Goal: Communication & Community: Answer question/provide support

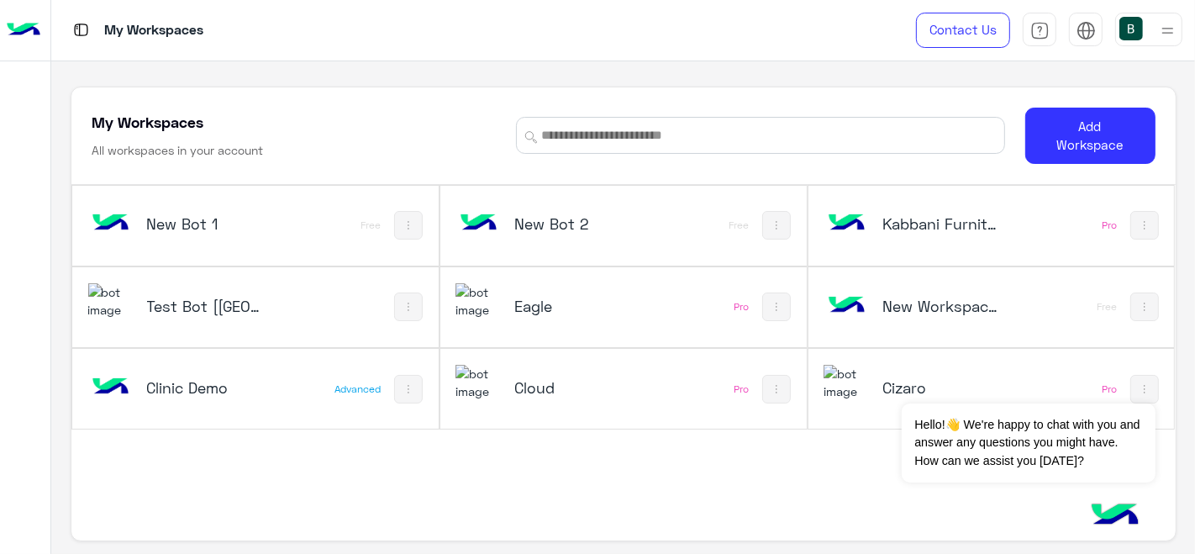
scroll to position [6, 0]
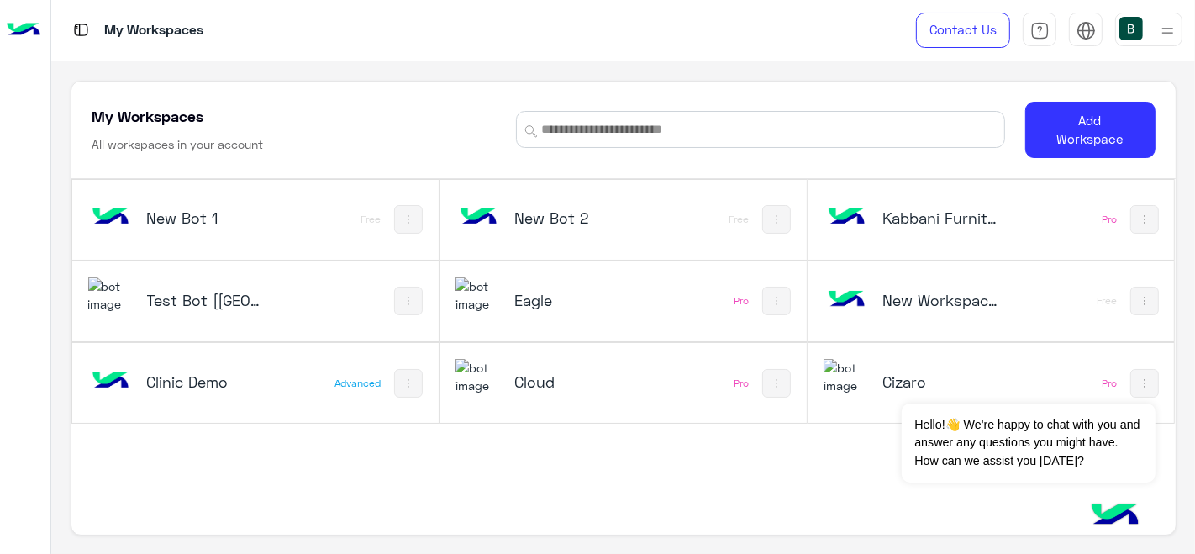
click at [214, 300] on div "Test Bot [[GEOGRAPHIC_DATA]]" at bounding box center [207, 302] width 120 height 24
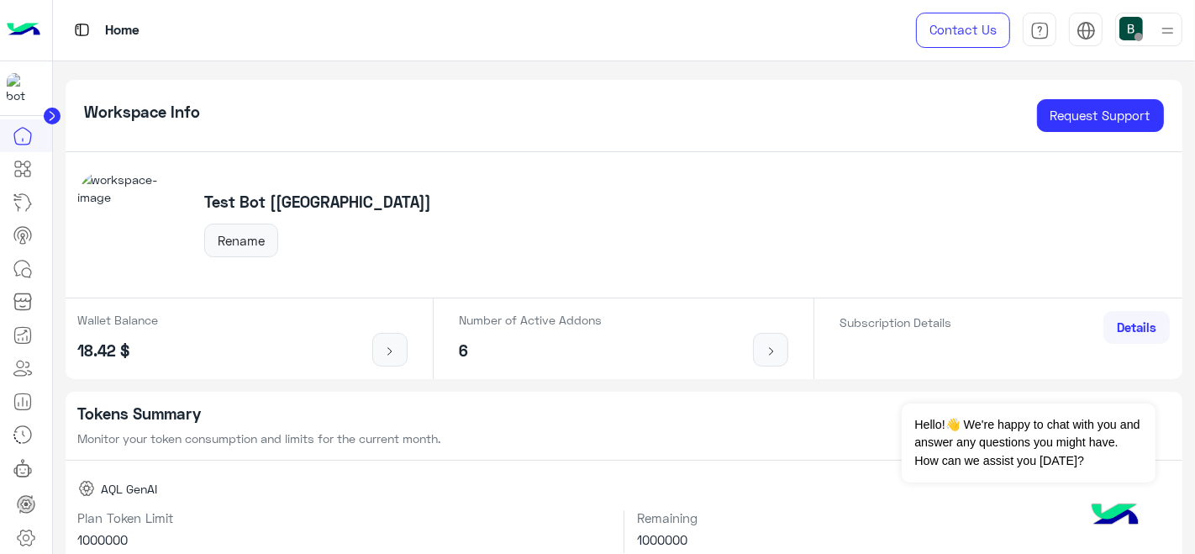
click at [605, 291] on div "Test Bot [[GEOGRAPHIC_DATA]] Rename" at bounding box center [624, 225] width 1117 height 146
click at [27, 531] on icon at bounding box center [26, 538] width 20 height 20
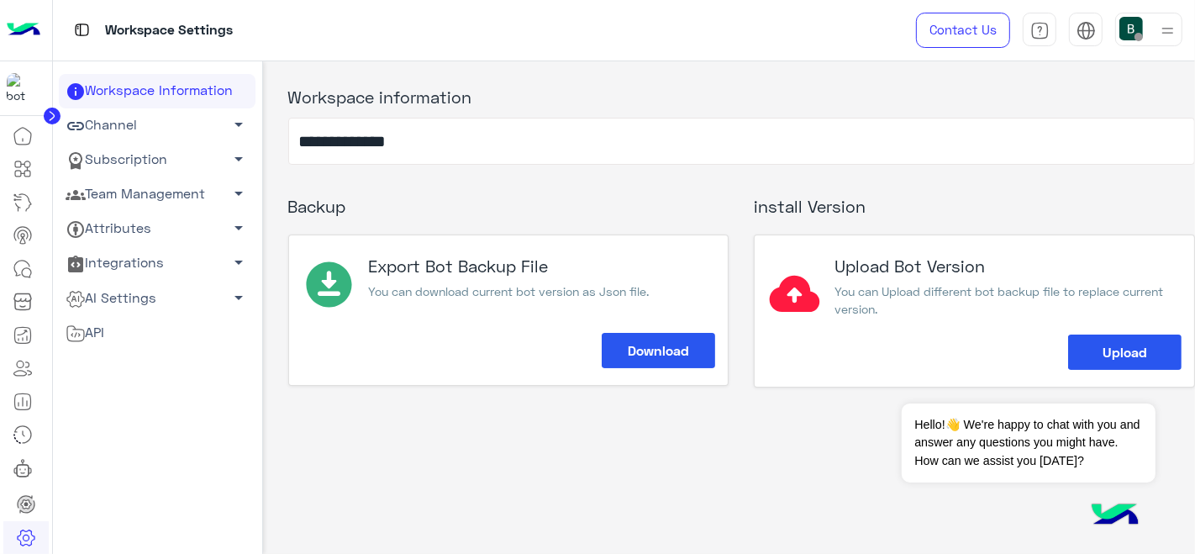
click at [173, 118] on link "Channel arrow_drop_down" at bounding box center [157, 125] width 197 height 34
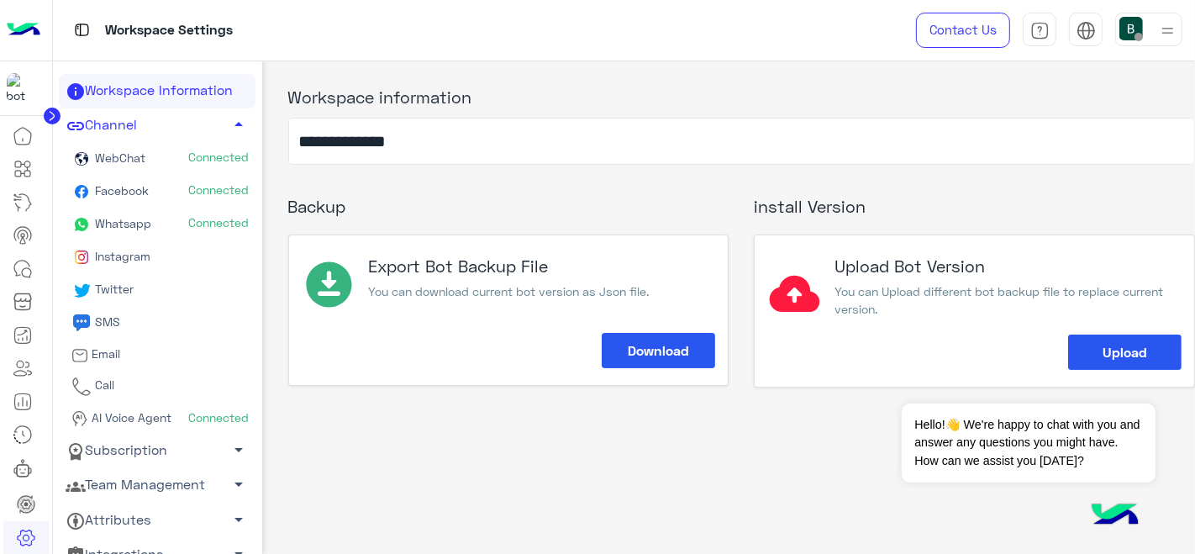
click at [124, 211] on link "Whatsapp Connected" at bounding box center [157, 224] width 197 height 33
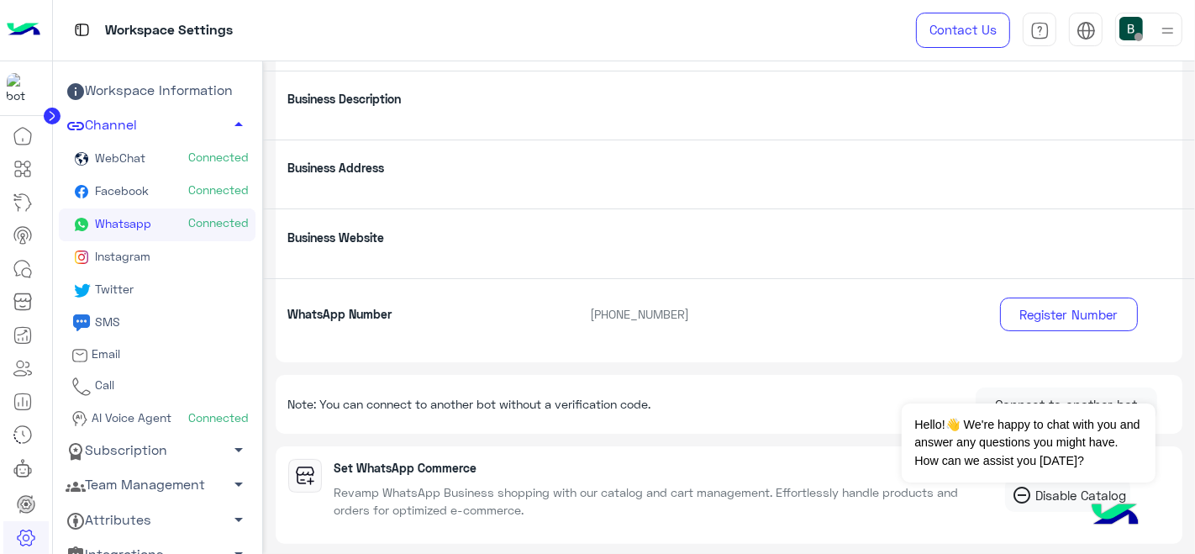
scroll to position [223, 0]
click at [14, 259] on icon at bounding box center [23, 269] width 20 height 20
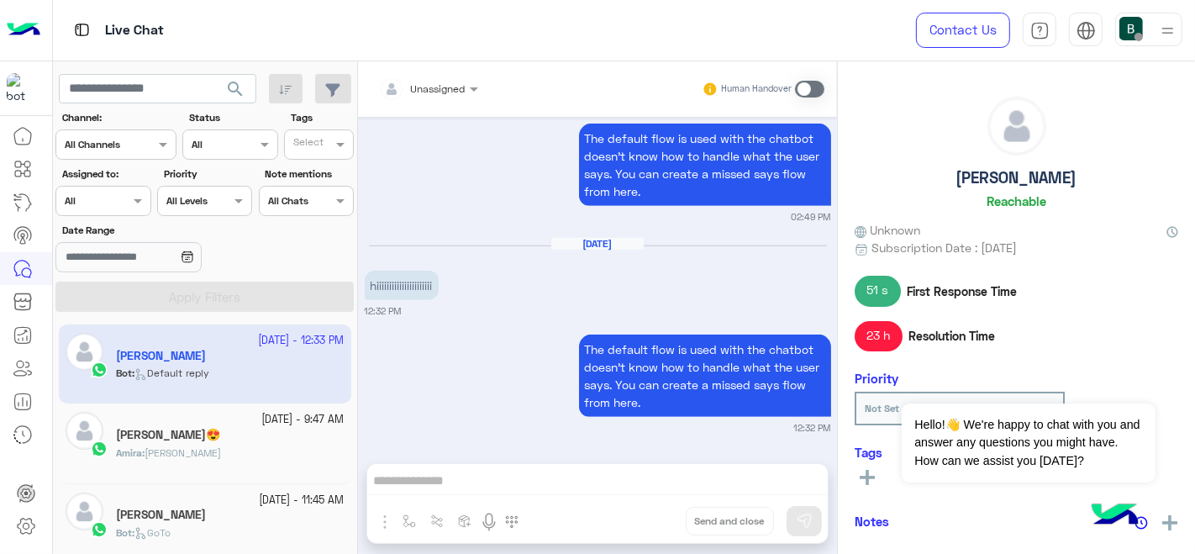
scroll to position [998, 0]
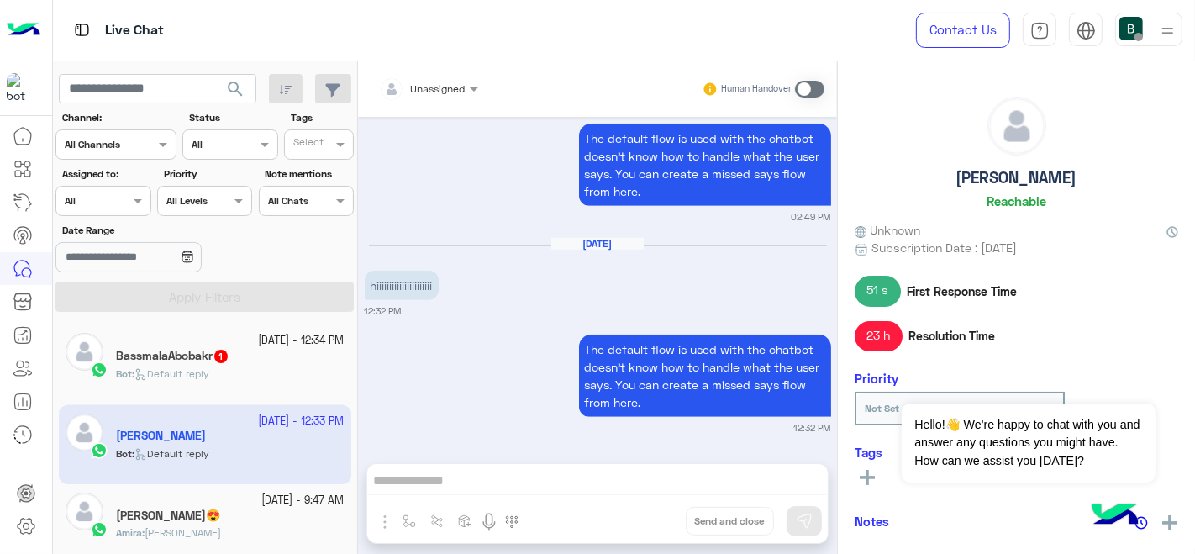
click at [249, 359] on div "BassmalaAbobakr 1" at bounding box center [230, 358] width 228 height 18
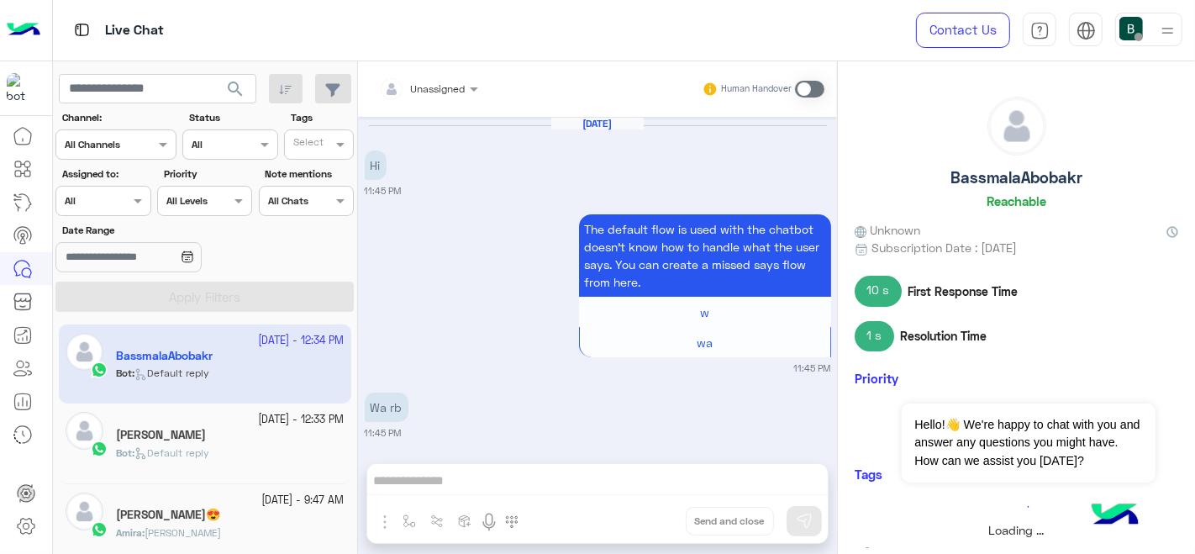
click at [454, 81] on div at bounding box center [428, 86] width 116 height 16
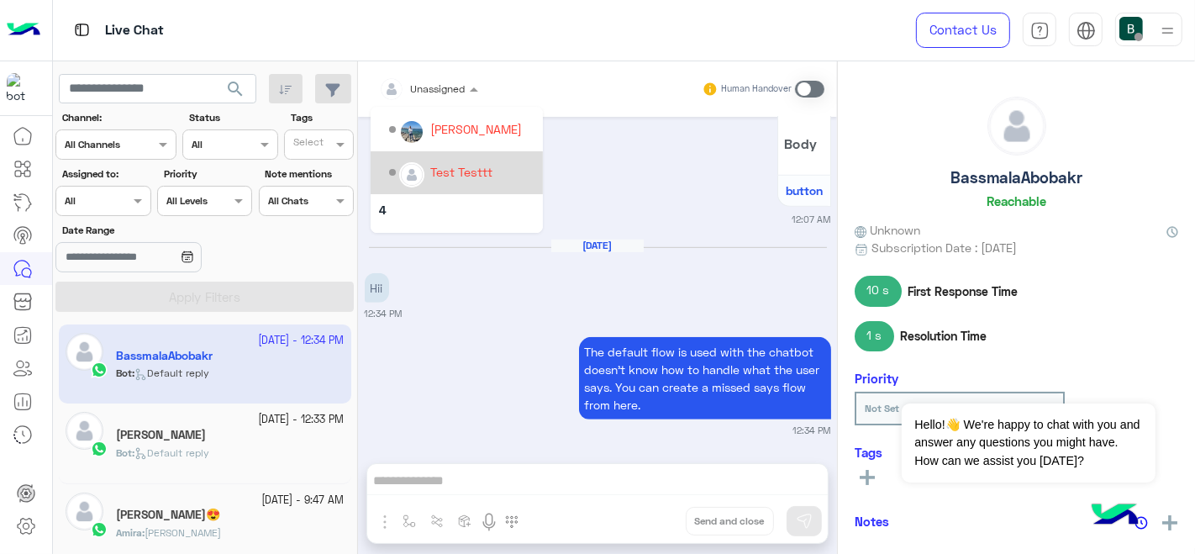
scroll to position [543, 0]
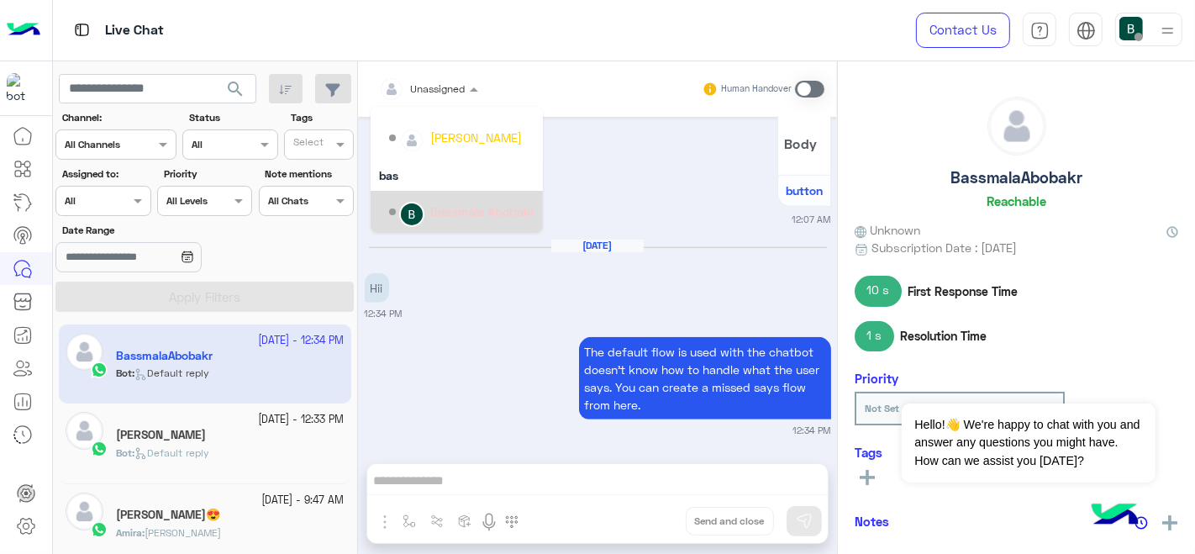
click at [430, 227] on div "Bassmala Abobakr" at bounding box center [456, 212] width 172 height 43
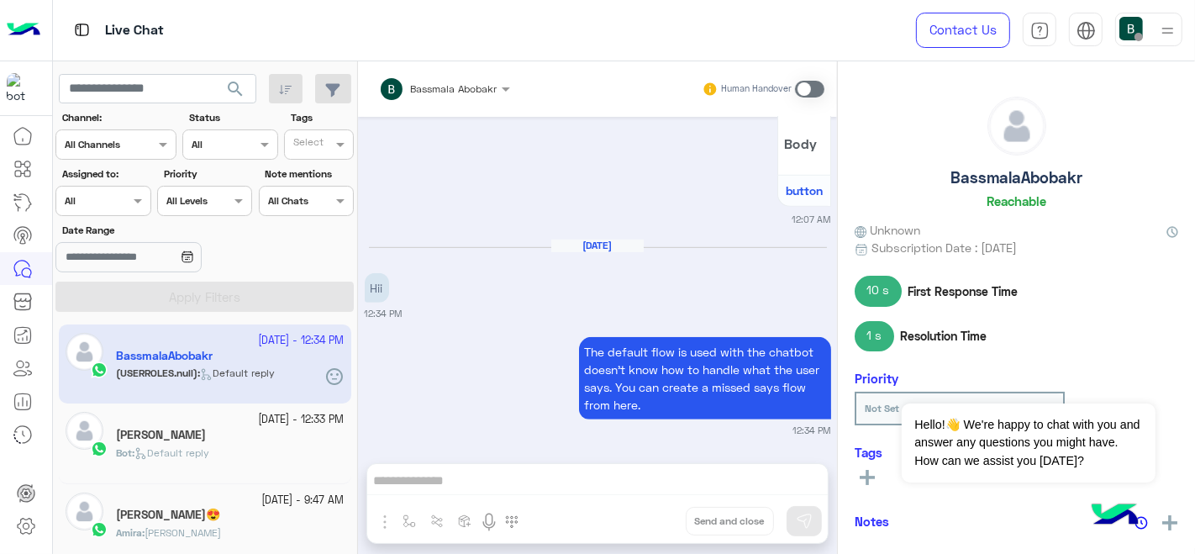
scroll to position [847, 0]
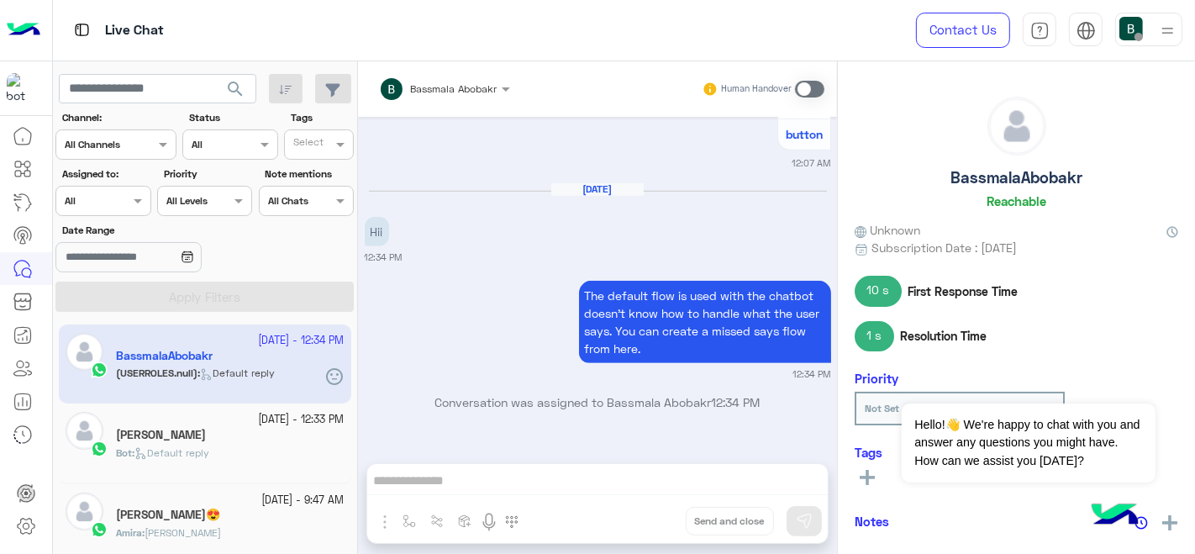
click at [249, 430] on div "[PERSON_NAME]" at bounding box center [230, 437] width 228 height 18
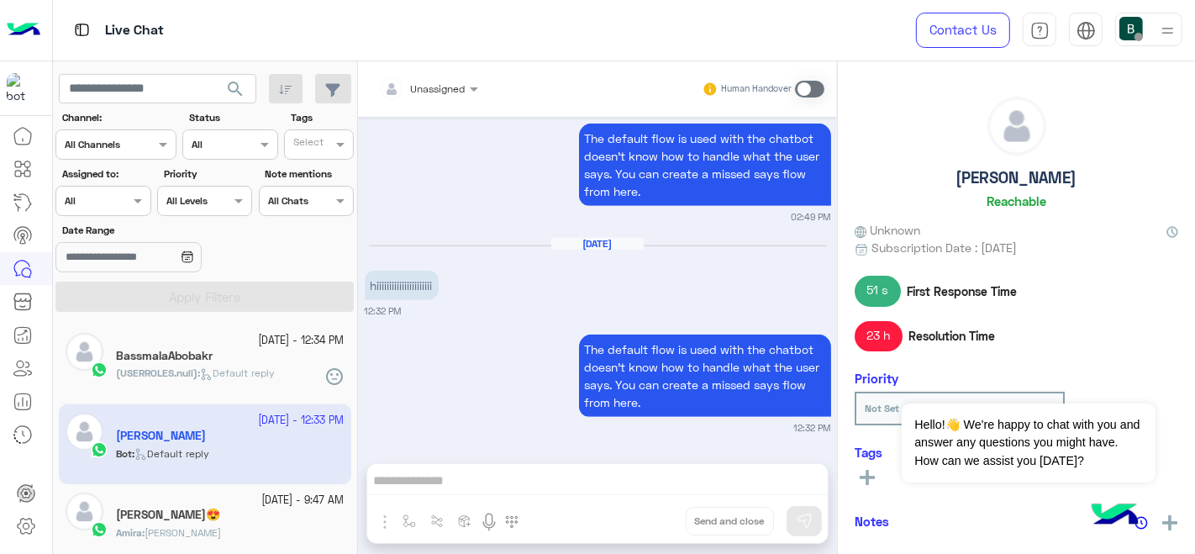
scroll to position [998, 0]
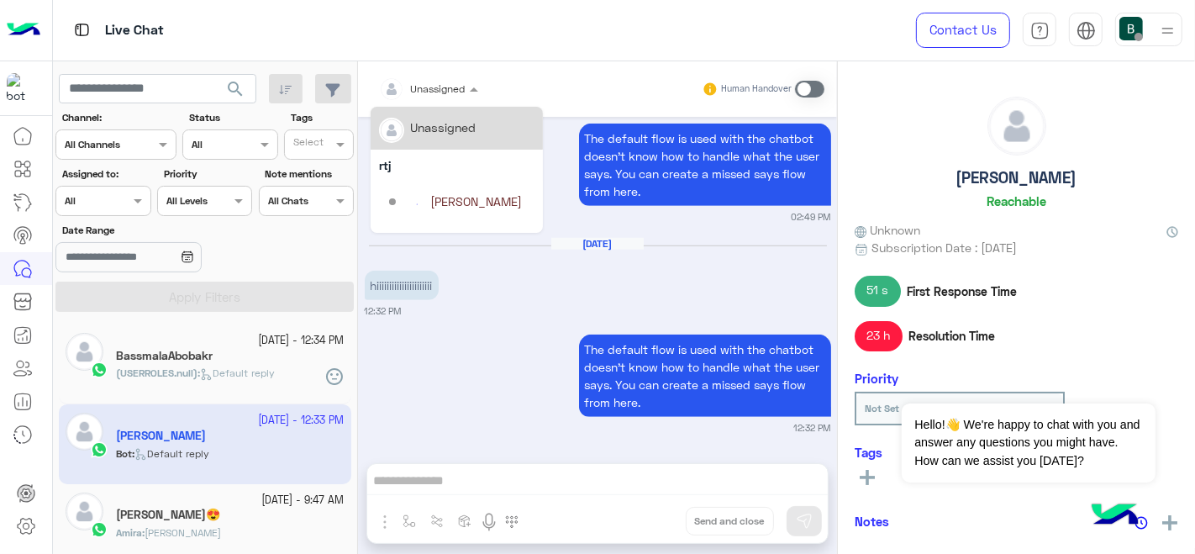
click at [462, 87] on div at bounding box center [428, 86] width 116 height 16
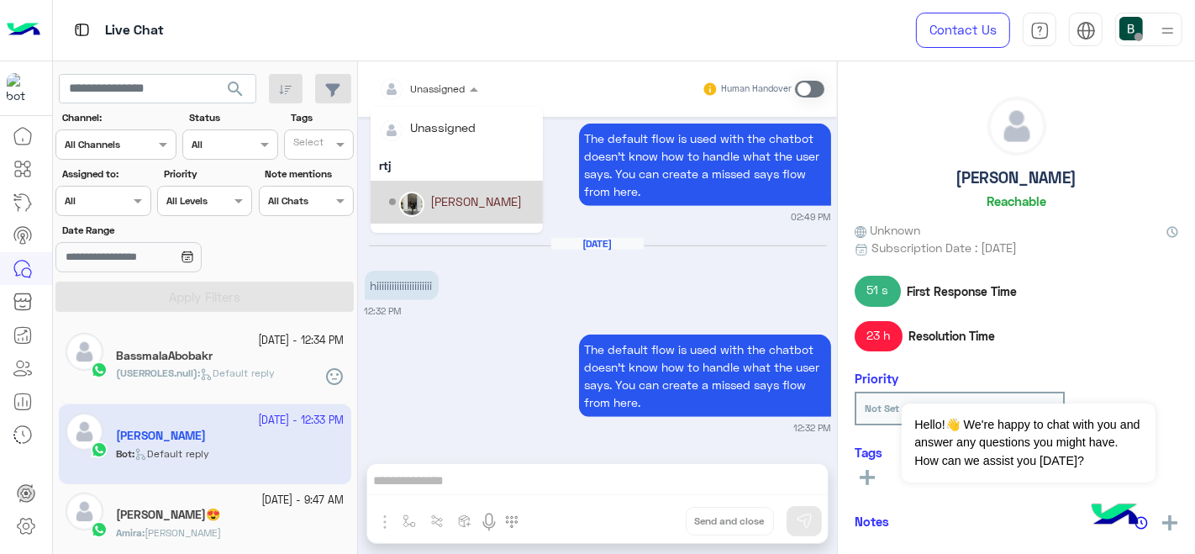
scroll to position [543, 0]
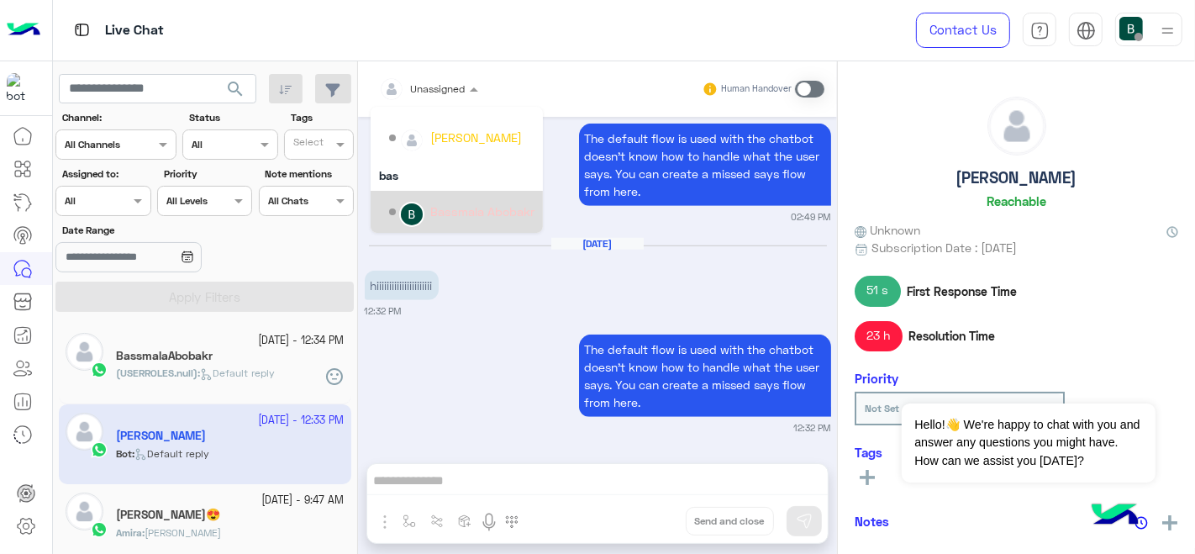
click at [463, 202] on div "Bassmala Abobakr" at bounding box center [482, 211] width 104 height 18
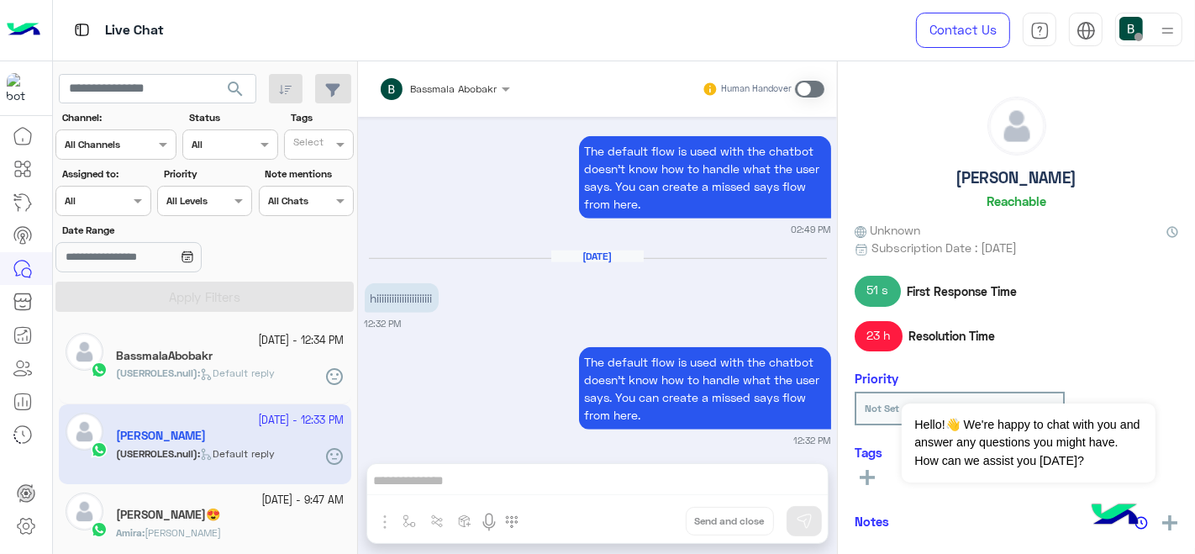
scroll to position [1053, 0]
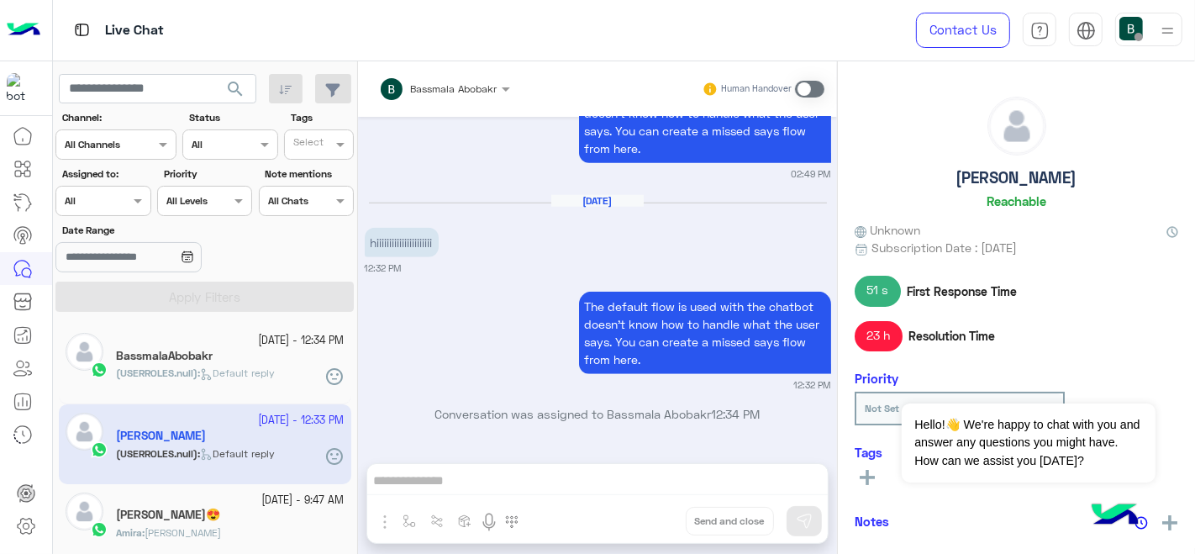
click at [185, 505] on div "25 September - 9:47 AM" at bounding box center [230, 500] width 228 height 16
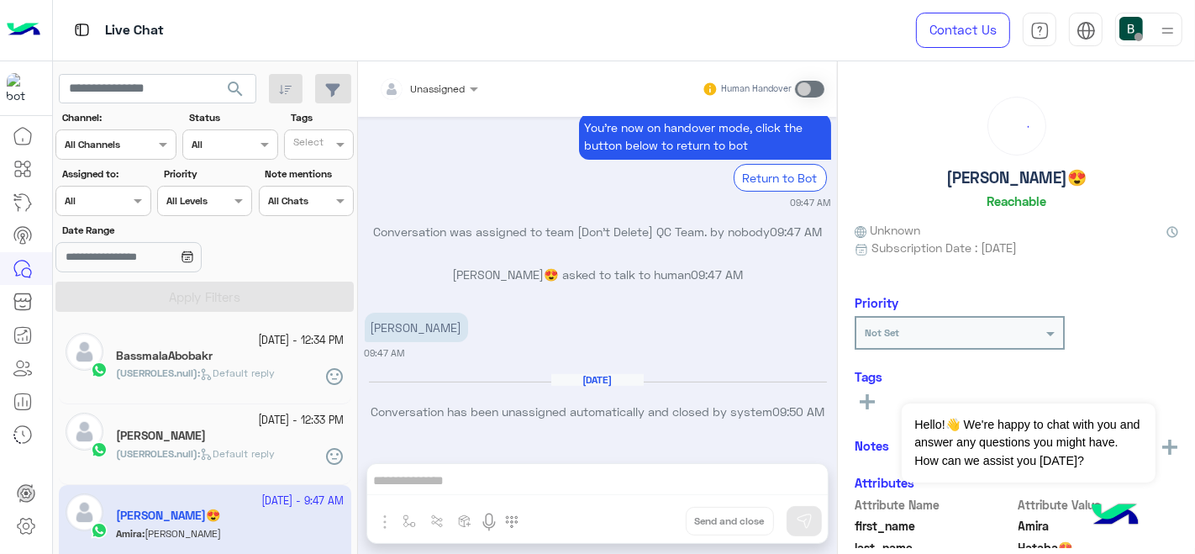
click at [421, 99] on div "Unassigned" at bounding box center [422, 89] width 87 height 34
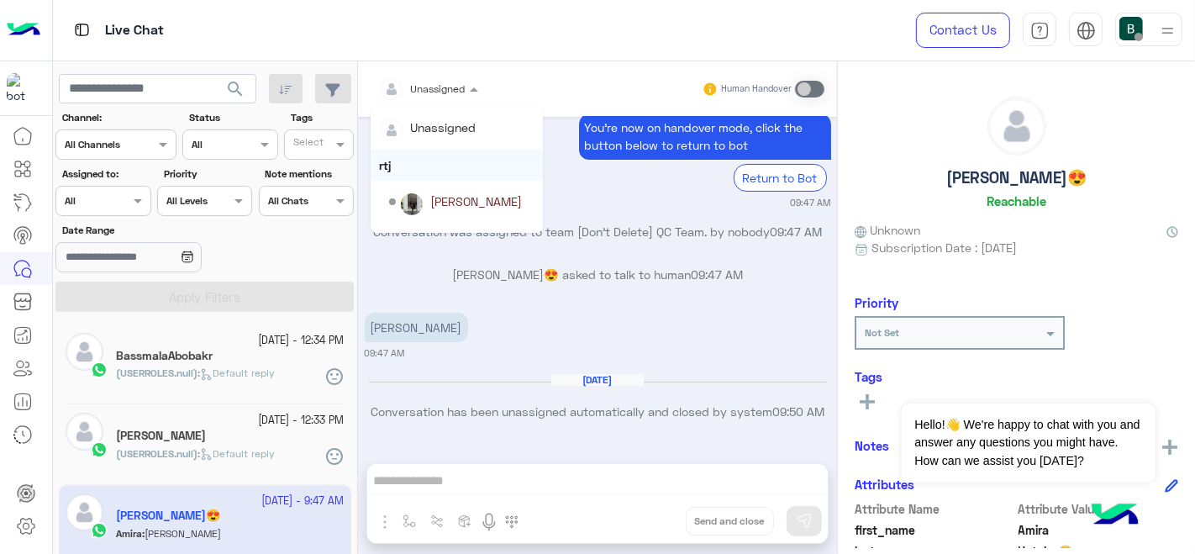
scroll to position [543, 0]
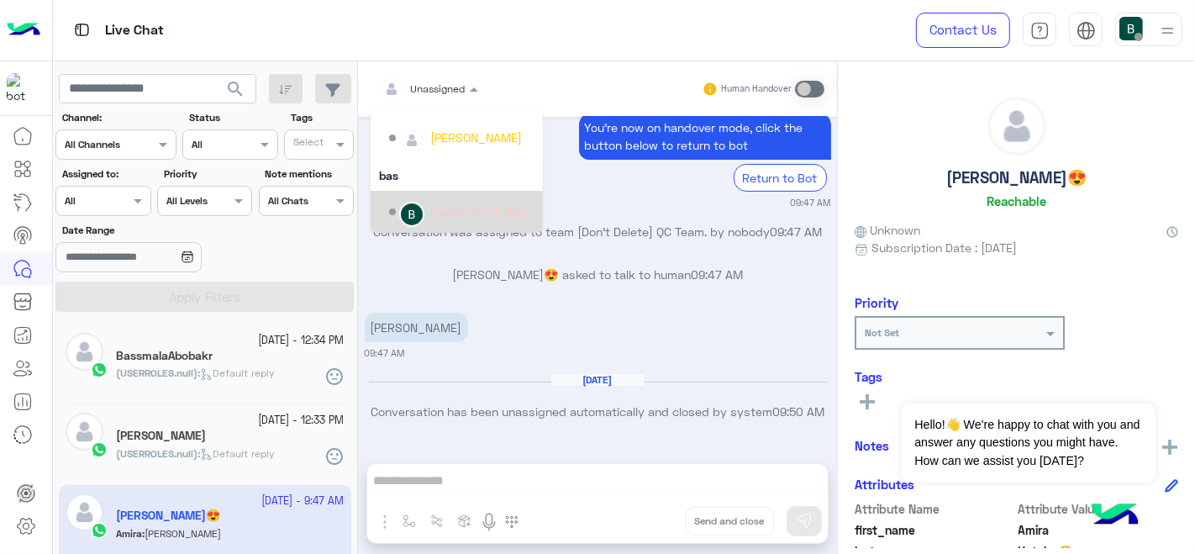
click at [437, 214] on div "Bassmala Abobakr" at bounding box center [482, 211] width 104 height 18
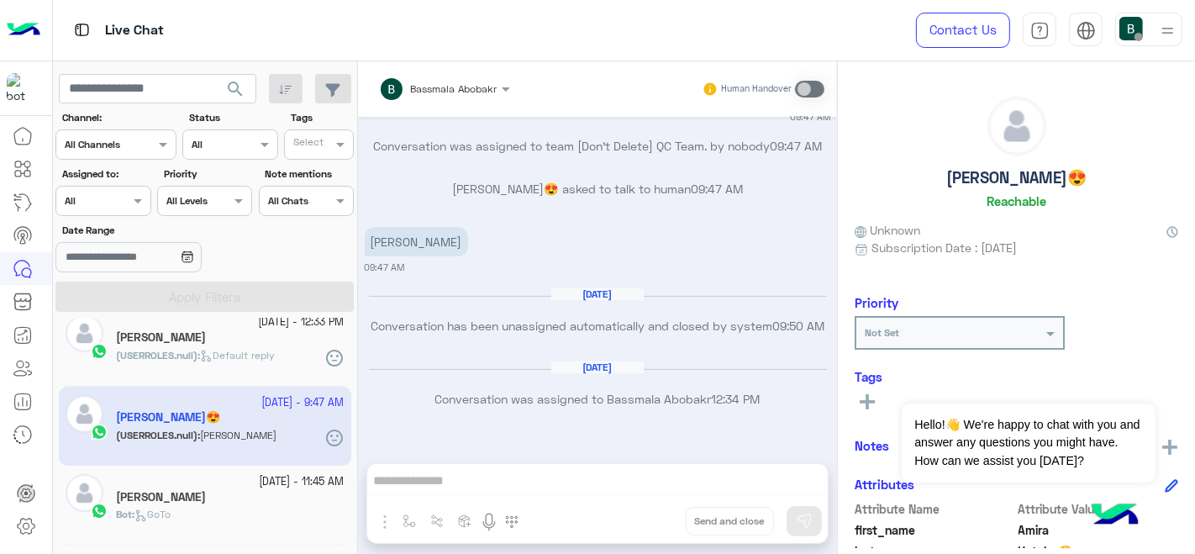
scroll to position [104, 0]
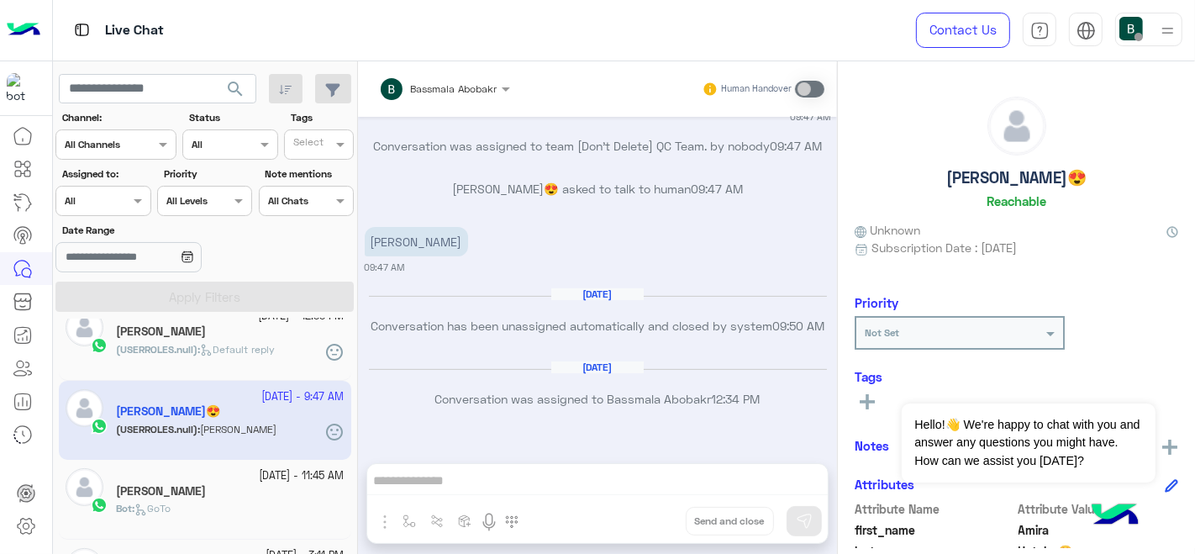
click at [200, 491] on div "[PERSON_NAME]" at bounding box center [230, 493] width 228 height 18
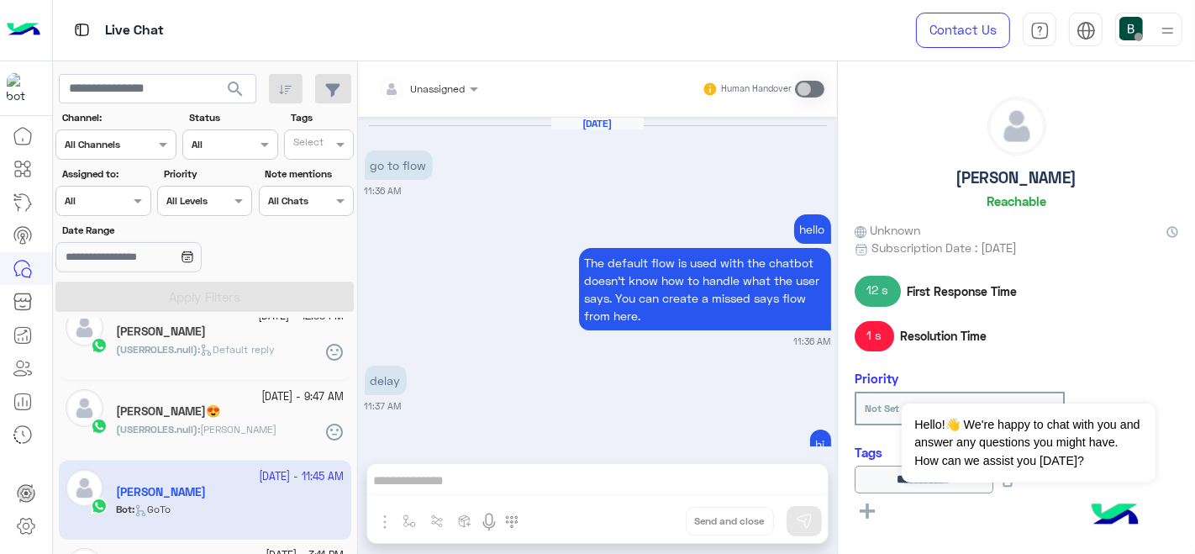
scroll to position [821, 0]
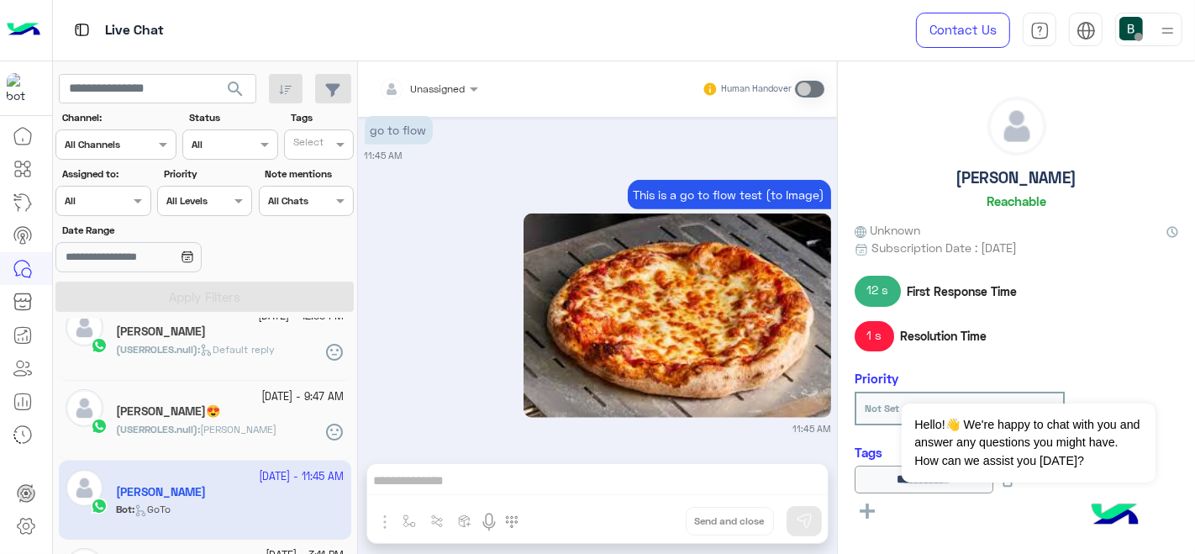
click at [434, 92] on span "Unassigned" at bounding box center [438, 88] width 55 height 13
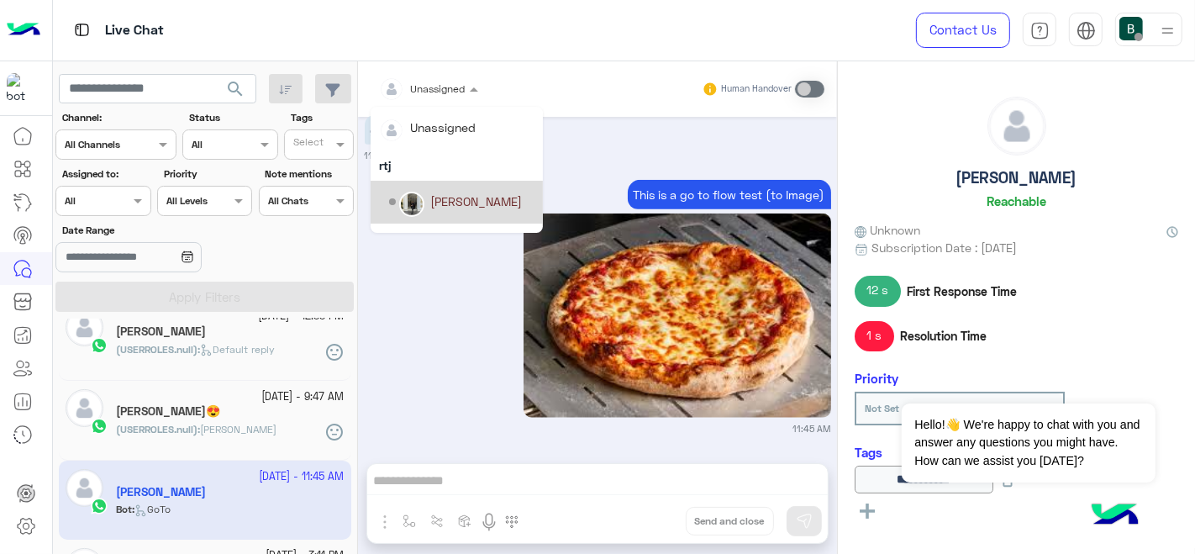
scroll to position [543, 0]
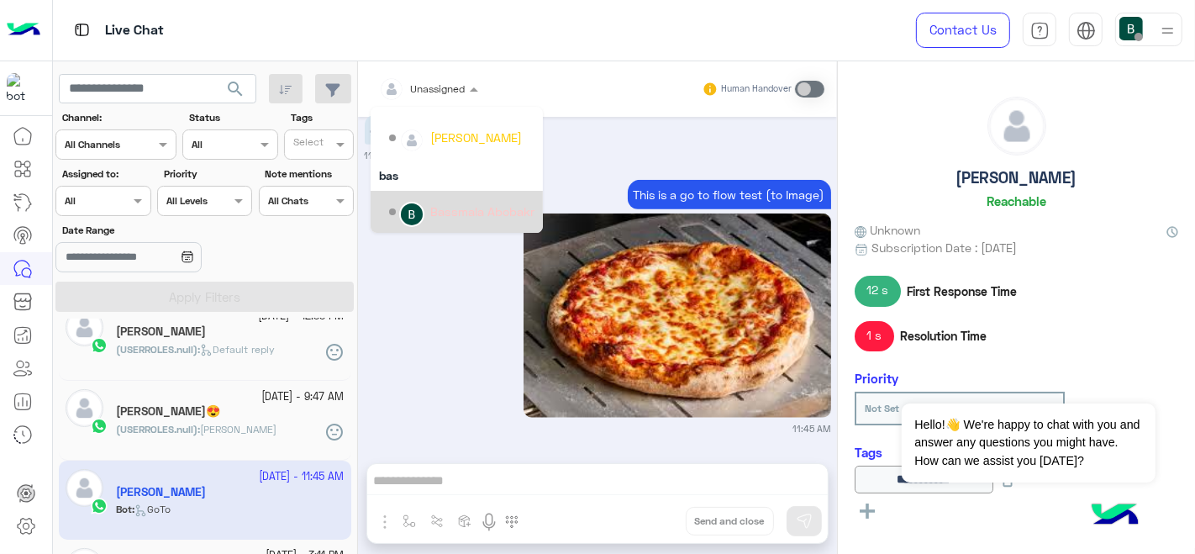
click at [443, 204] on div "Bassmala Abobakr" at bounding box center [482, 211] width 104 height 18
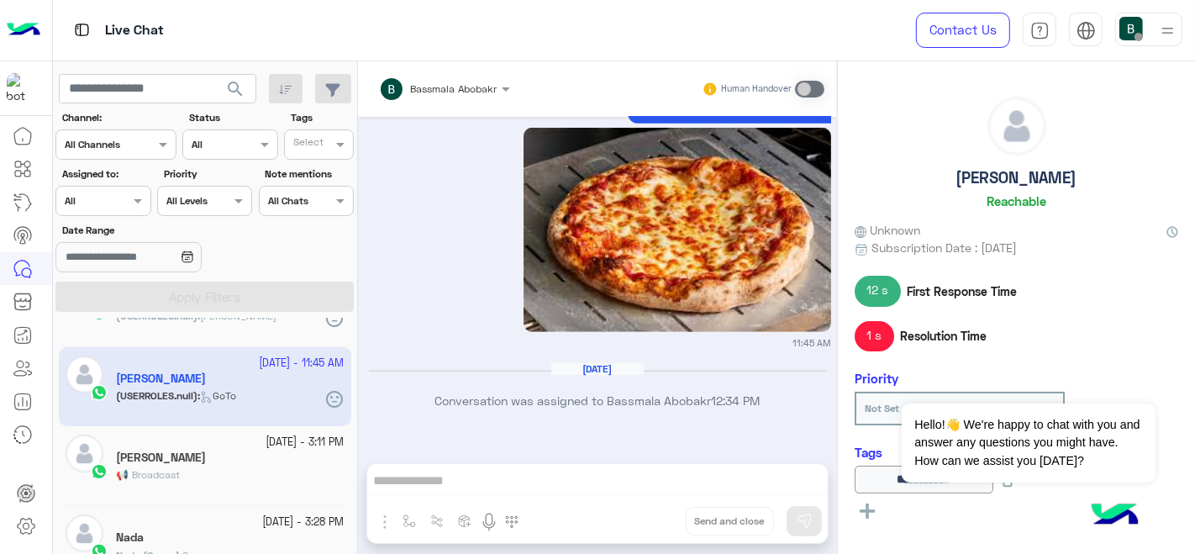
scroll to position [218, 0]
click at [103, 214] on div "Assigned on All" at bounding box center [102, 201] width 95 height 30
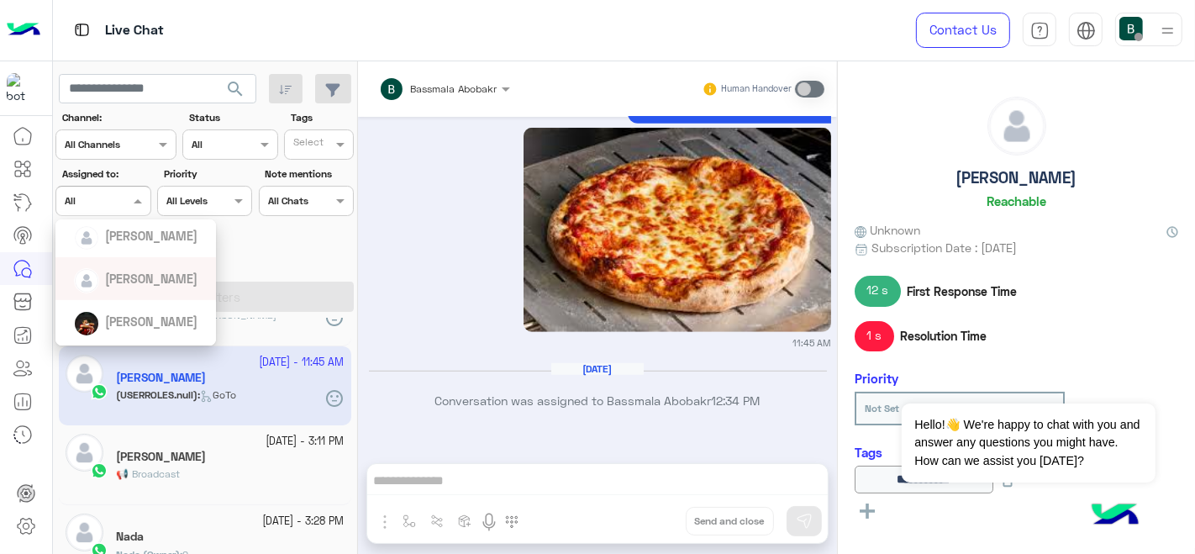
scroll to position [574, 0]
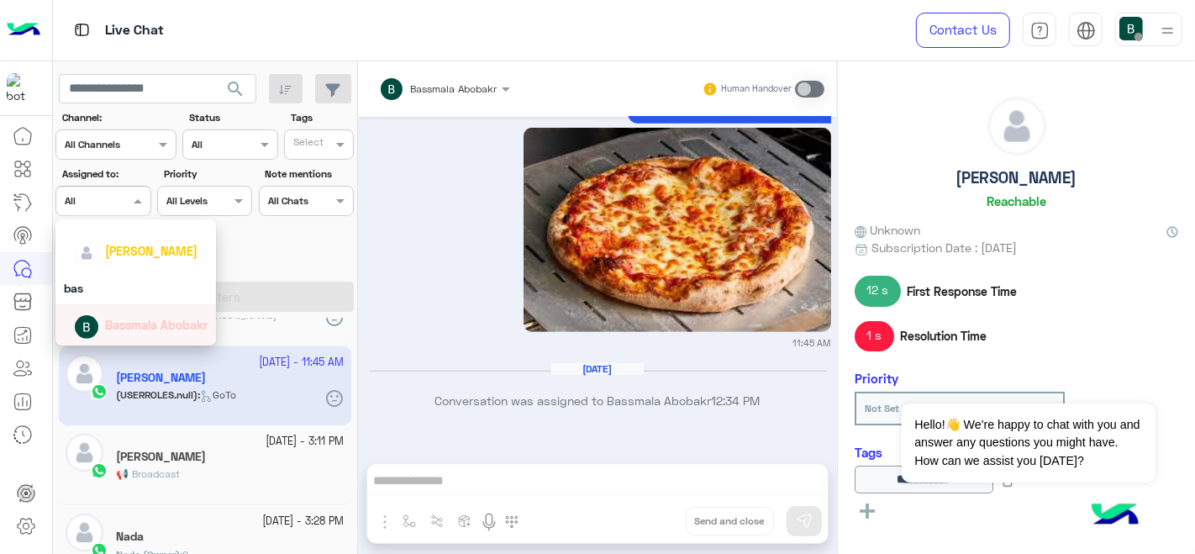
click at [140, 328] on span "Bassmala Abobakr" at bounding box center [156, 325] width 102 height 14
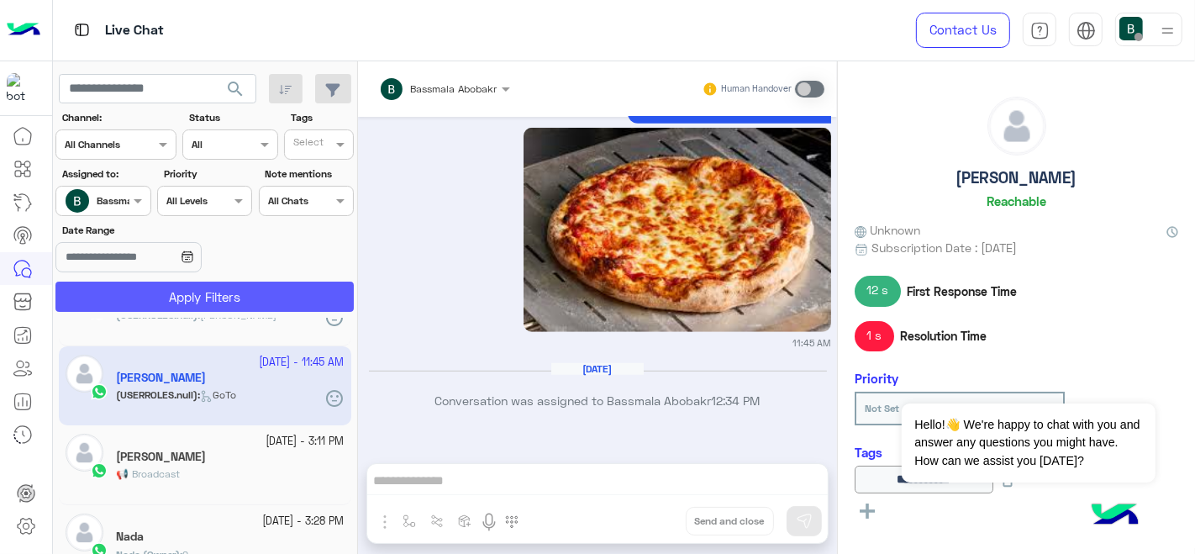
click at [191, 303] on button "Apply Filters" at bounding box center [204, 296] width 298 height 30
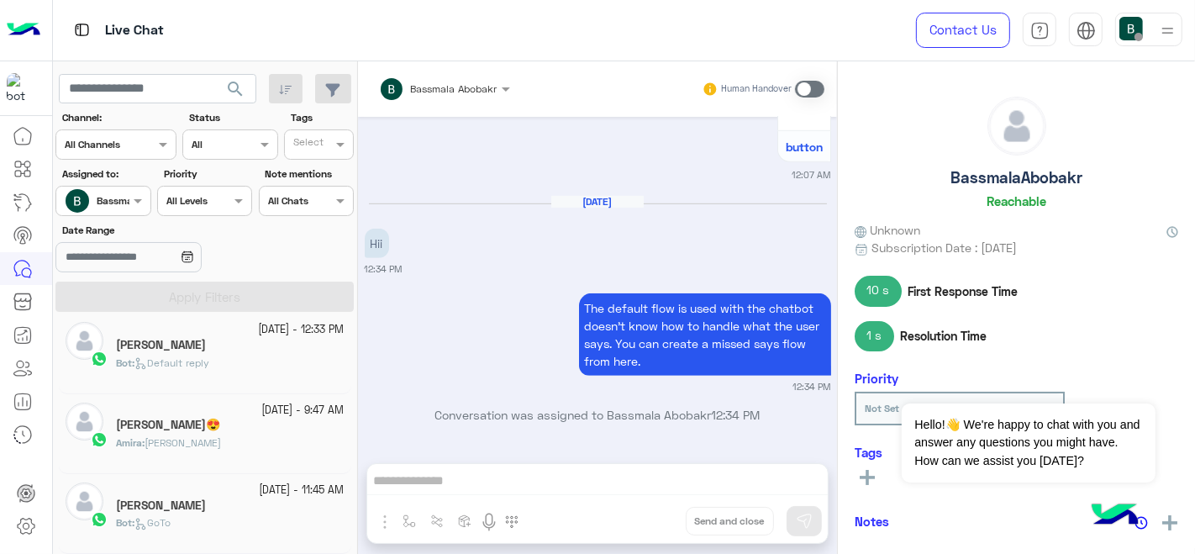
scroll to position [8, 0]
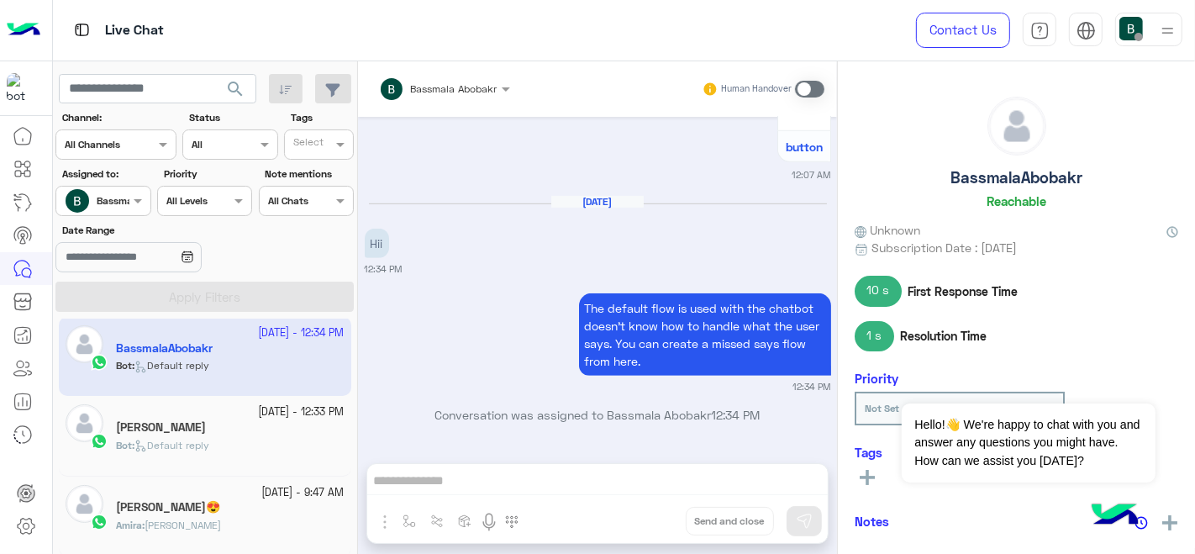
click at [612, 477] on div "Bassmala Abobakr Human Handover Jun 4, 2025 The default flow is used with the c…" at bounding box center [597, 310] width 479 height 499
click at [486, 485] on div "Bassmala Abobakr Human Handover Jun 4, 2025 The default flow is used with the c…" at bounding box center [597, 310] width 479 height 499
click at [803, 96] on span at bounding box center [809, 89] width 29 height 17
click at [201, 430] on h5 "[PERSON_NAME]" at bounding box center [161, 427] width 90 height 14
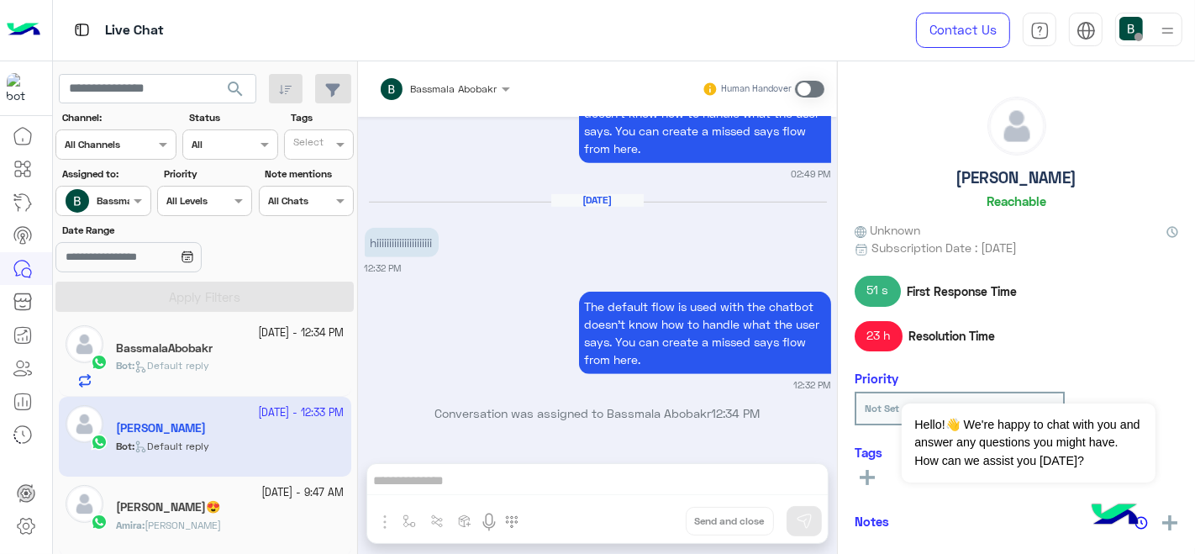
scroll to position [977, 0]
click at [811, 99] on div "Human Handover" at bounding box center [762, 89] width 123 height 30
click at [813, 87] on span at bounding box center [809, 89] width 29 height 17
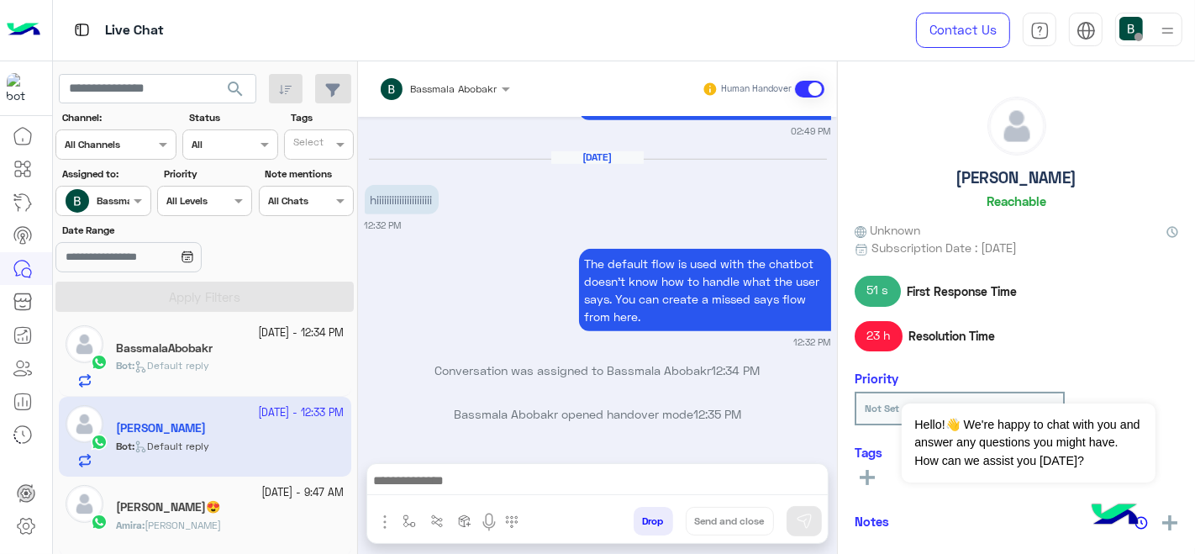
click at [262, 496] on small "25 September - 9:47 AM" at bounding box center [303, 493] width 82 height 16
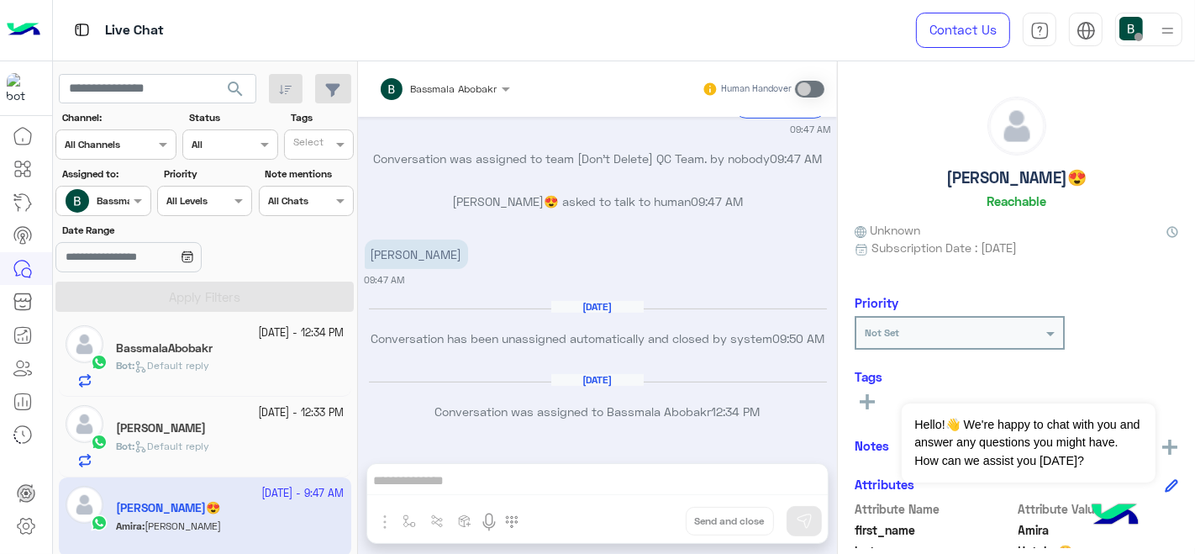
scroll to position [89, 0]
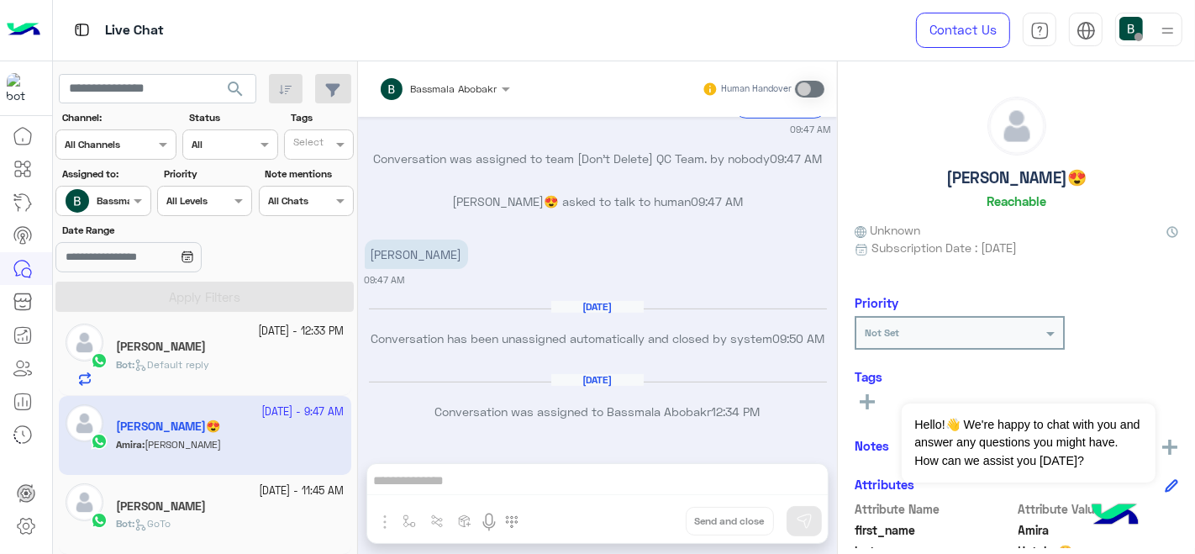
click at [200, 510] on div "[PERSON_NAME]" at bounding box center [230, 508] width 228 height 18
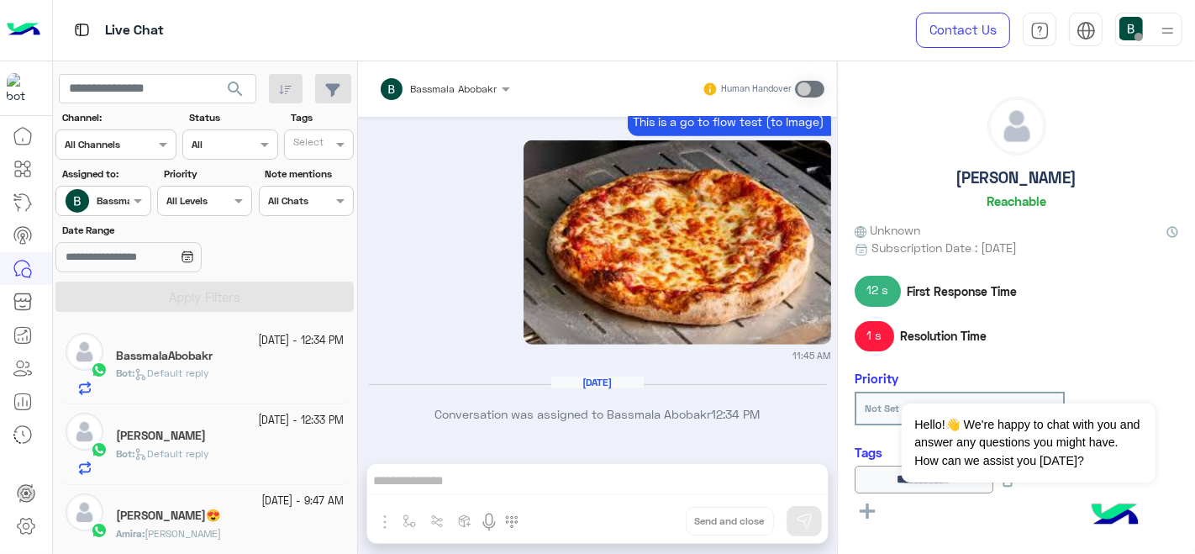
click at [228, 375] on div "Bot : Default reply" at bounding box center [230, 379] width 228 height 29
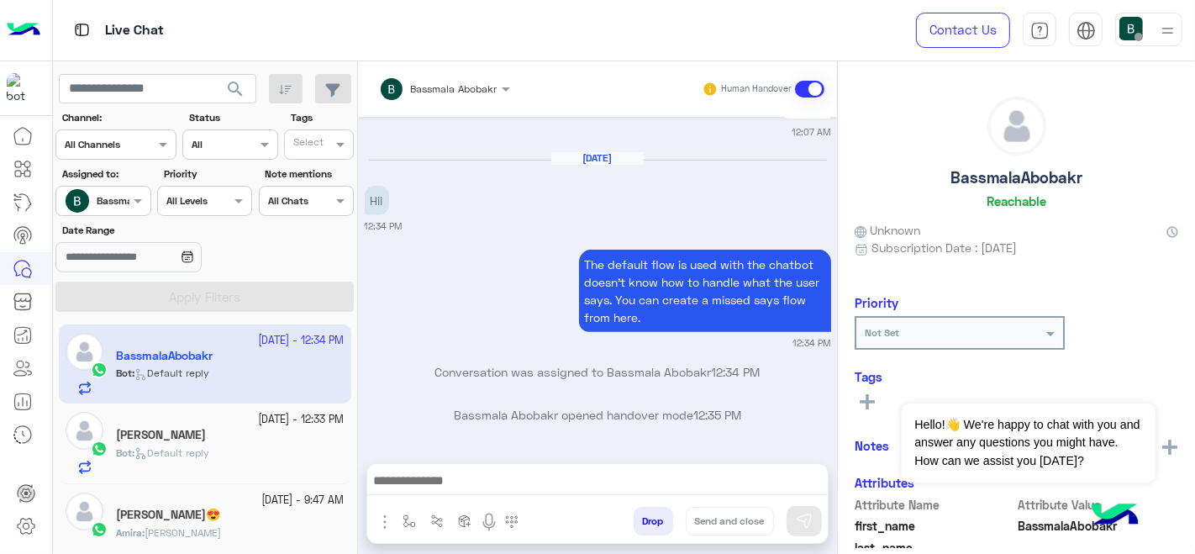
scroll to position [636, 0]
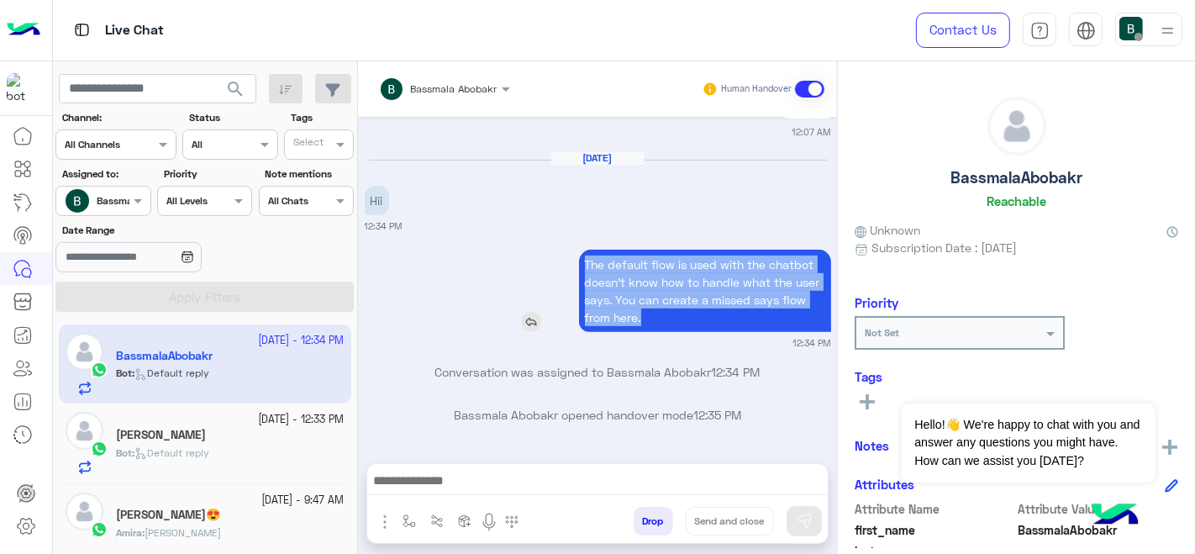
drag, startPoint x: 674, startPoint y: 321, endPoint x: 569, endPoint y: 257, distance: 122.9
click at [569, 257] on div "The default flow is used with the chatbot doesn’t know how to handle what the u…" at bounding box center [657, 290] width 348 height 82
copy p "The default flow is used with the chatbot doesn’t know how to handle what the u…"
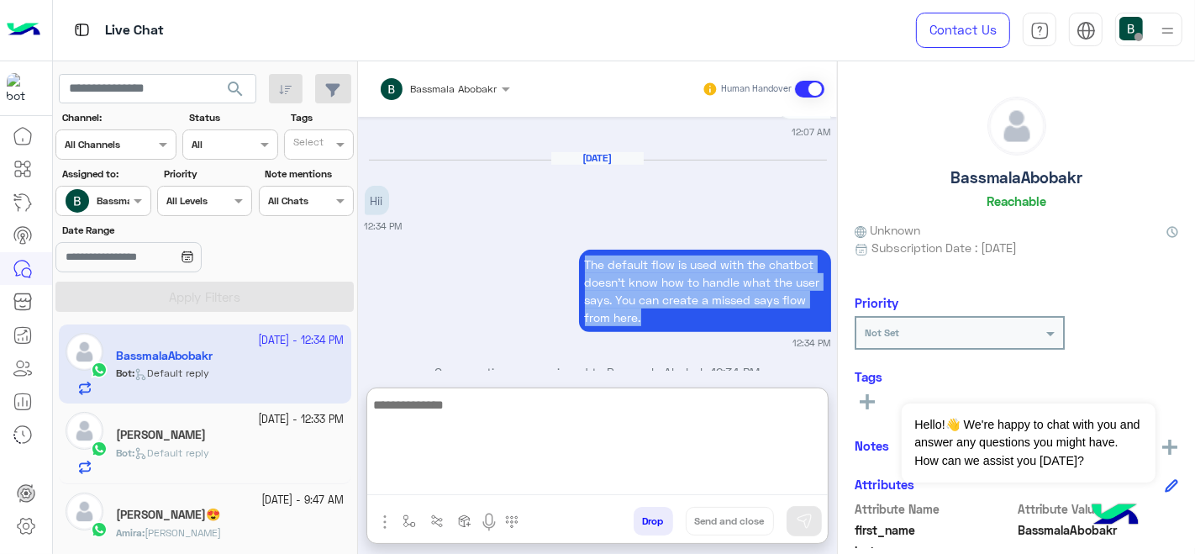
click at [492, 486] on textarea at bounding box center [597, 444] width 460 height 101
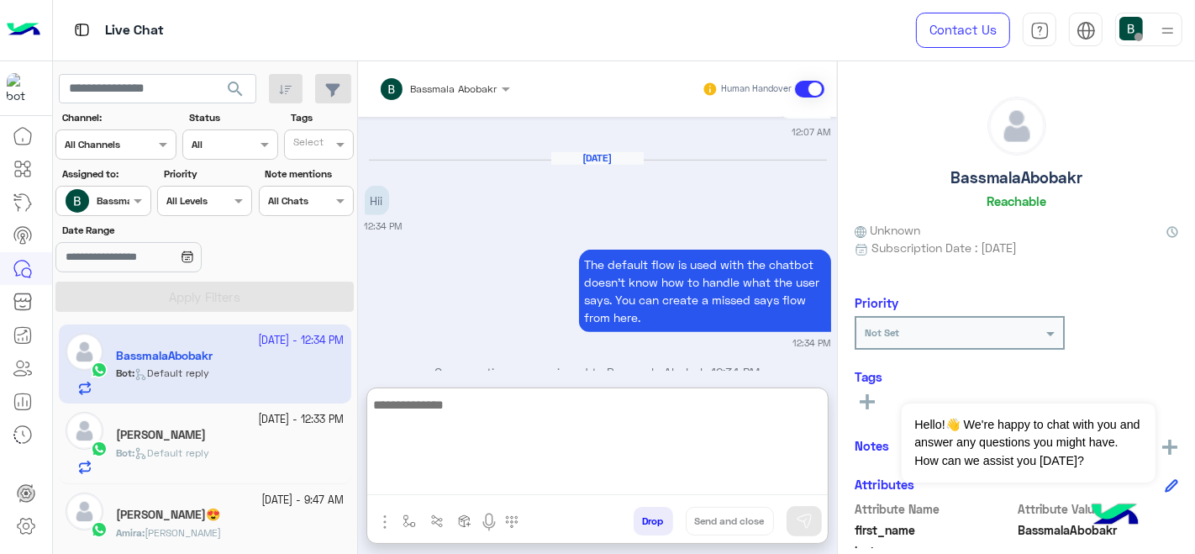
paste textarea "**********"
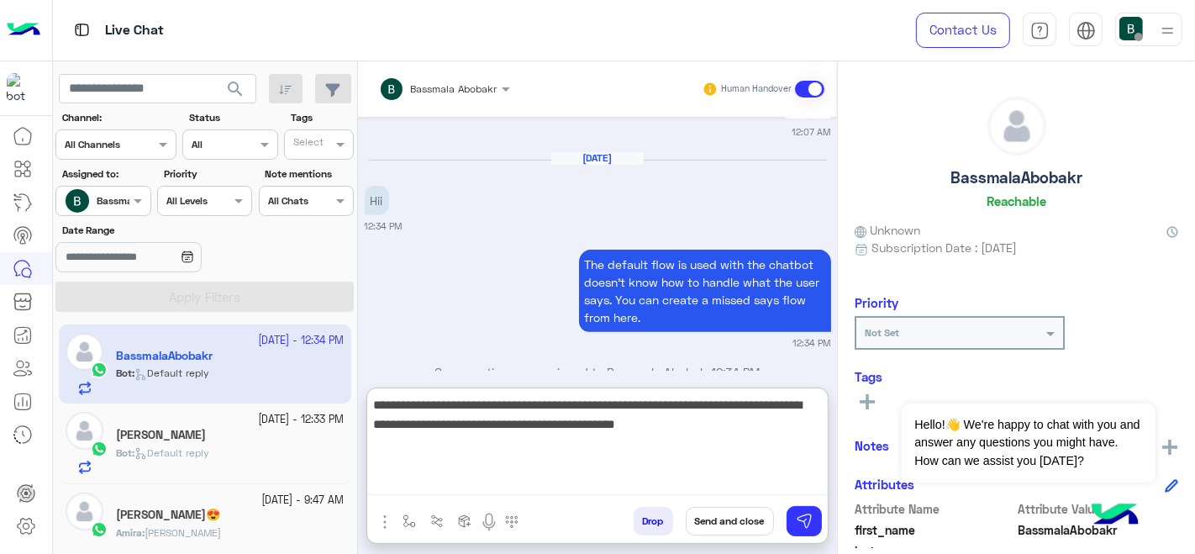
paste textarea "**********"
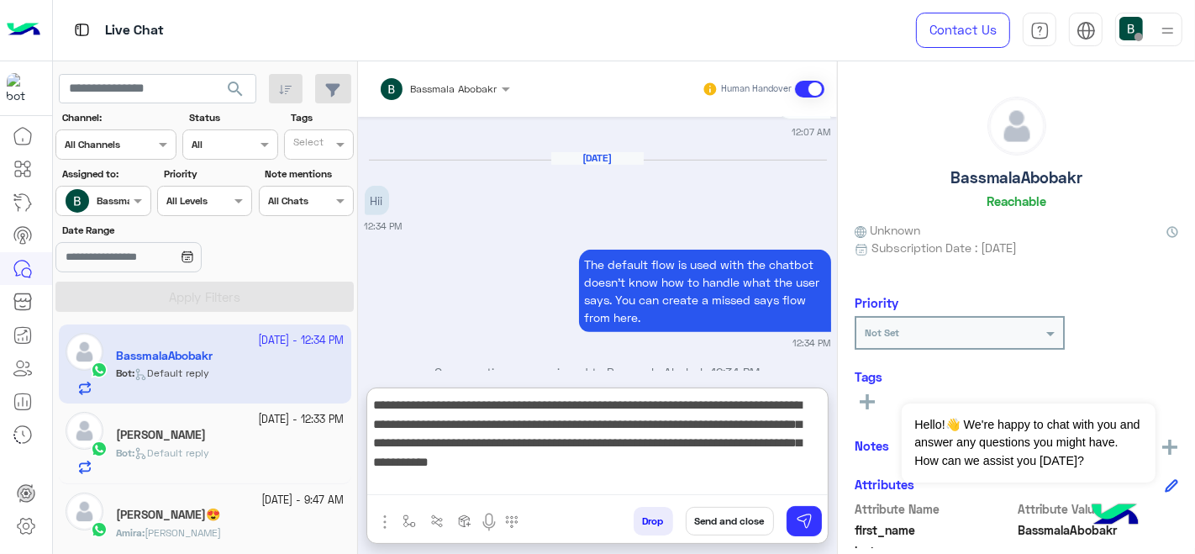
paste textarea "**********"
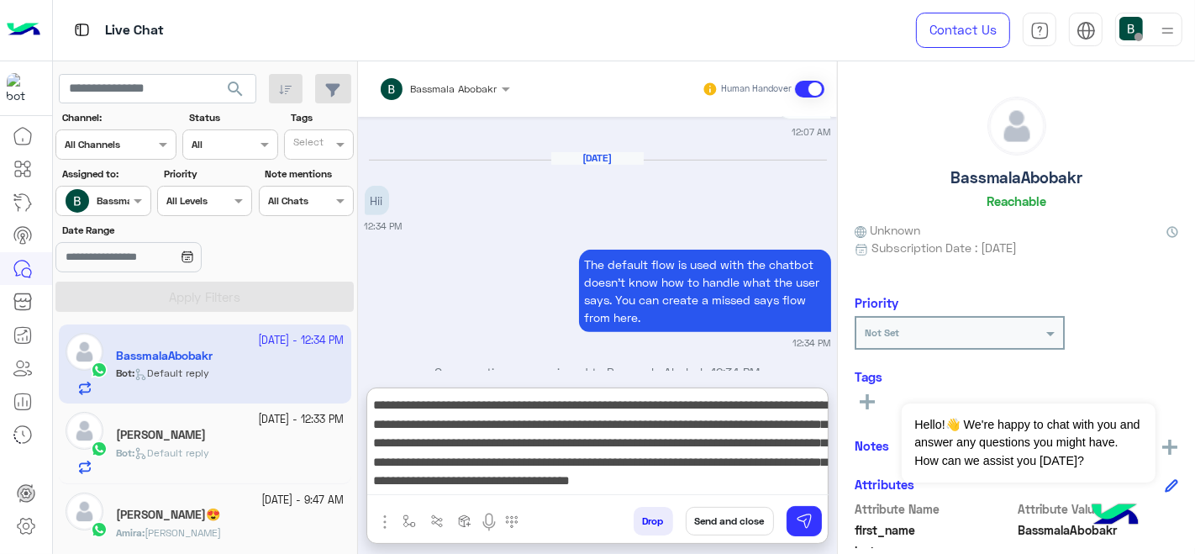
scroll to position [0, 0]
drag, startPoint x: 726, startPoint y: 495, endPoint x: 302, endPoint y: 369, distance: 441.7
click at [302, 369] on mat-drawer-container "search Channel: Channel All Channels Status Channel All Tags Select Assigned to…" at bounding box center [624, 310] width 1142 height 499
type textarea "**********"
click at [460, 314] on div "The default flow is used with the chatbot doesn’t know how to handle what the u…" at bounding box center [598, 297] width 466 height 104
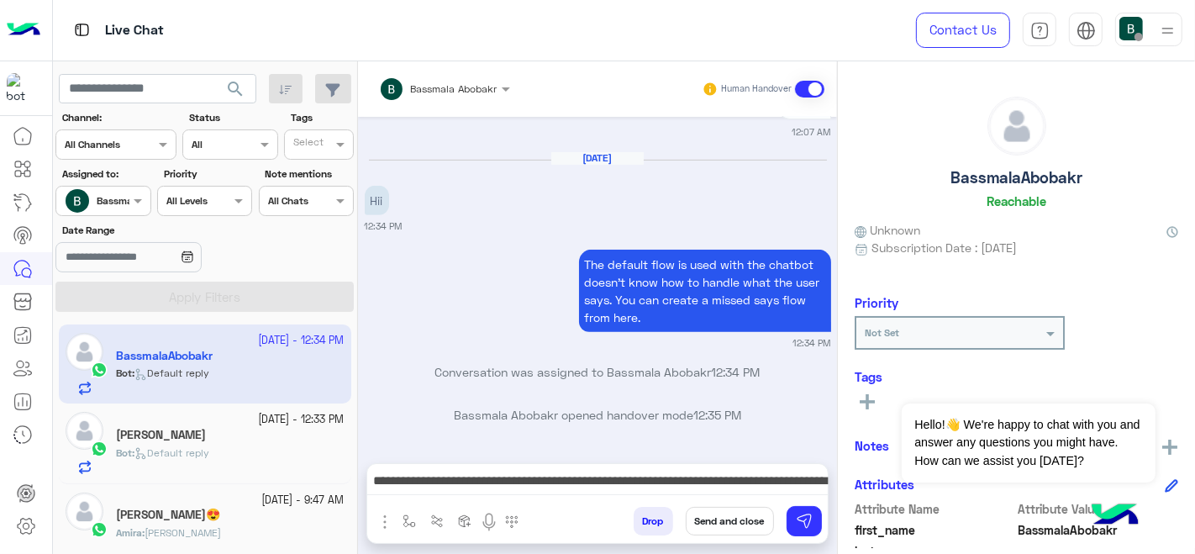
click at [722, 520] on button "Send and close" at bounding box center [729, 521] width 88 height 29
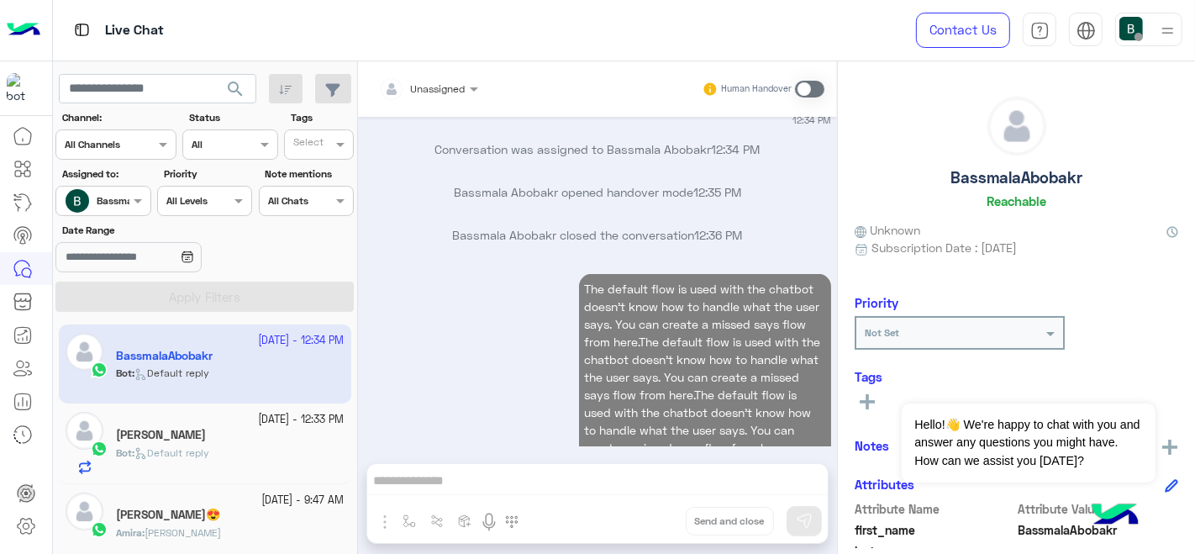
scroll to position [901, 0]
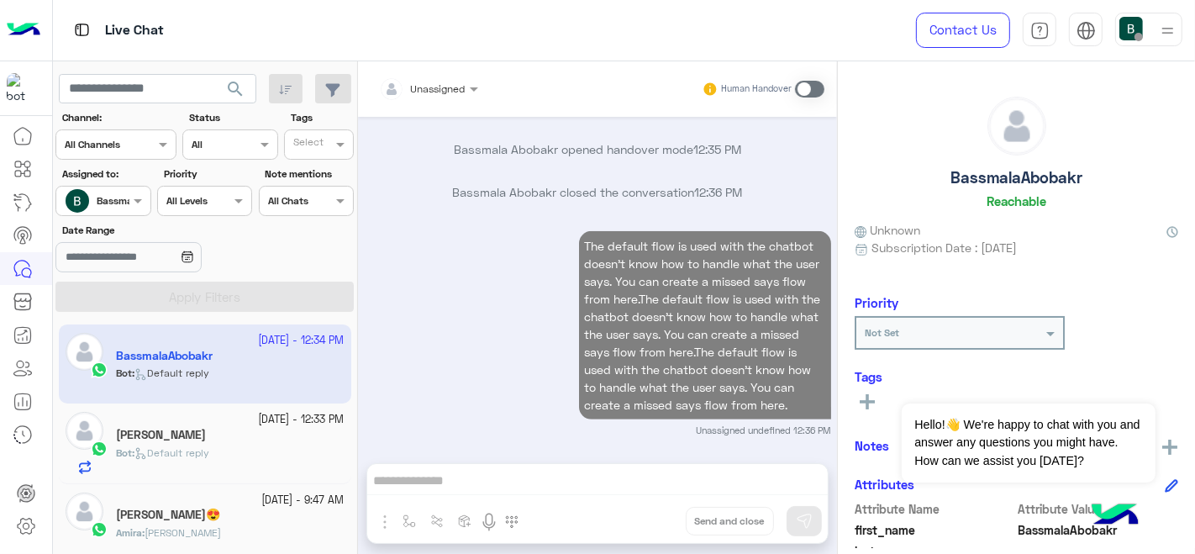
click at [257, 458] on div "Bot : Default reply" at bounding box center [230, 459] width 228 height 29
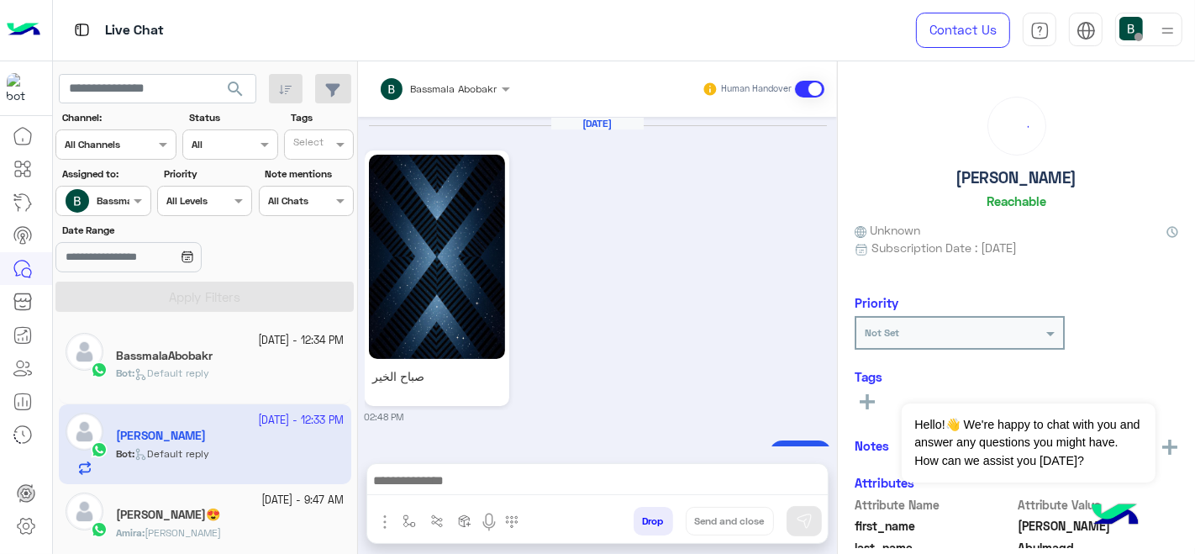
scroll to position [956, 0]
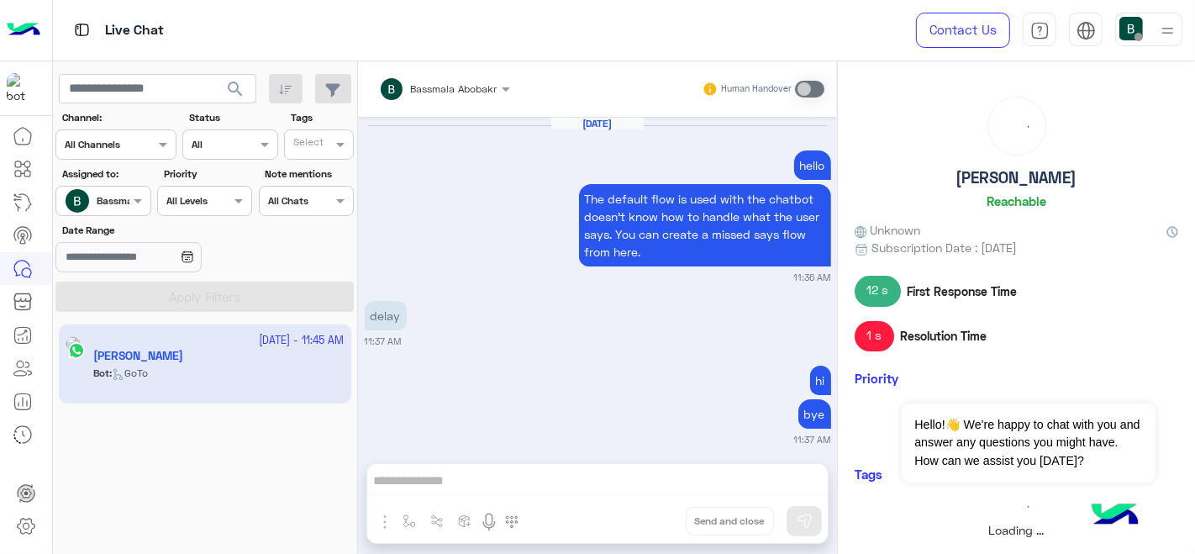
scroll to position [829, 0]
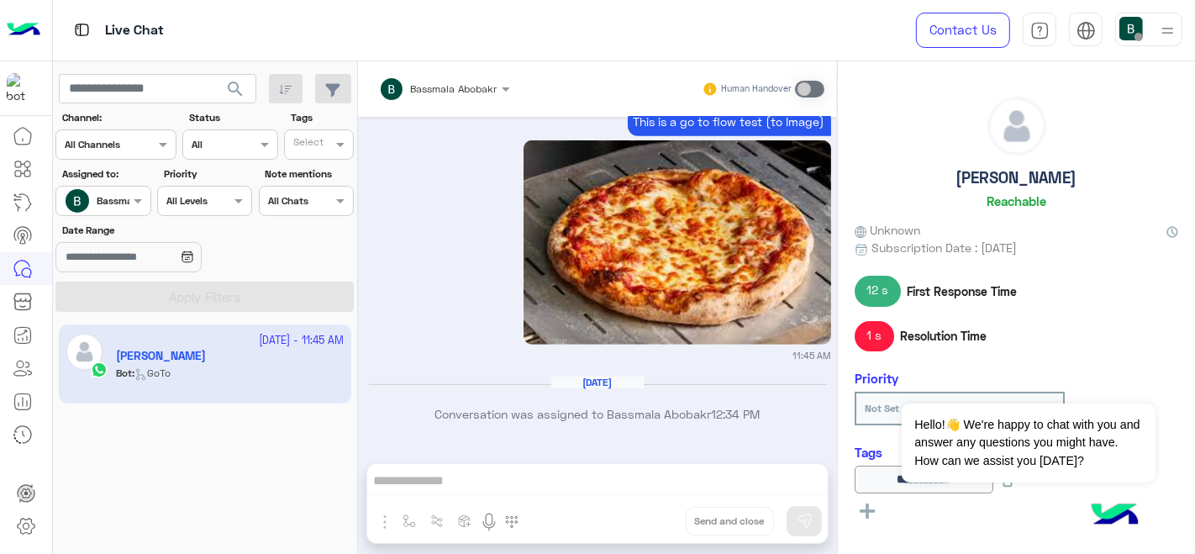
click at [239, 76] on button "search" at bounding box center [235, 92] width 41 height 36
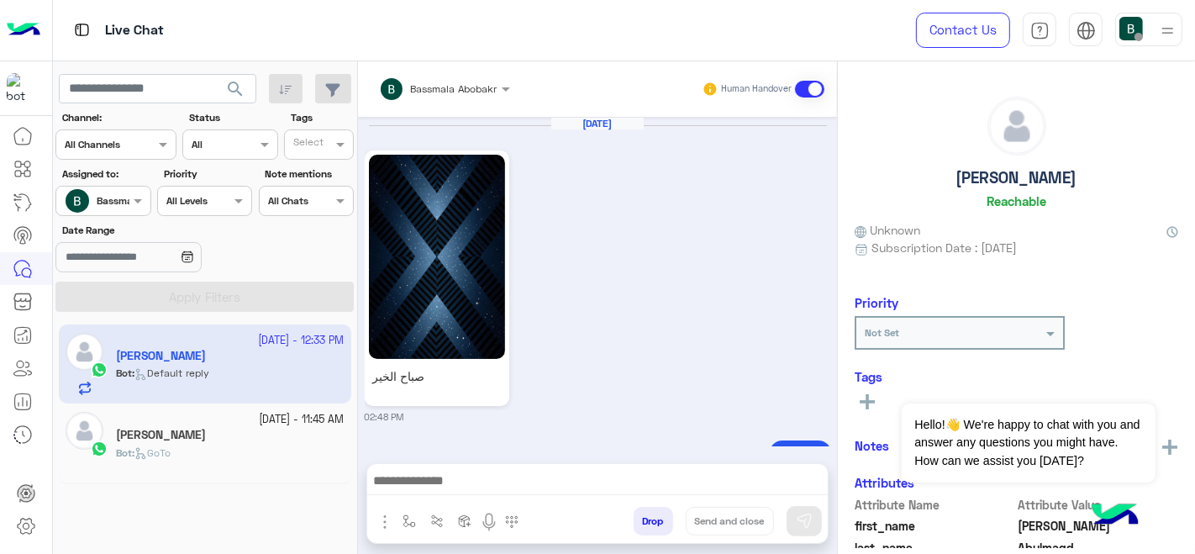
scroll to position [956, 0]
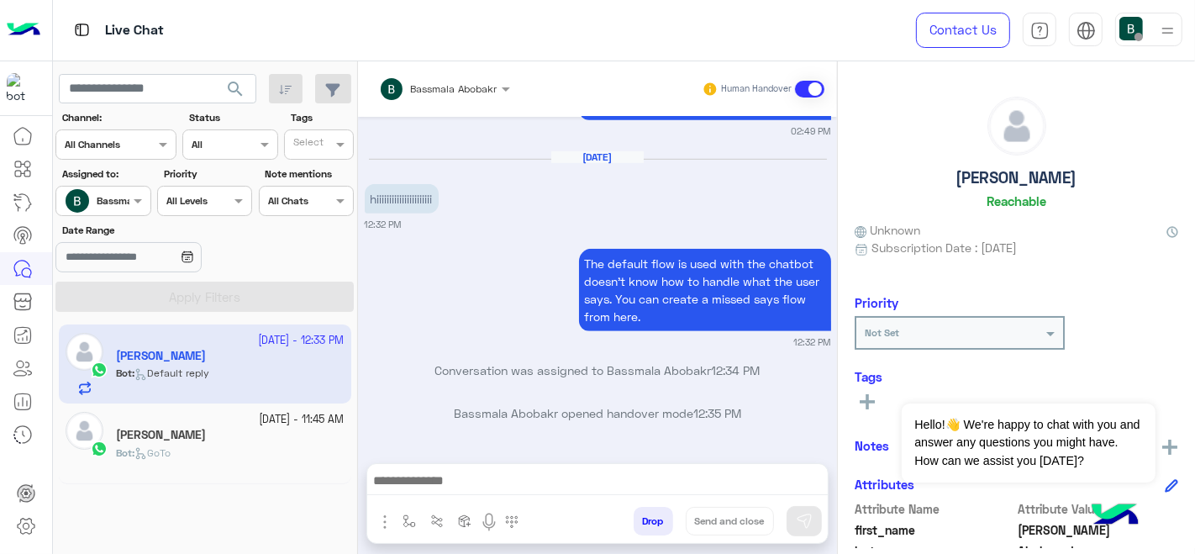
click at [239, 76] on button "search" at bounding box center [235, 92] width 41 height 36
click at [438, 213] on div "hiiiiiiiiiiiiiiiiiiiiii" at bounding box center [450, 199] width 170 height 38
click at [26, 22] on img at bounding box center [24, 30] width 34 height 35
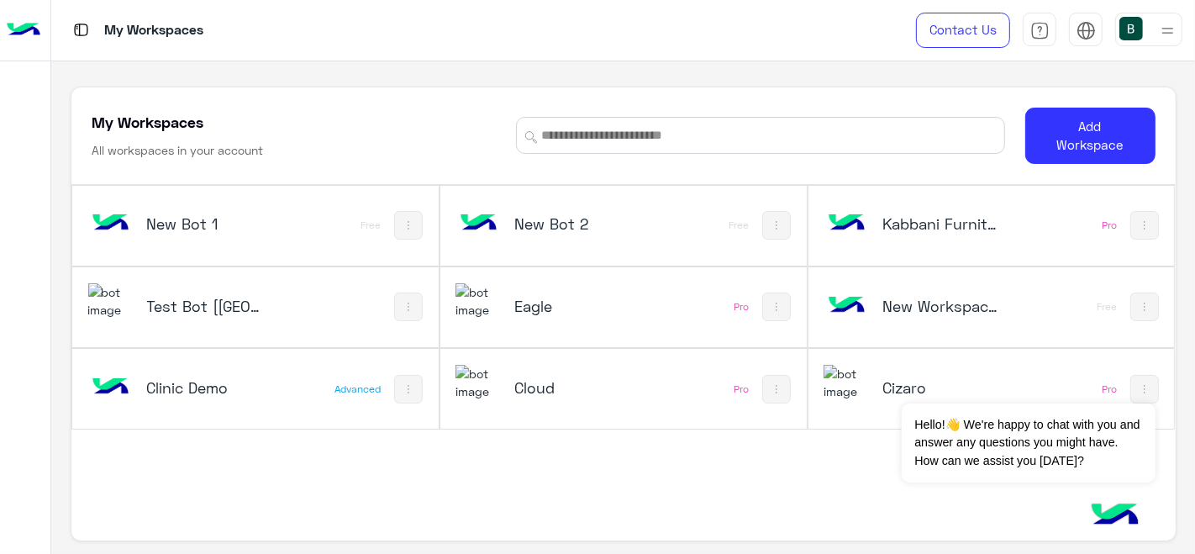
click at [0, 165] on div at bounding box center [25, 301] width 50 height 472
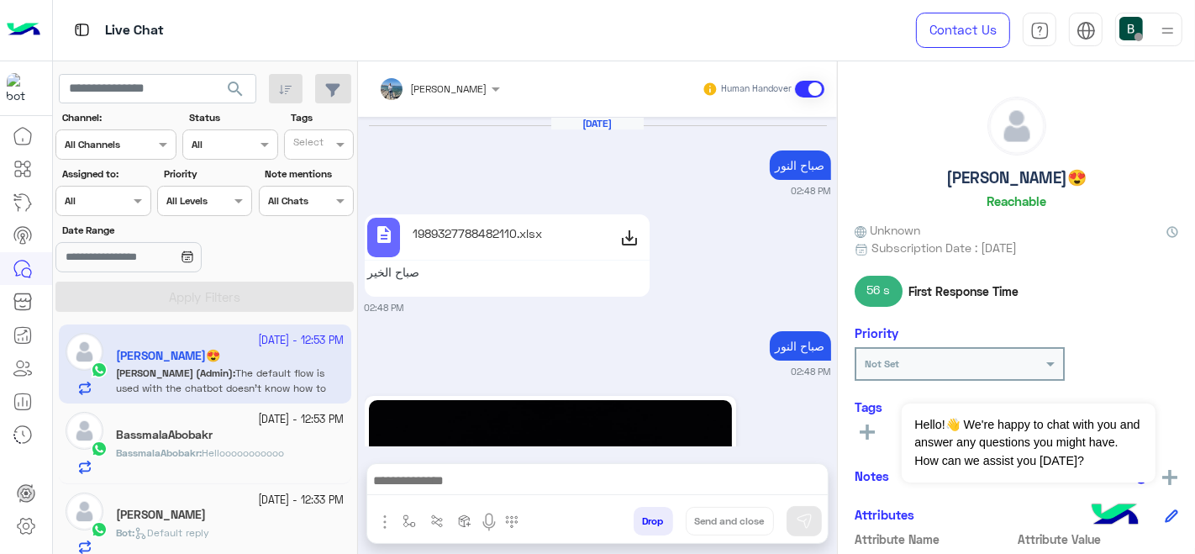
scroll to position [1513, 0]
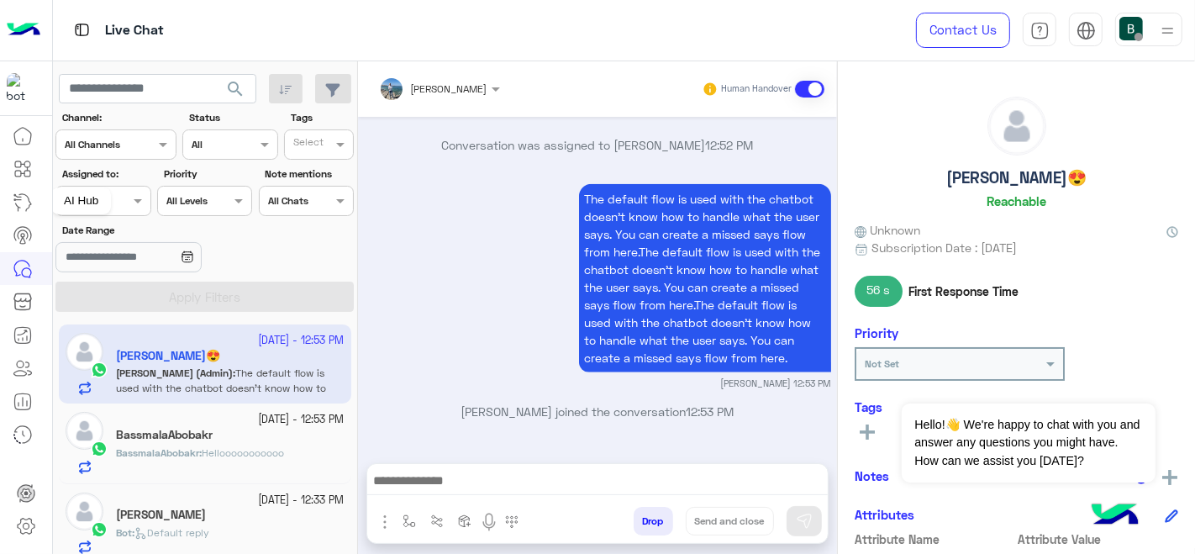
click at [42, 212] on link at bounding box center [22, 203] width 45 height 34
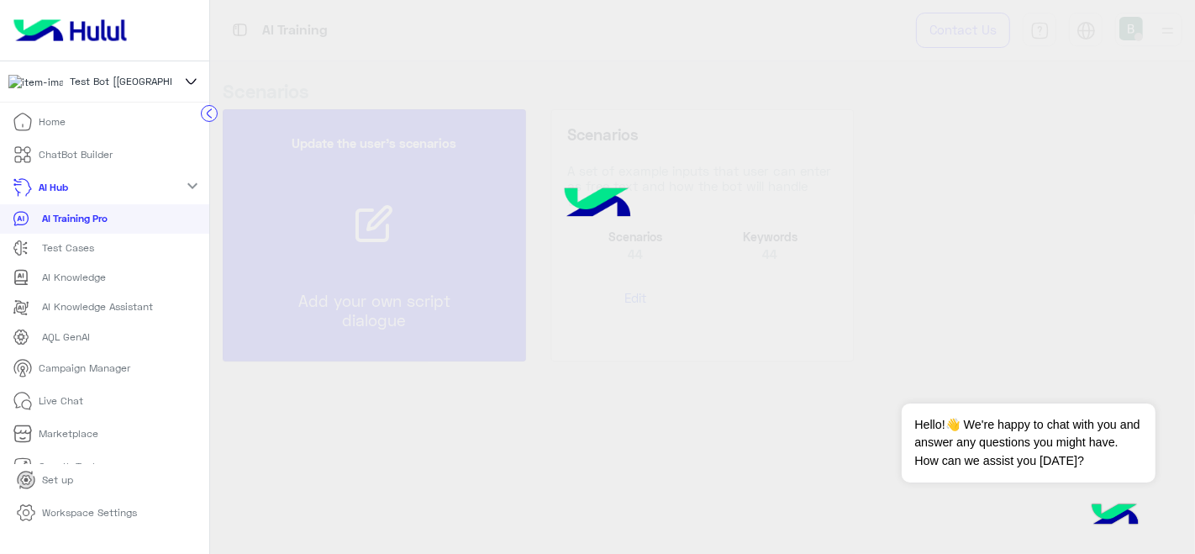
click at [202, 114] on circle at bounding box center [210, 114] width 16 height 16
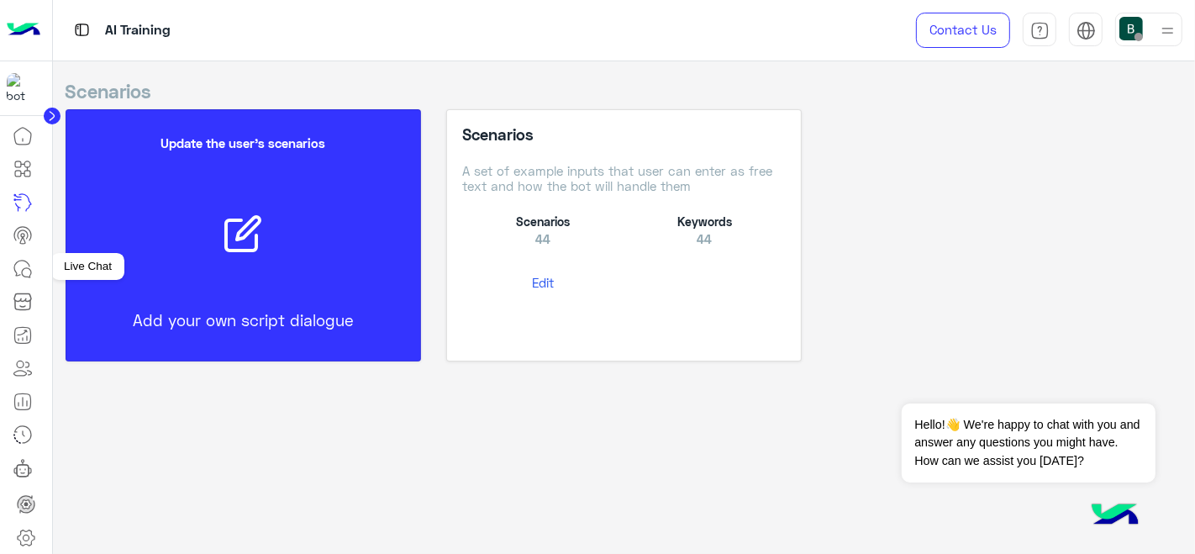
click at [21, 259] on icon at bounding box center [23, 269] width 20 height 20
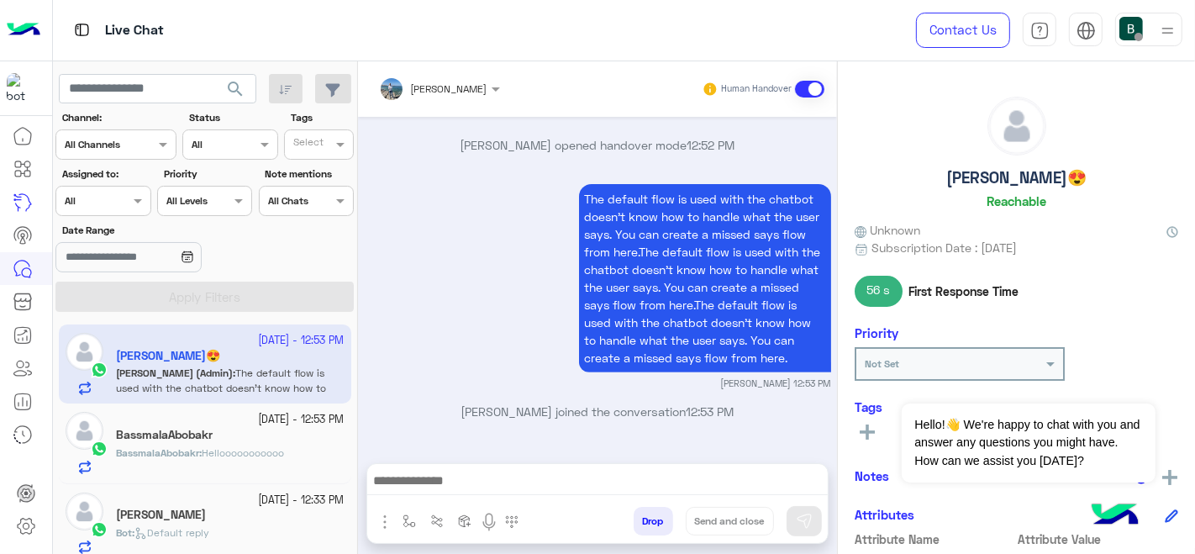
scroll to position [503, 0]
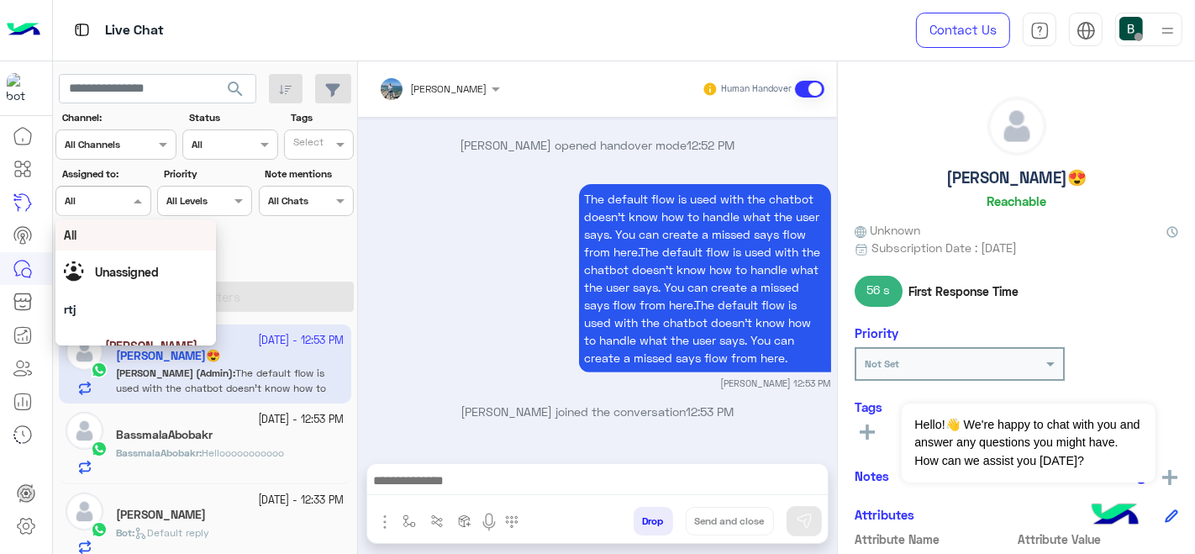
click at [127, 192] on div at bounding box center [102, 199] width 93 height 16
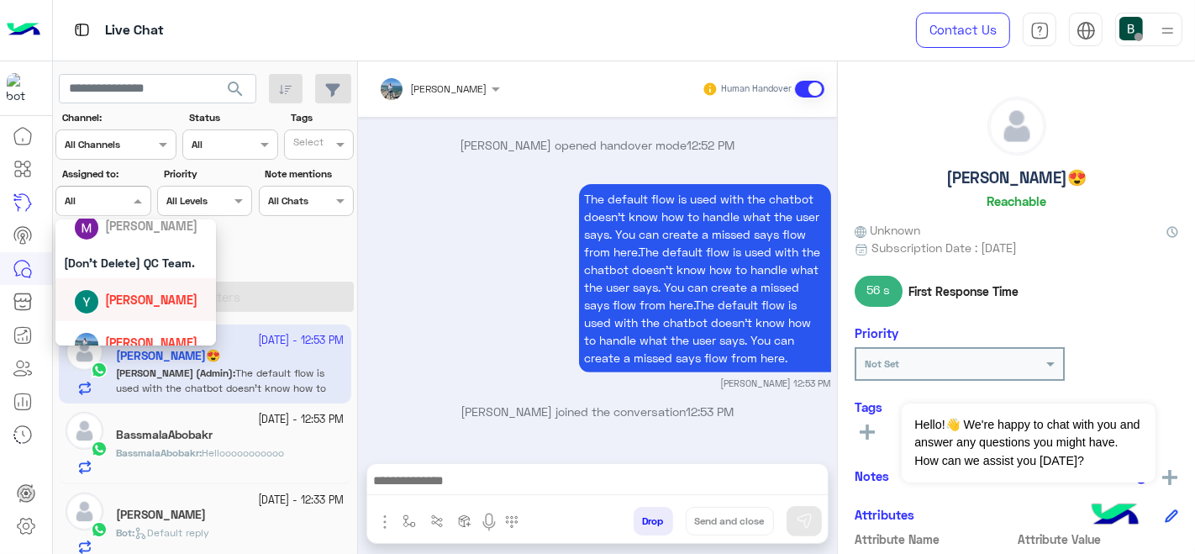
scroll to position [574, 0]
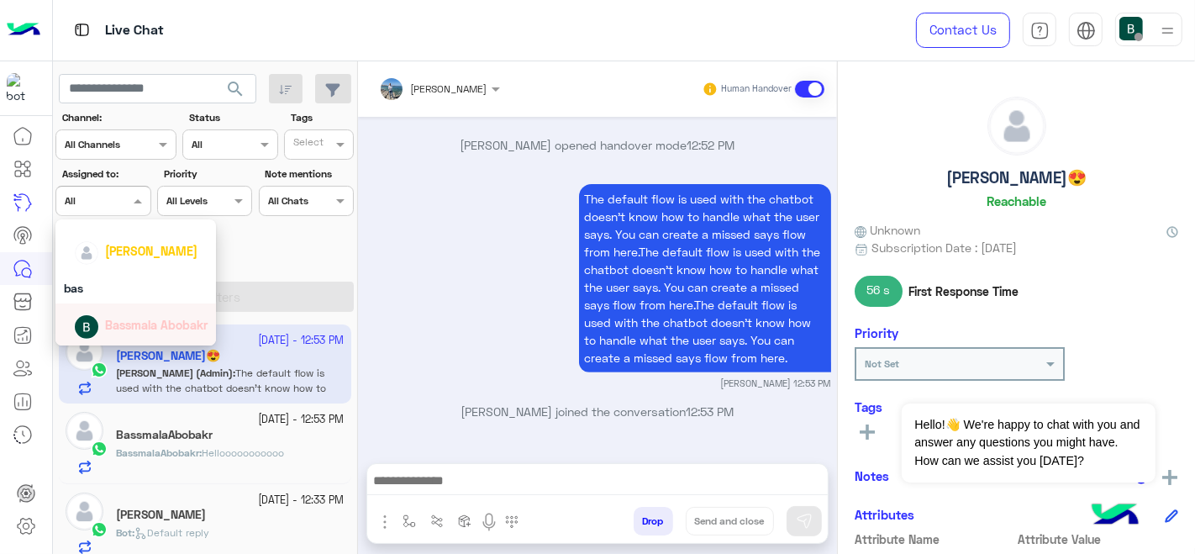
click at [121, 316] on div "Bassmala Abobakr" at bounding box center [156, 325] width 102 height 18
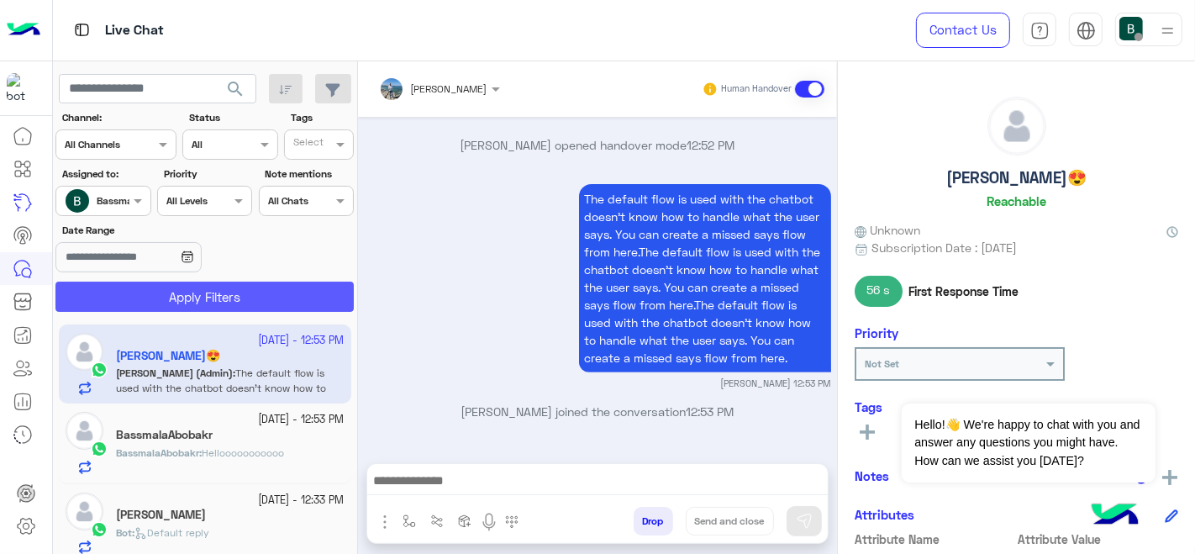
click at [212, 297] on button "Apply Filters" at bounding box center [204, 296] width 298 height 30
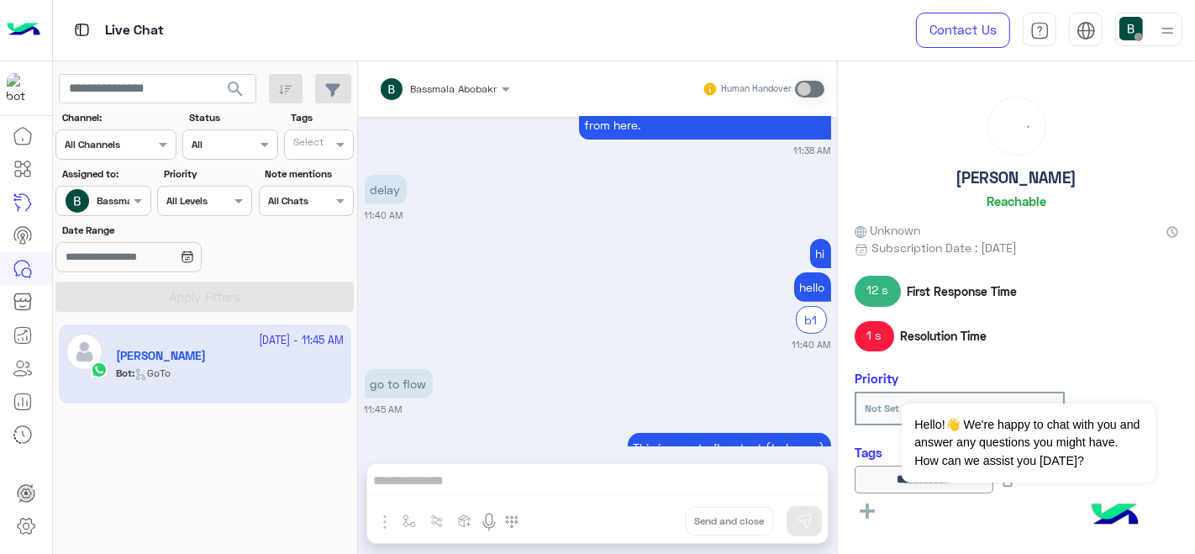
scroll to position [829, 0]
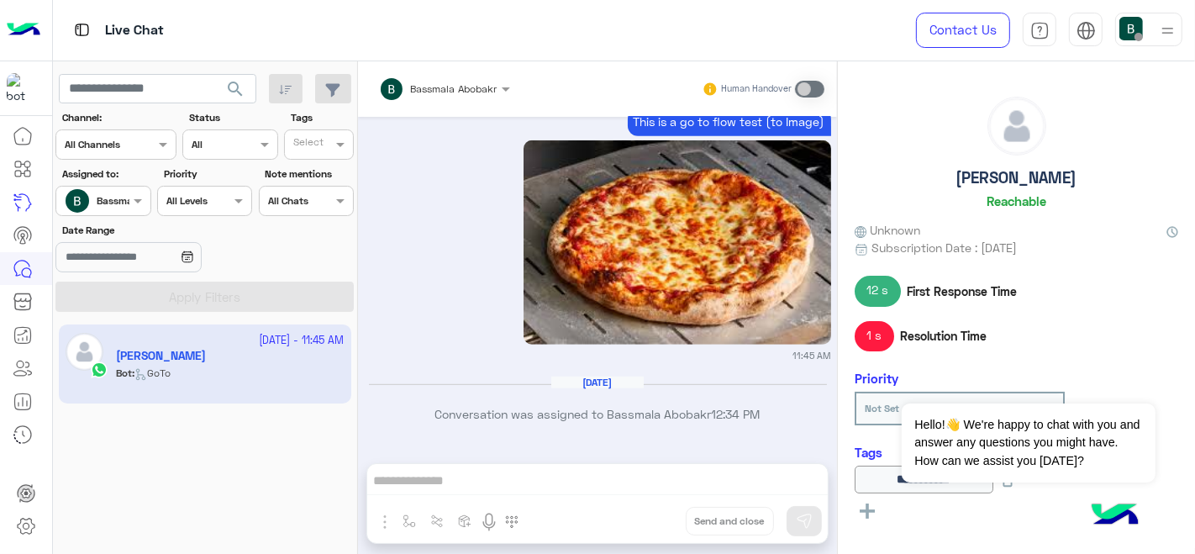
click at [122, 202] on div at bounding box center [102, 199] width 93 height 16
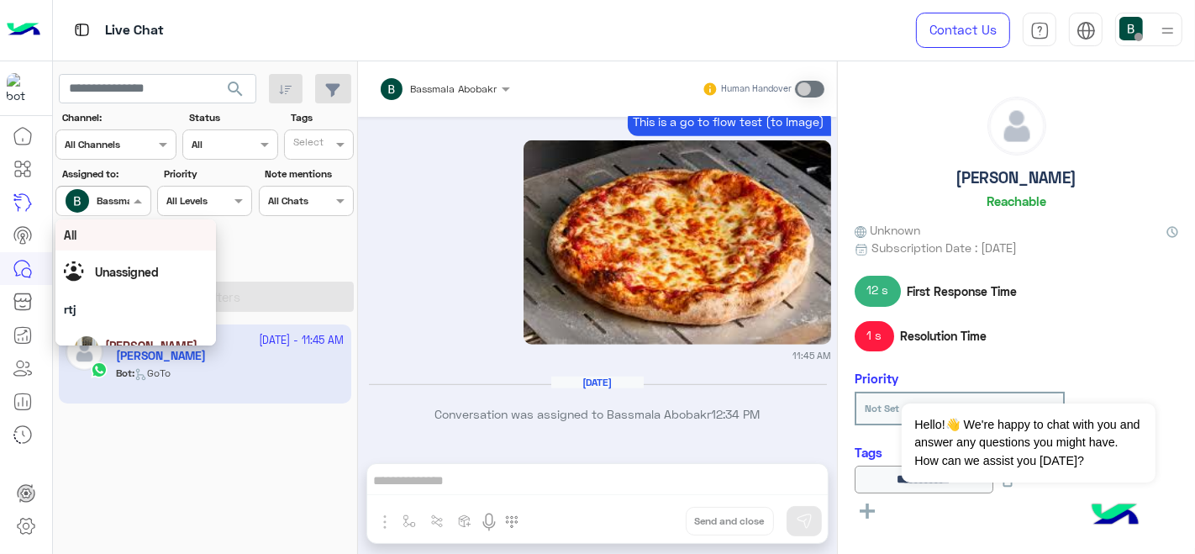
click at [106, 244] on div "All" at bounding box center [135, 234] width 161 height 31
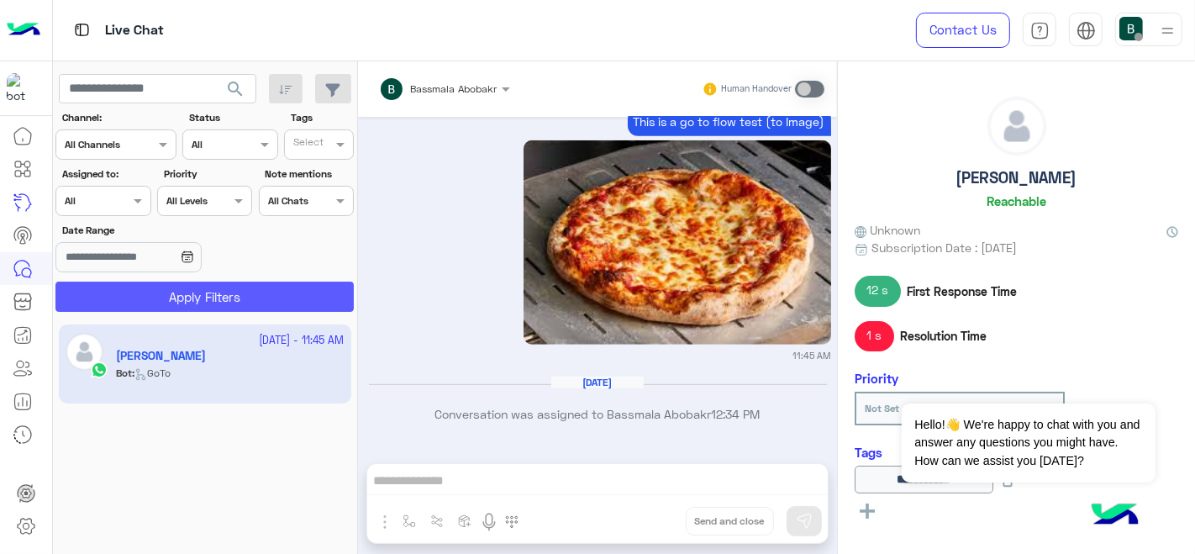
click at [197, 297] on button "Apply Filters" at bounding box center [204, 296] width 298 height 30
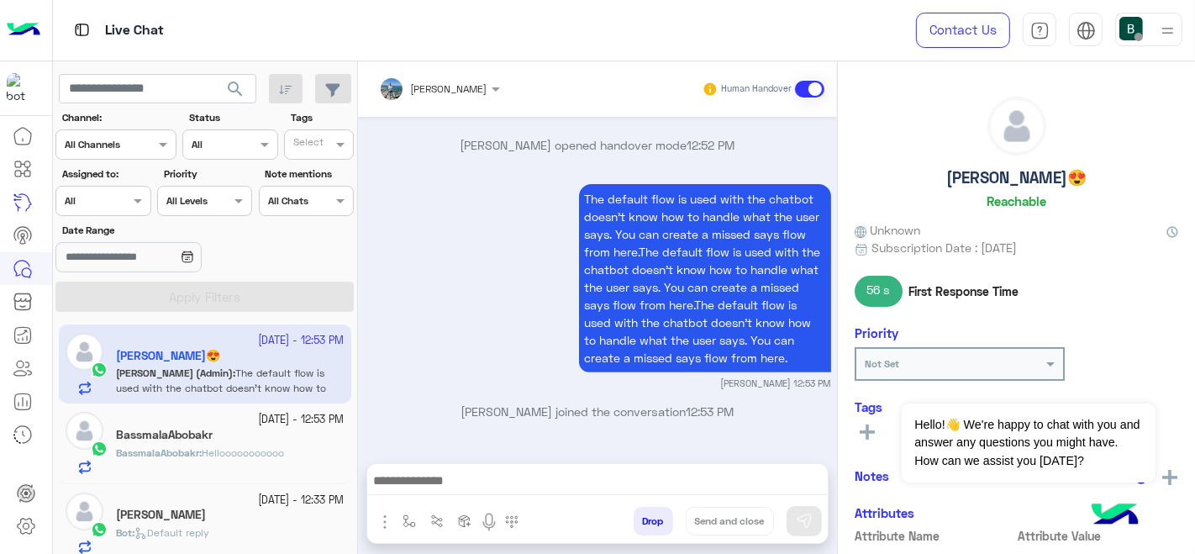
scroll to position [503, 0]
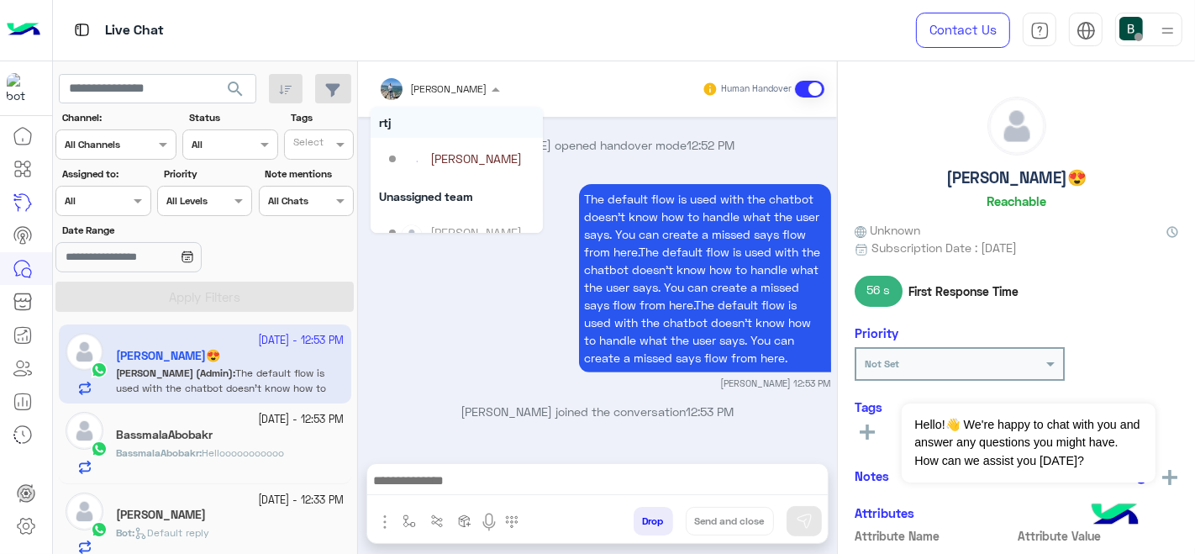
click at [475, 87] on div at bounding box center [439, 86] width 138 height 16
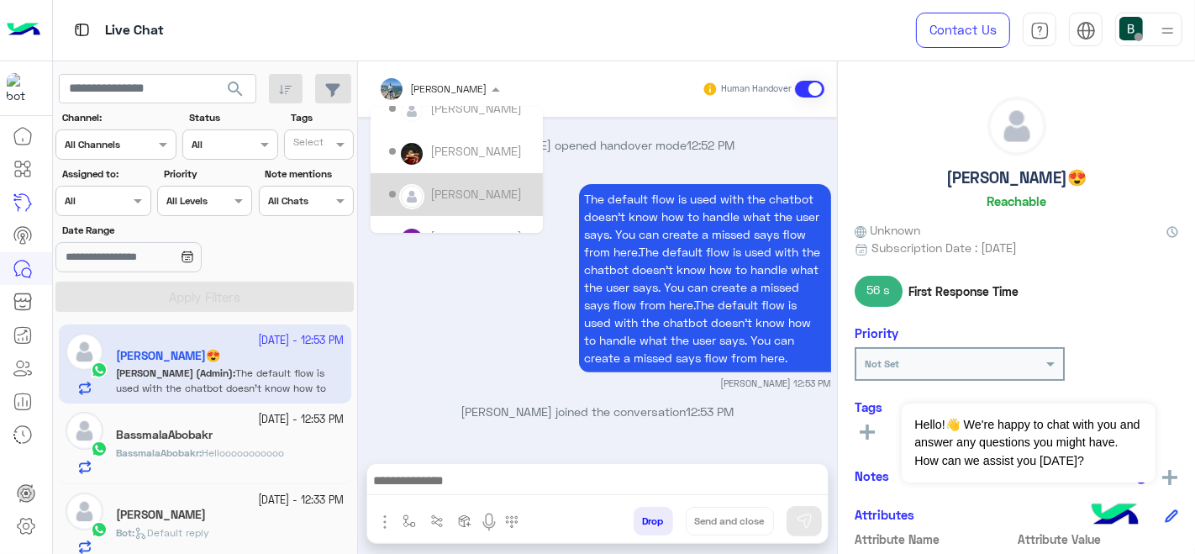
scroll to position [543, 0]
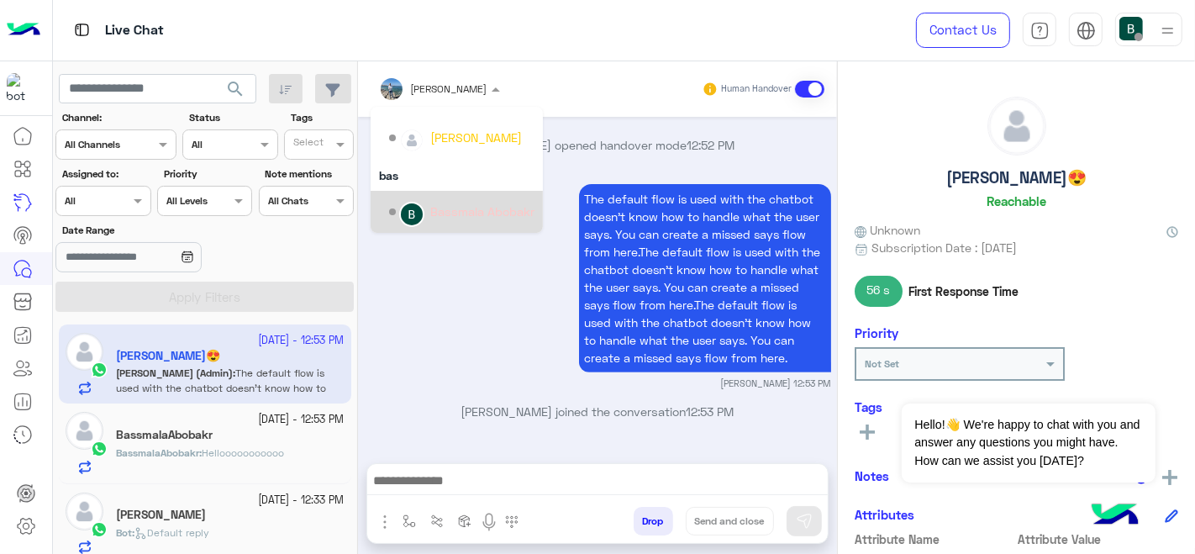
click at [444, 210] on div "Bassmala Abobakr" at bounding box center [482, 211] width 104 height 18
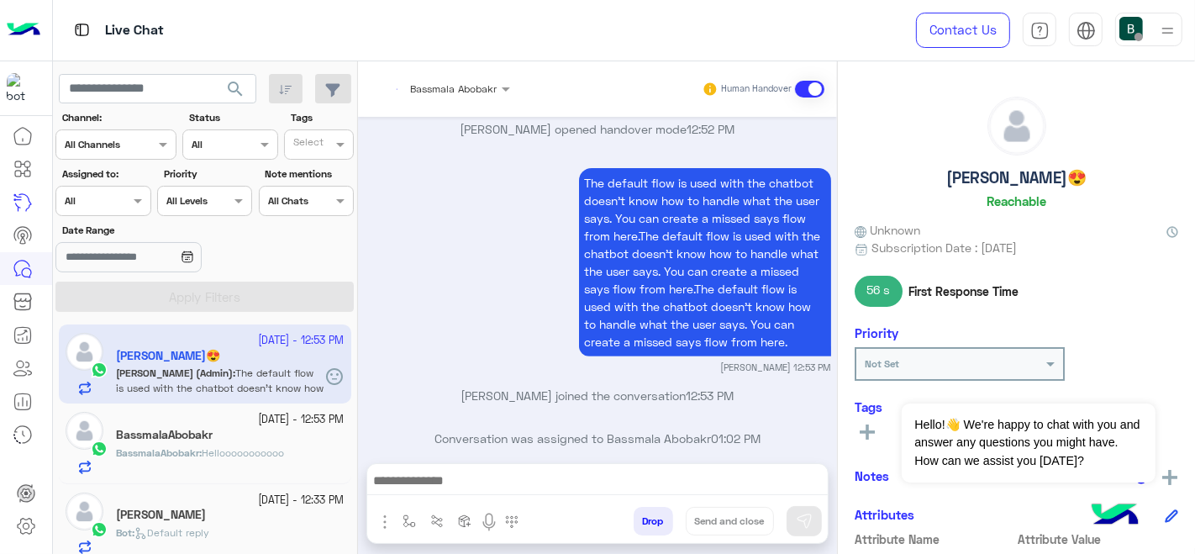
scroll to position [559, 0]
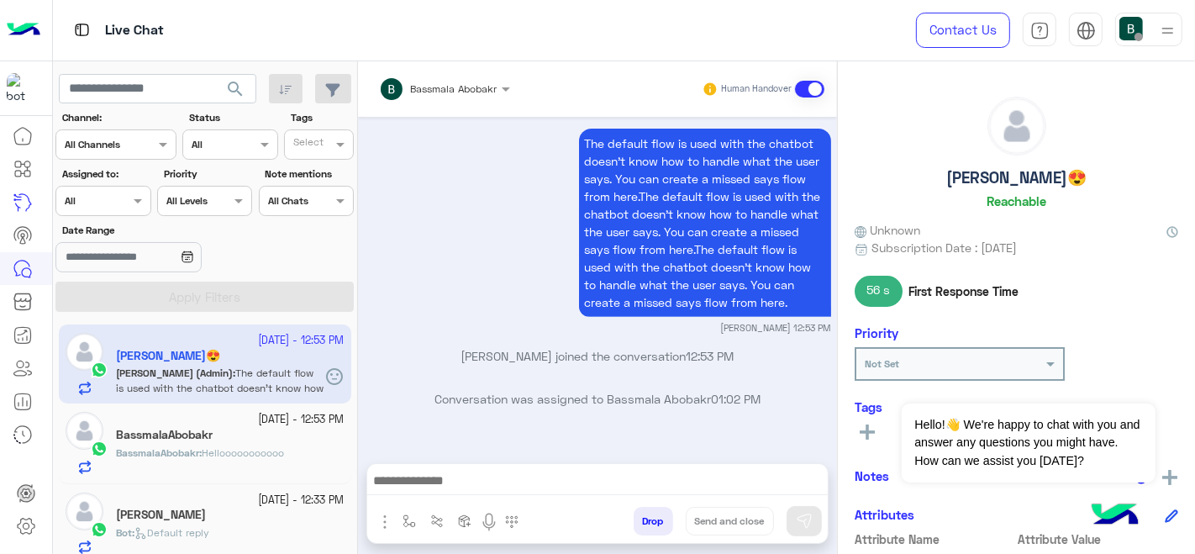
click at [181, 454] on span "BassmalaAbobakr" at bounding box center [157, 452] width 83 height 13
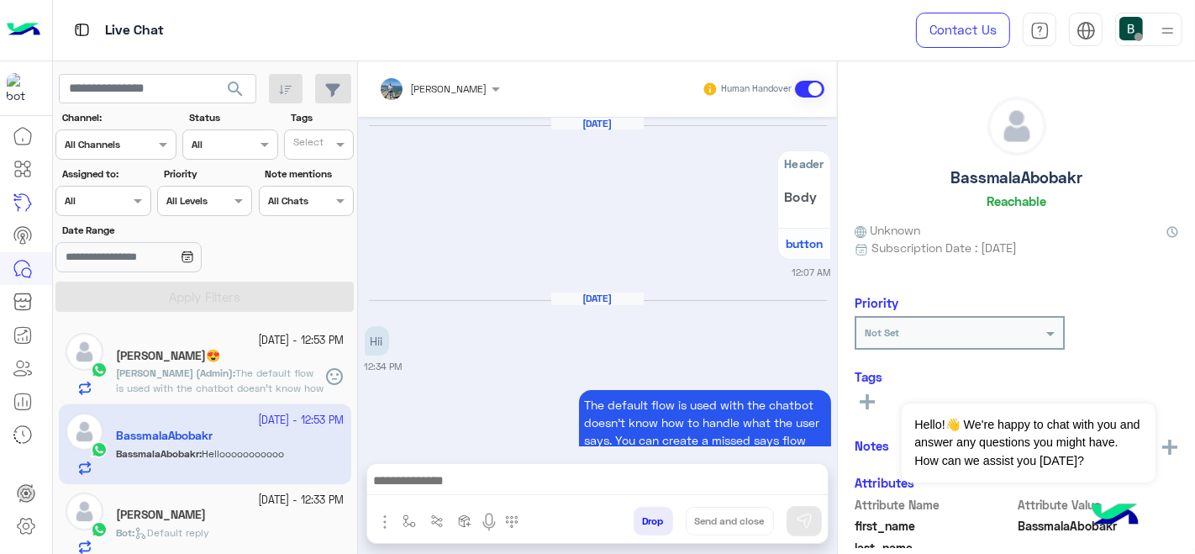
scroll to position [558, 0]
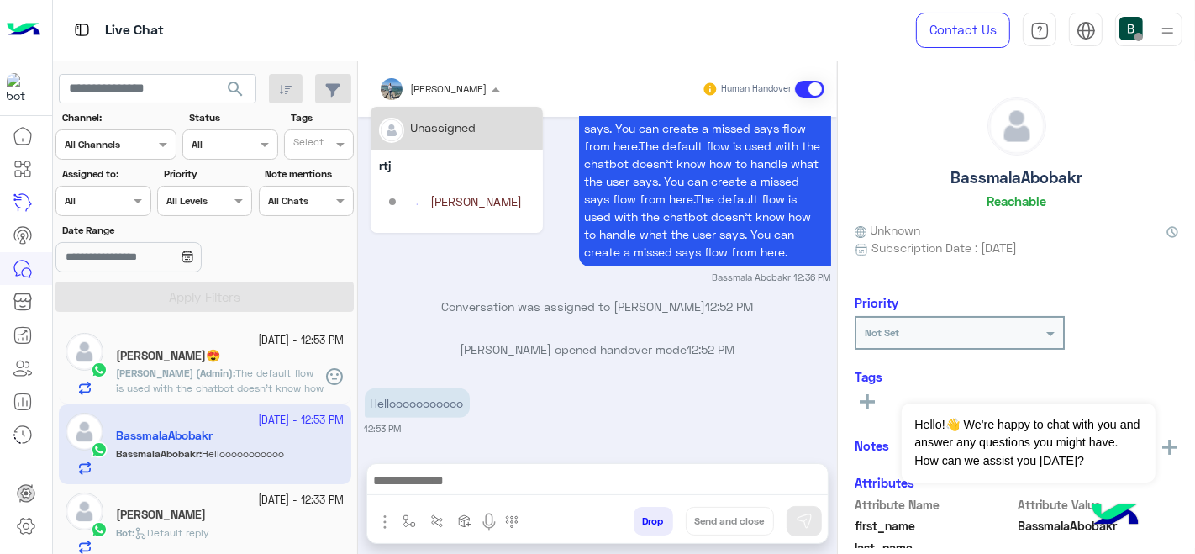
click at [457, 87] on input "text" at bounding box center [418, 86] width 78 height 15
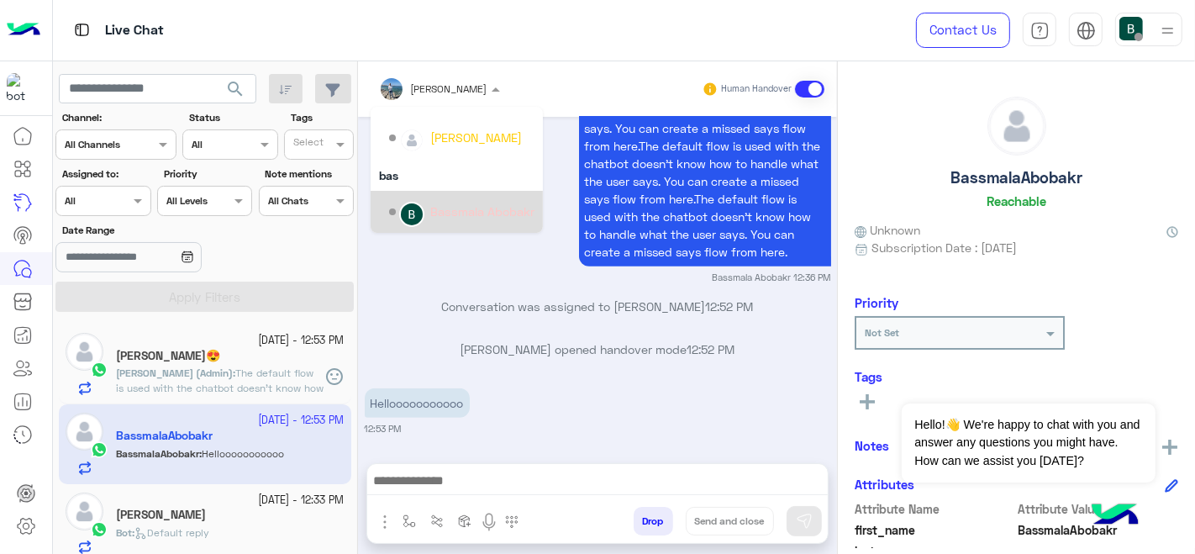
click at [446, 216] on div "Bassmala Abobakr" at bounding box center [482, 211] width 104 height 18
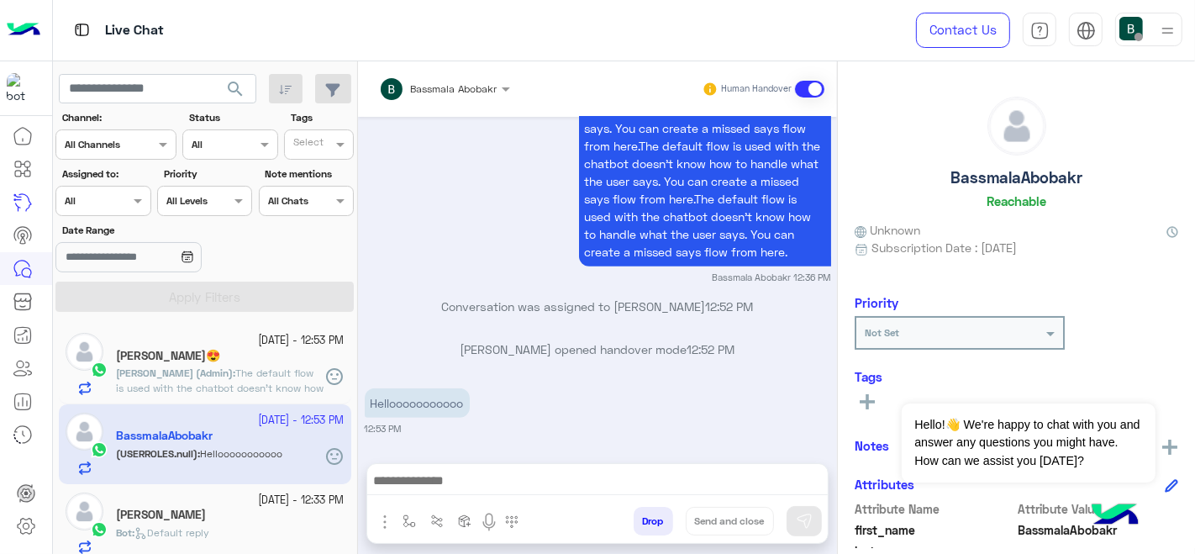
scroll to position [613, 0]
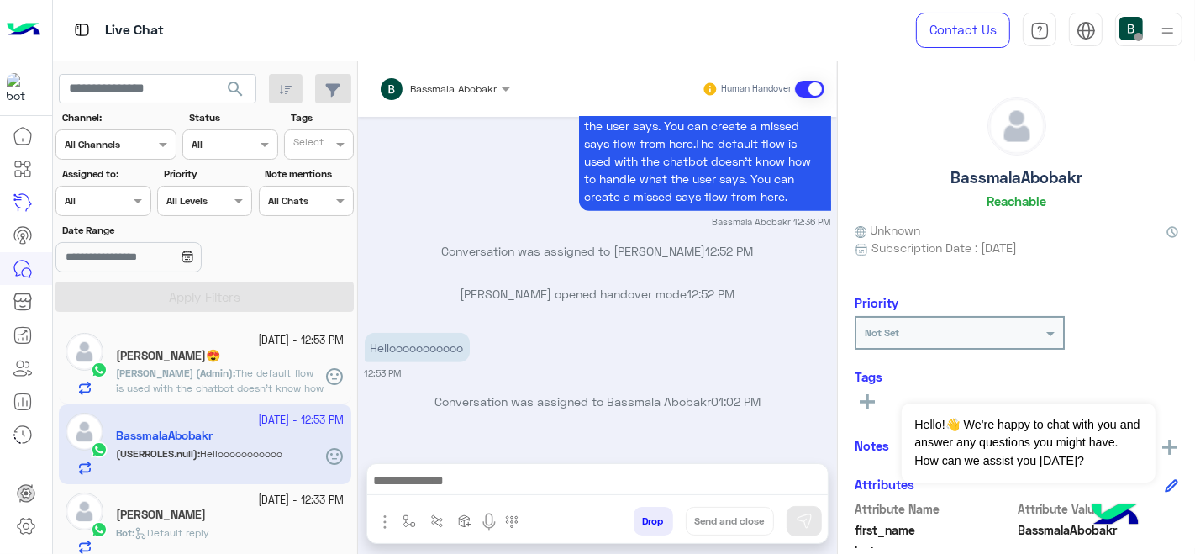
click at [197, 502] on div "[DATE] - 12:33 PM" at bounding box center [230, 500] width 228 height 16
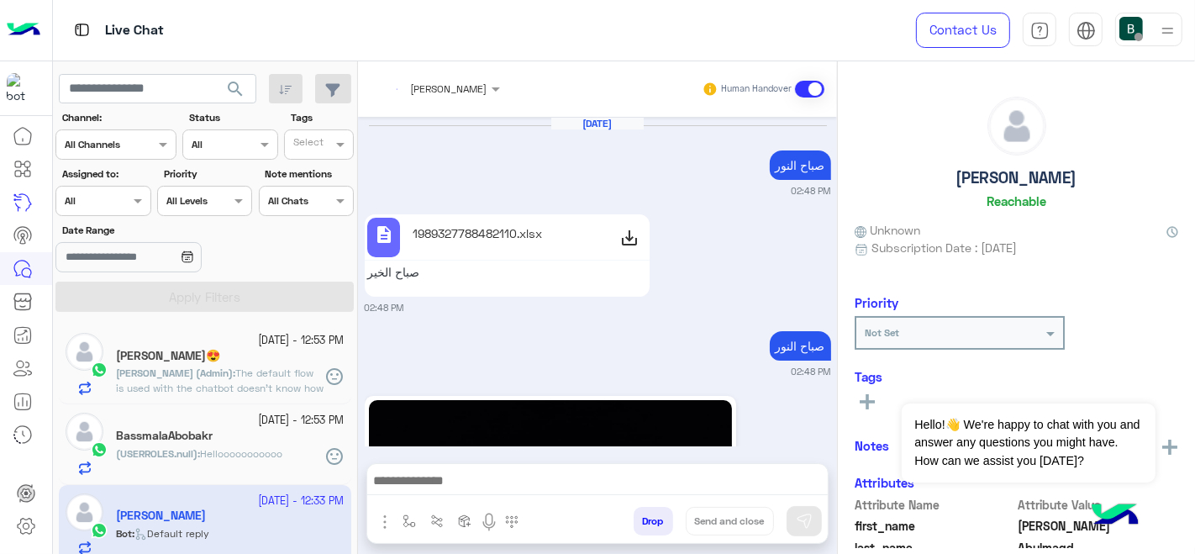
scroll to position [709, 0]
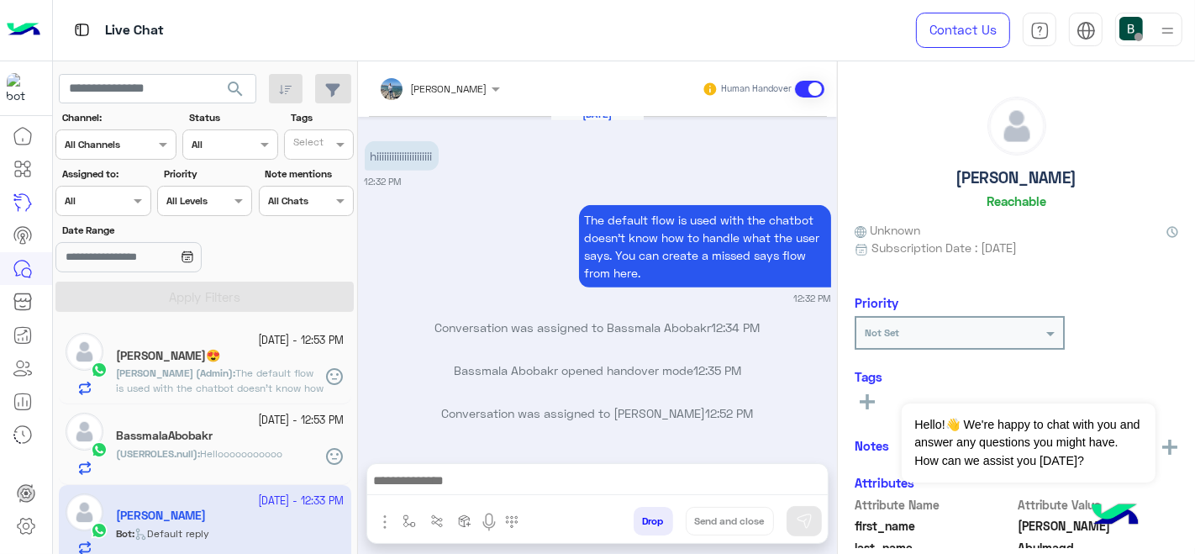
click at [438, 73] on div "[PERSON_NAME]" at bounding box center [433, 89] width 108 height 34
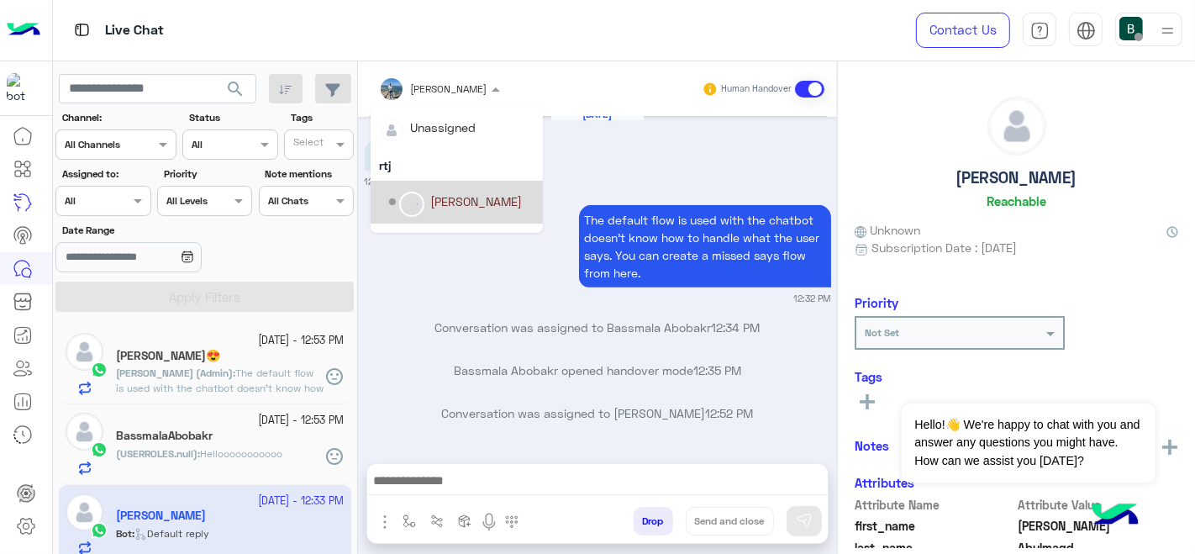
scroll to position [543, 0]
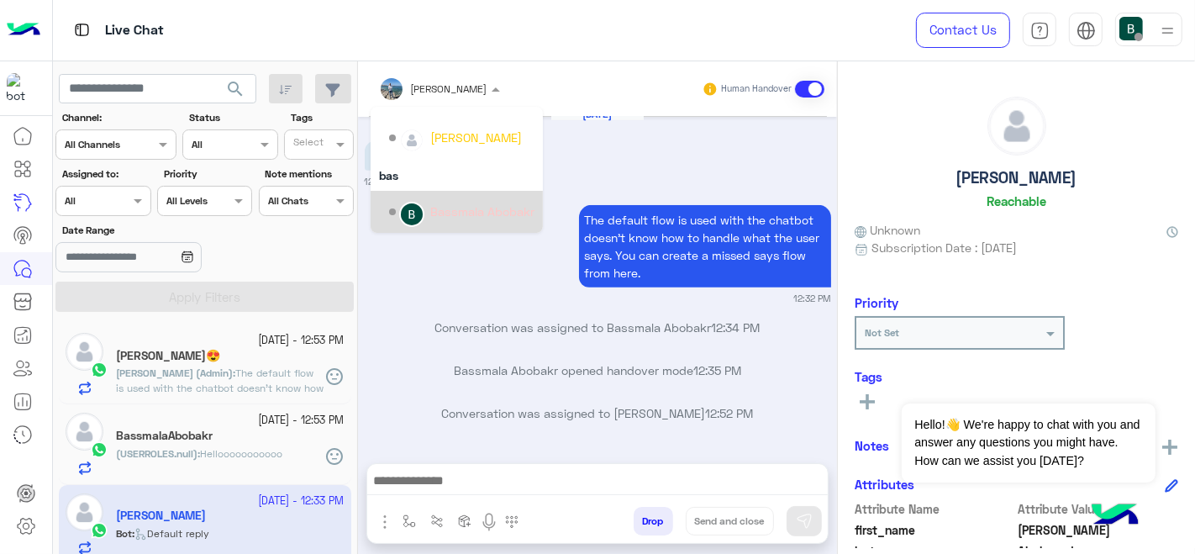
click at [466, 197] on div "Bassmala Abobakr" at bounding box center [461, 211] width 145 height 29
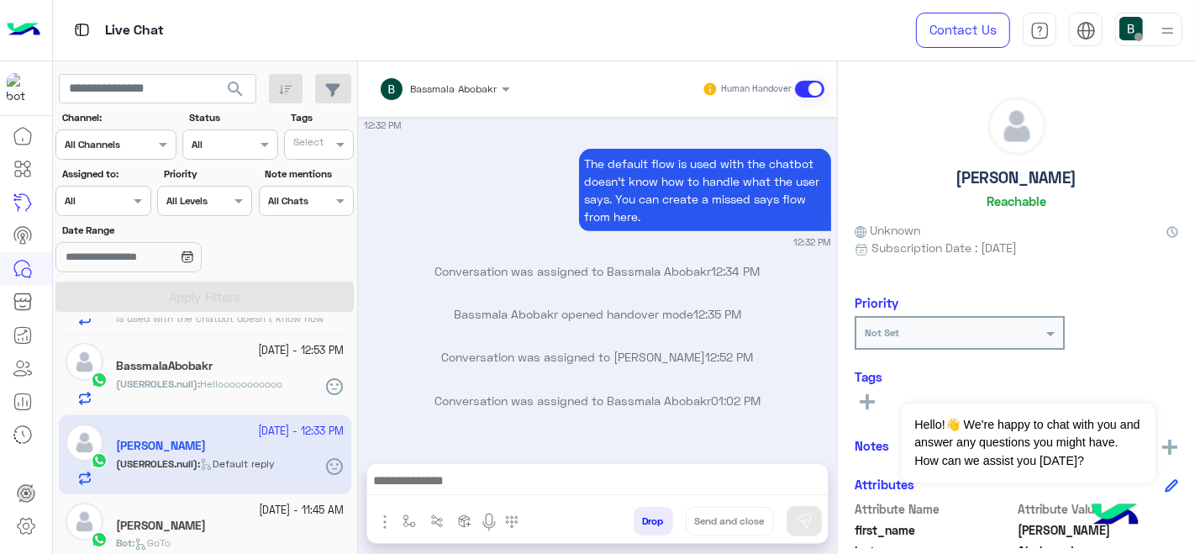
scroll to position [88, 0]
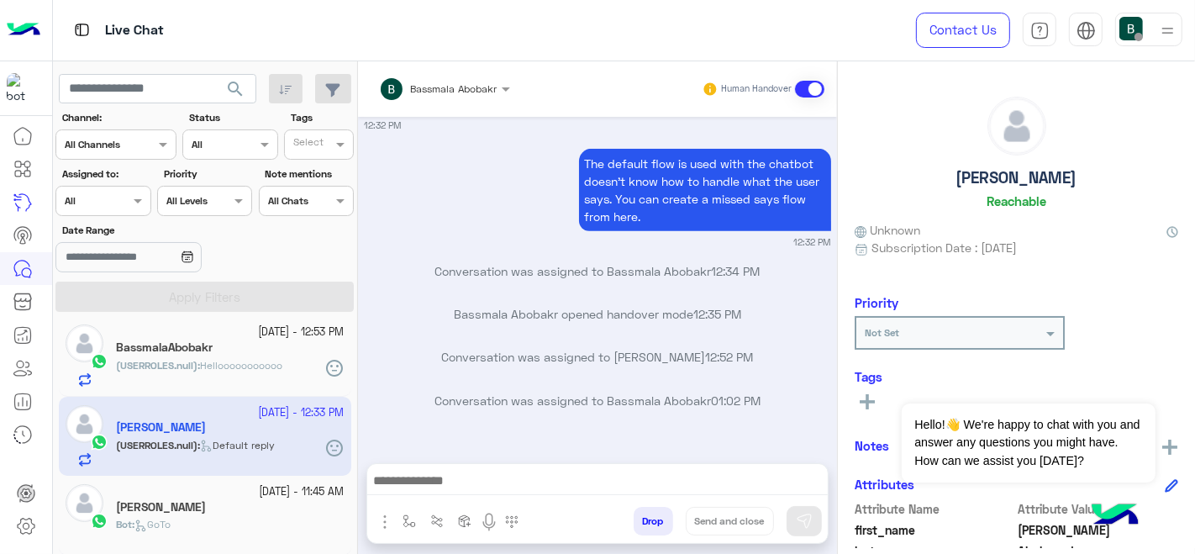
click at [186, 507] on h5 "[PERSON_NAME]" at bounding box center [161, 507] width 90 height 14
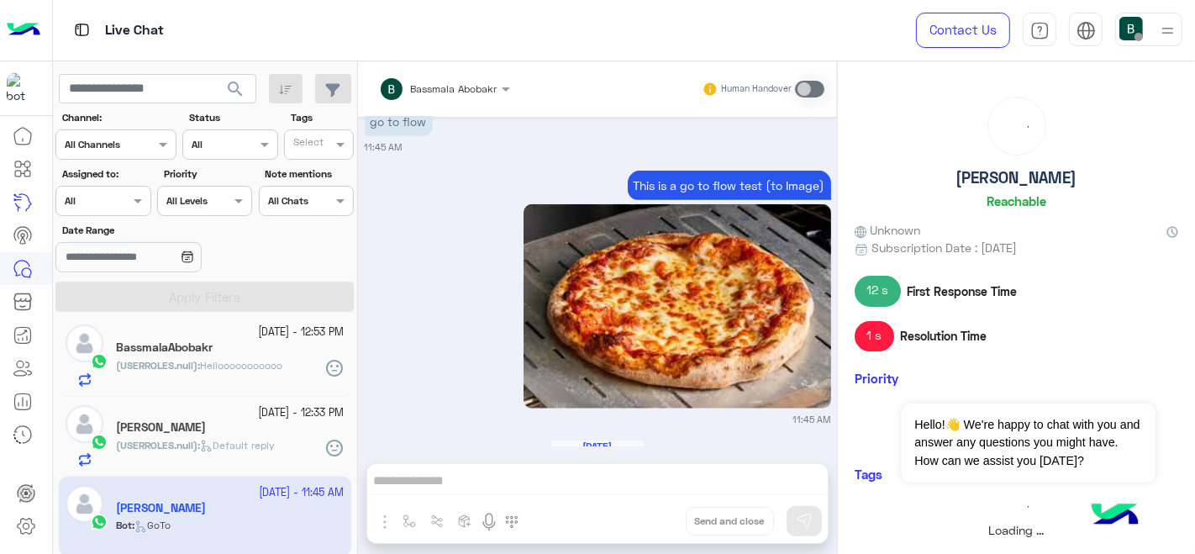
scroll to position [829, 0]
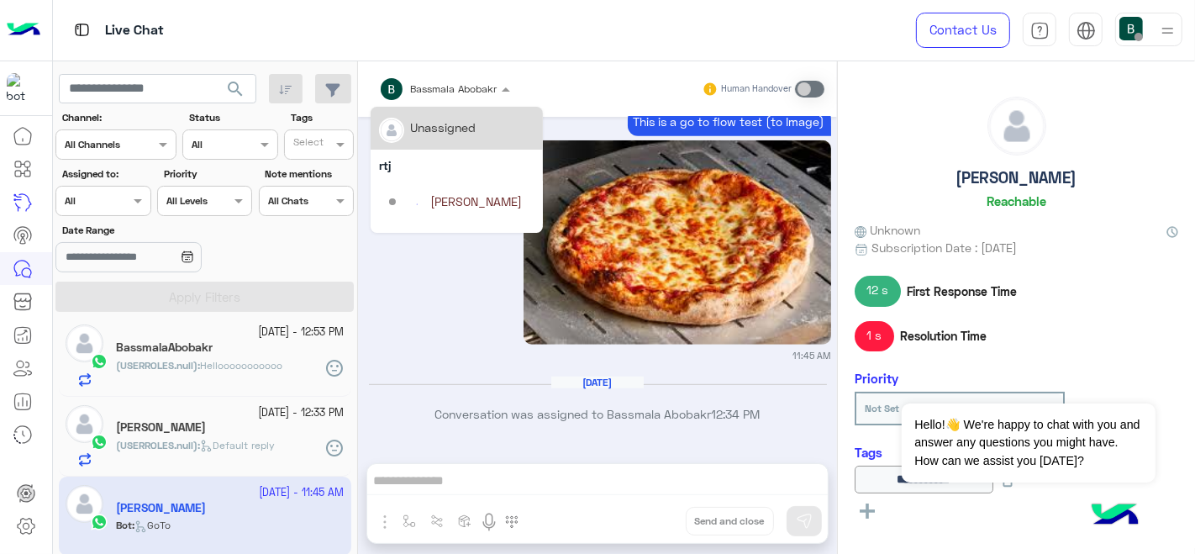
click at [449, 87] on input "text" at bounding box center [422, 86] width 87 height 15
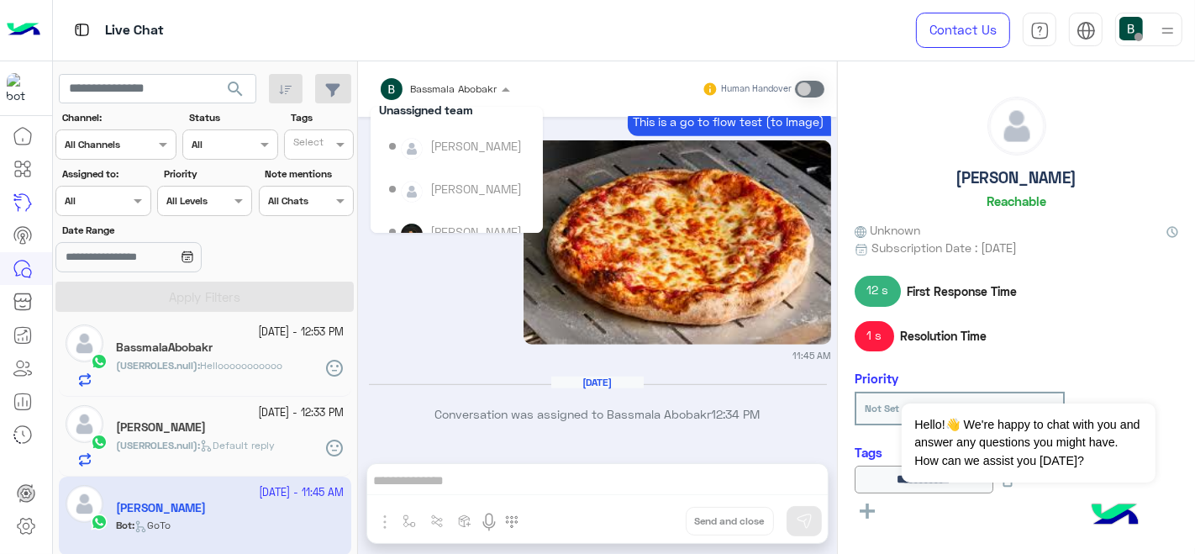
scroll to position [134, 0]
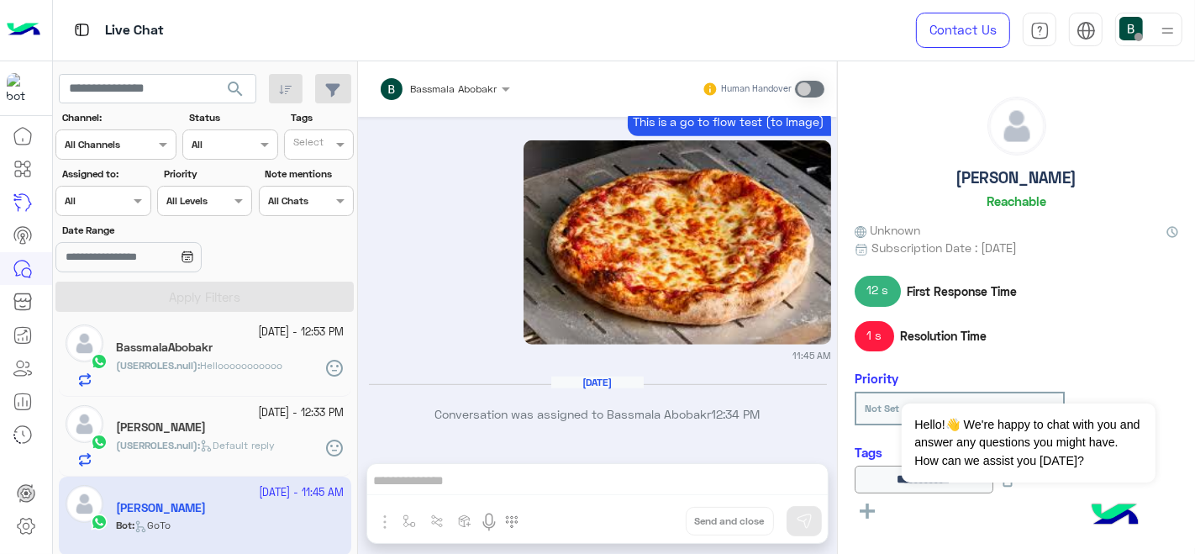
click at [427, 325] on div "This is a go to flow test (to Image) 11:45 AM" at bounding box center [598, 232] width 466 height 260
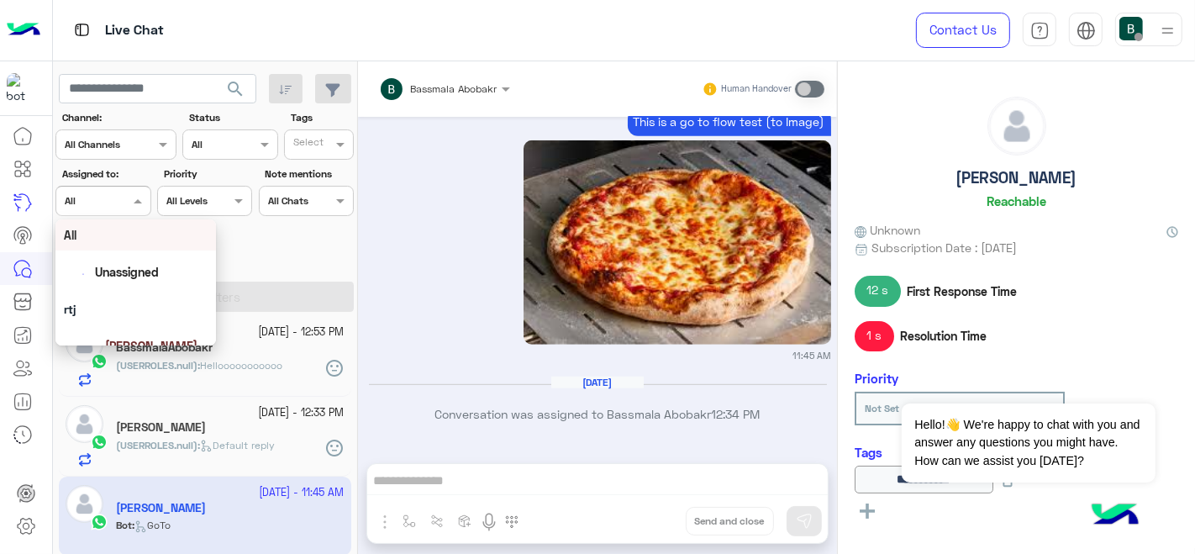
click at [92, 192] on input "text" at bounding box center [84, 199] width 39 height 15
click at [102, 260] on div "Unassigned" at bounding box center [136, 271] width 144 height 29
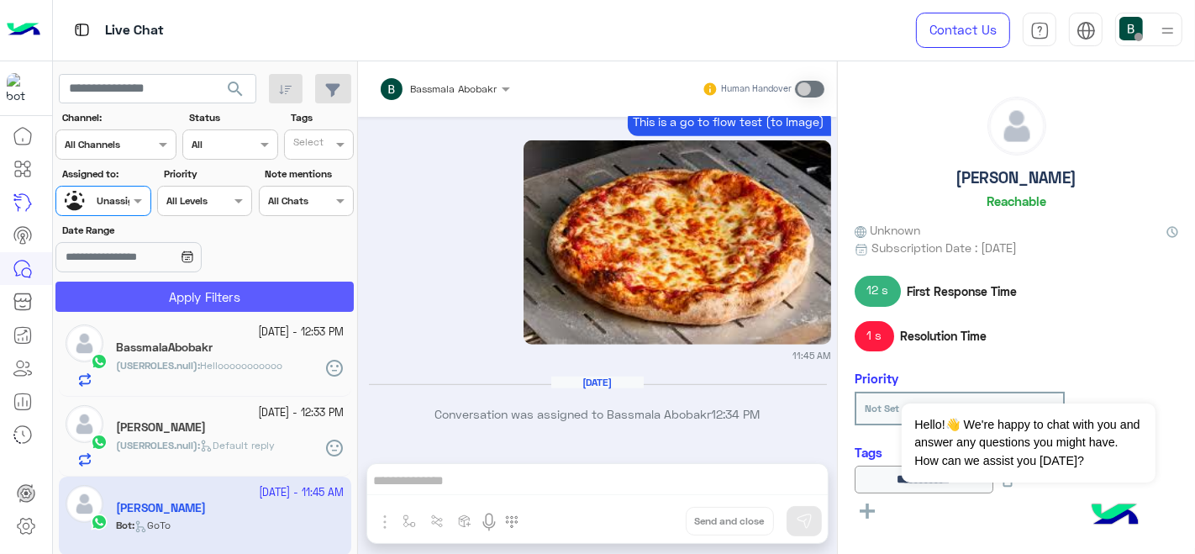
click at [252, 303] on button "Apply Filters" at bounding box center [204, 296] width 298 height 30
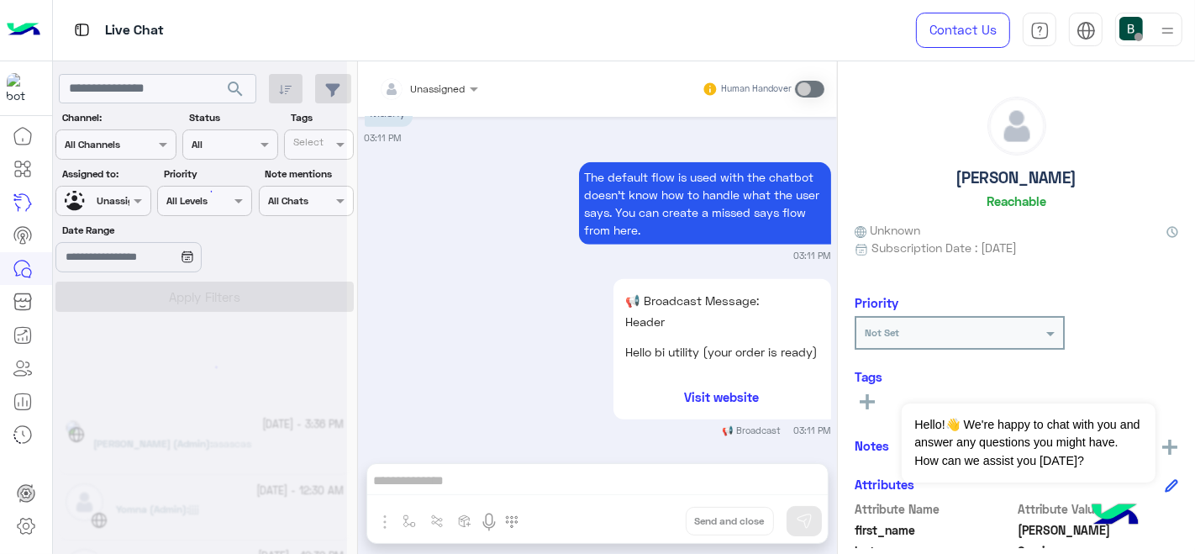
scroll to position [8, 0]
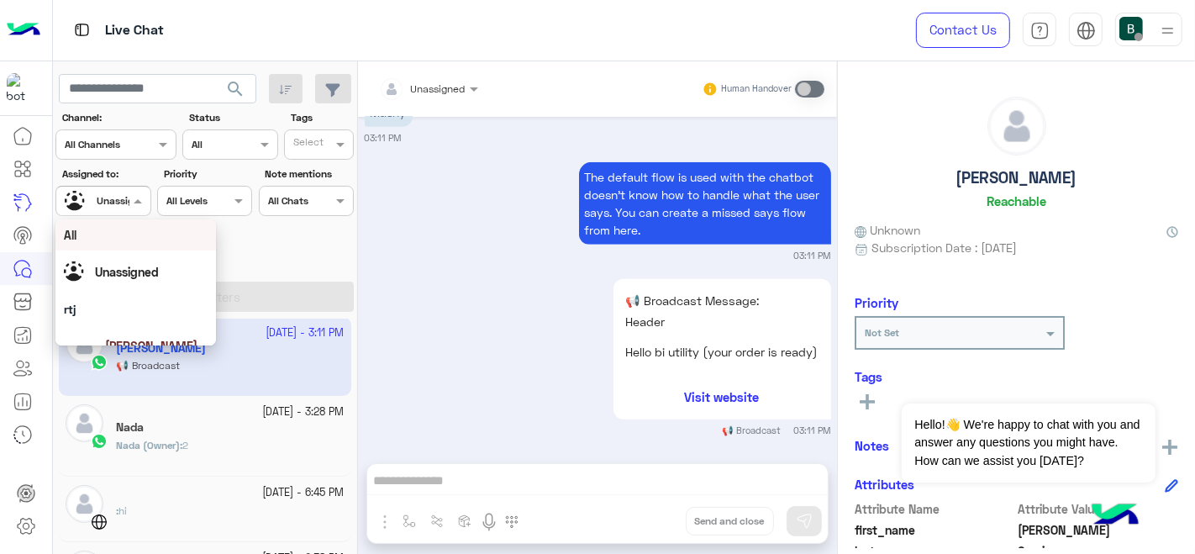
click at [94, 190] on div at bounding box center [81, 200] width 32 height 29
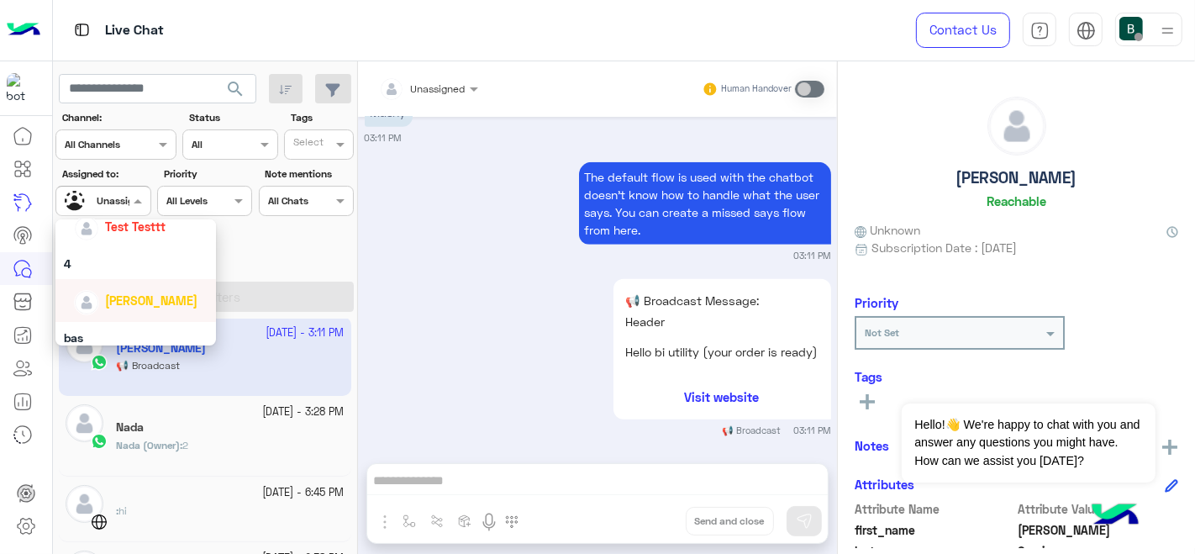
scroll to position [574, 0]
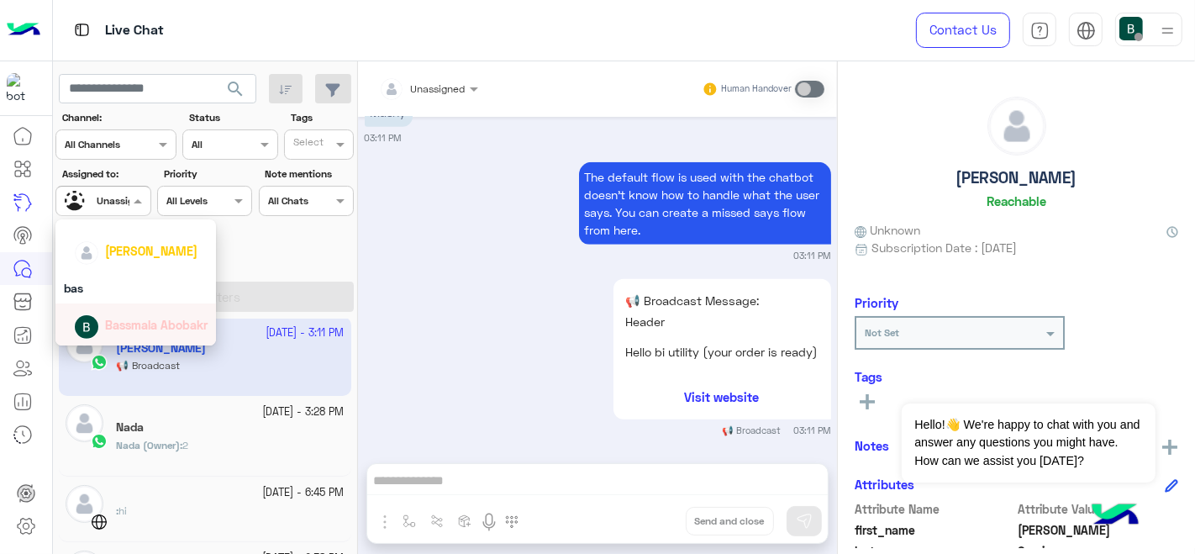
click at [129, 338] on div "Bassmala Abobakr" at bounding box center [141, 324] width 134 height 29
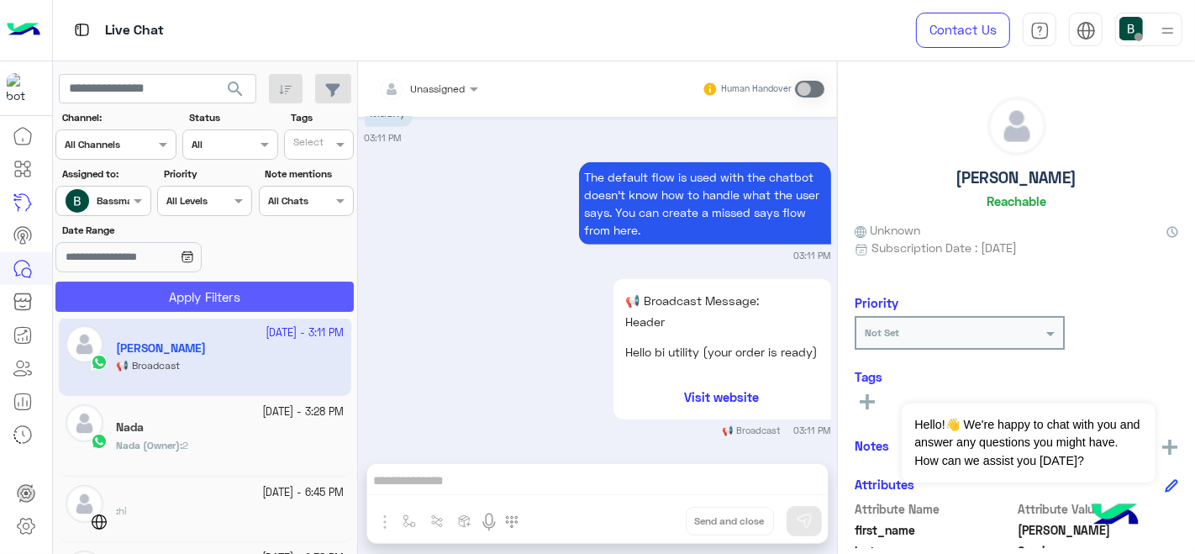
click at [208, 308] on button "Apply Filters" at bounding box center [204, 296] width 298 height 30
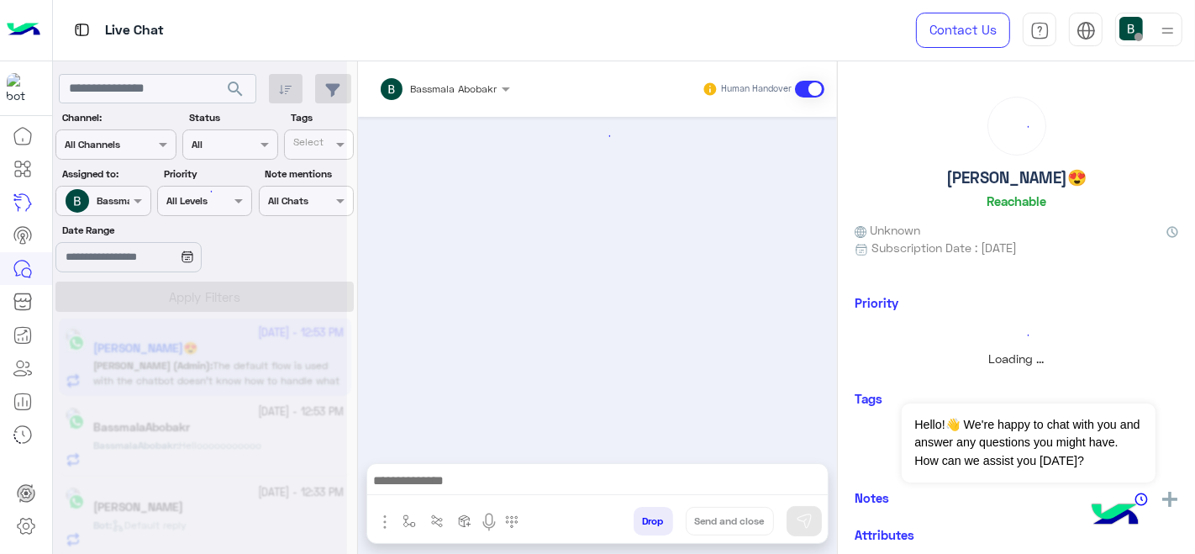
scroll to position [503, 0]
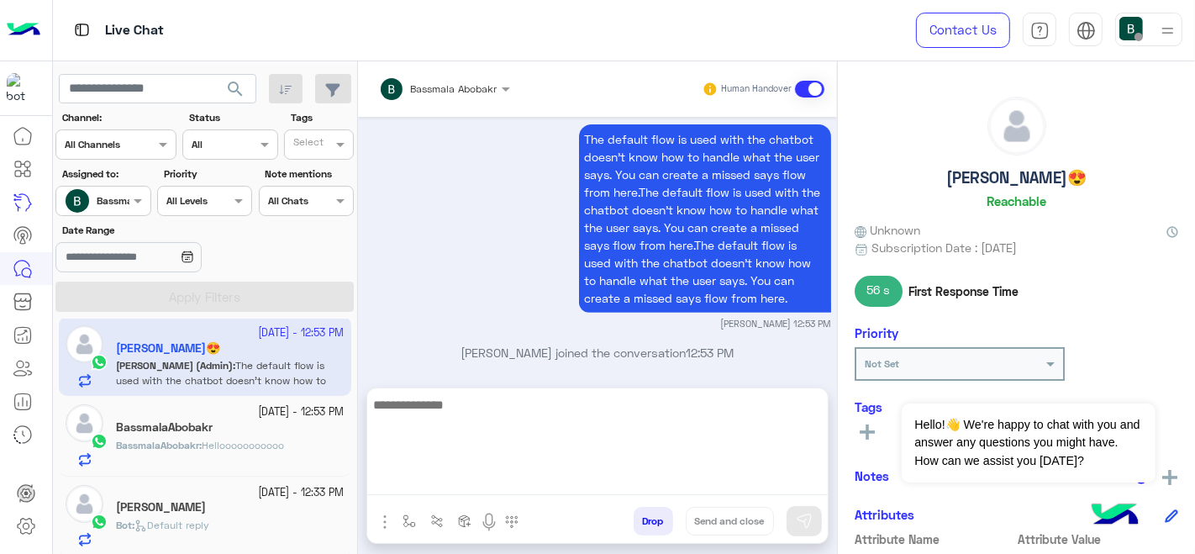
click at [454, 475] on textarea at bounding box center [597, 444] width 460 height 101
paste textarea "**********"
type textarea "**********"
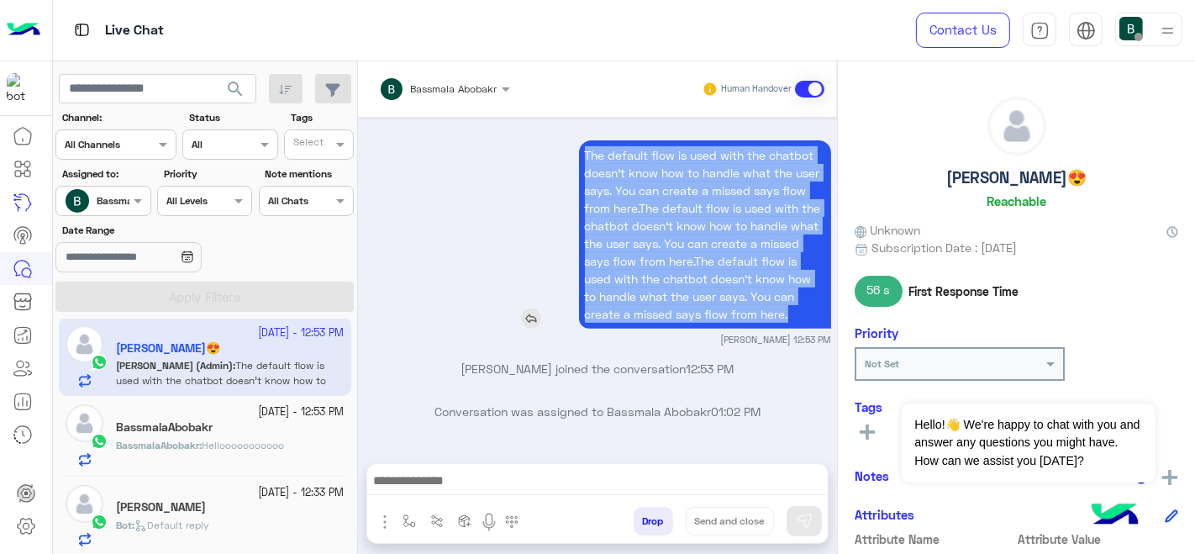
drag, startPoint x: 794, startPoint y: 319, endPoint x: 578, endPoint y: 159, distance: 269.0
click at [579, 159] on p "The default flow is used with the chatbot doesn’t know how to handle what the u…" at bounding box center [705, 234] width 252 height 188
copy p "The default flow is used with the chatbot doesn’t know how to handle what the u…"
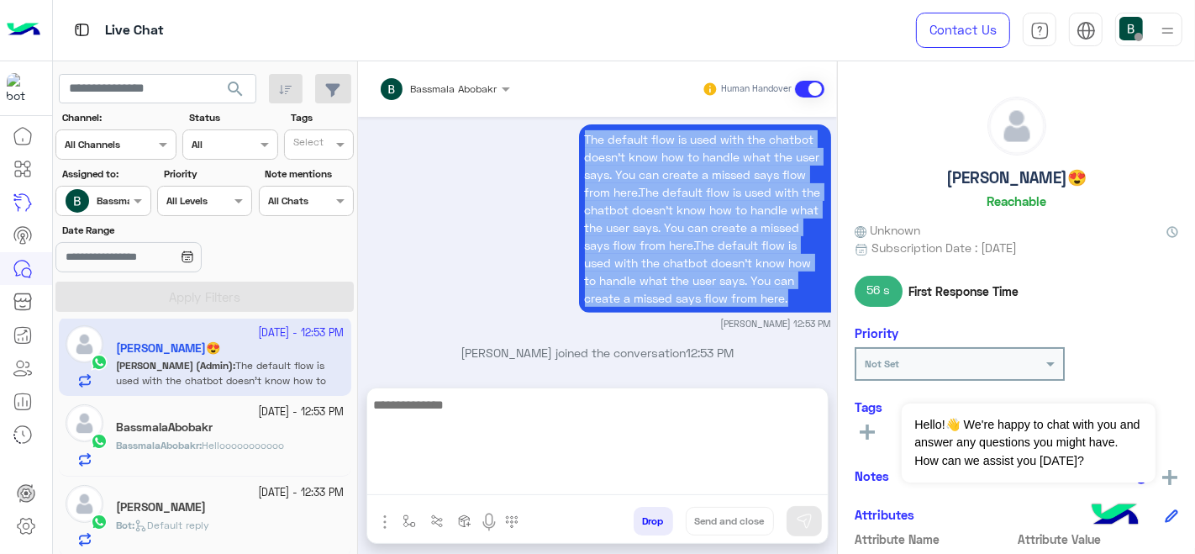
click at [445, 495] on textarea at bounding box center [597, 444] width 460 height 101
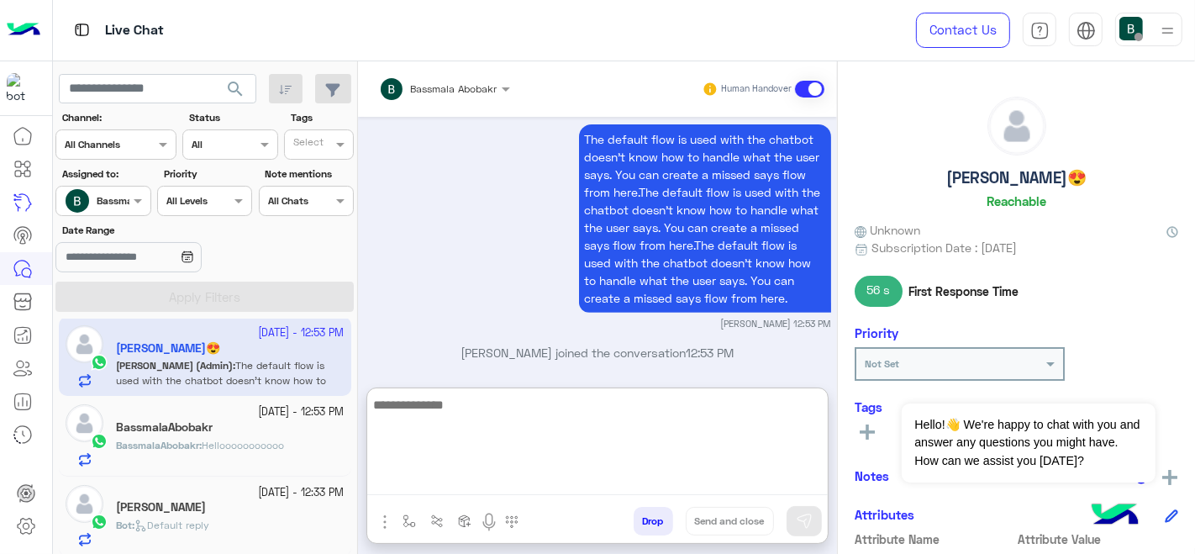
paste textarea "**********"
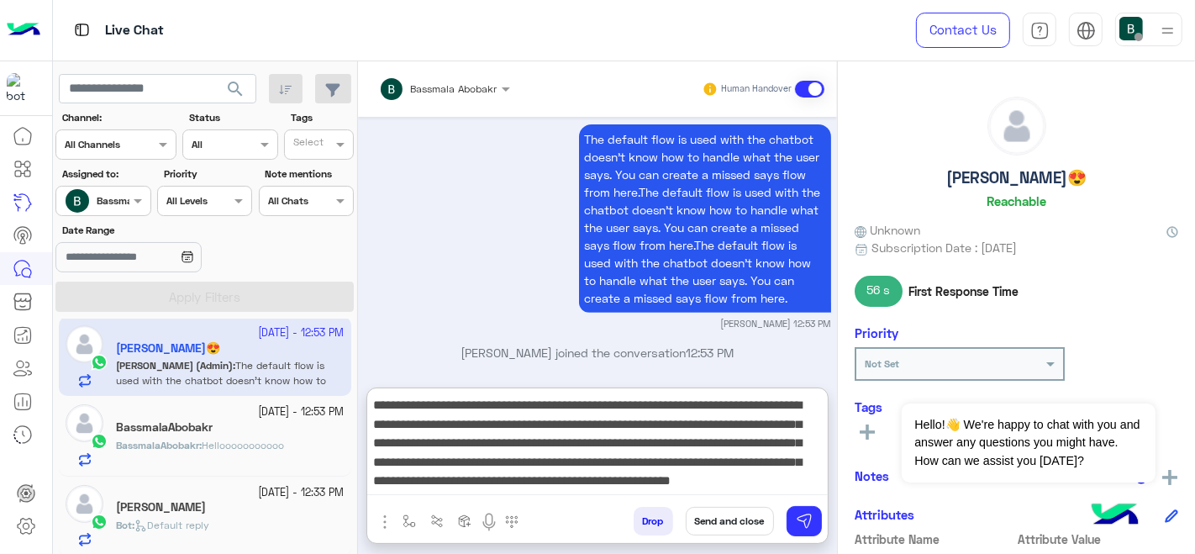
scroll to position [13, 0]
type textarea "**********"
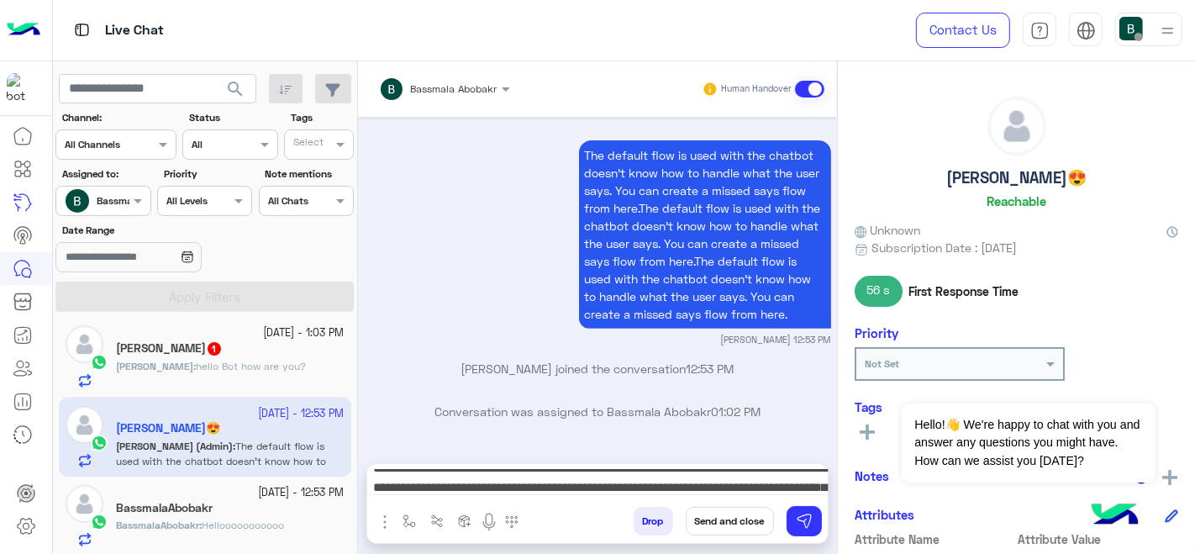
click at [720, 533] on button "Send and close" at bounding box center [729, 521] width 88 height 29
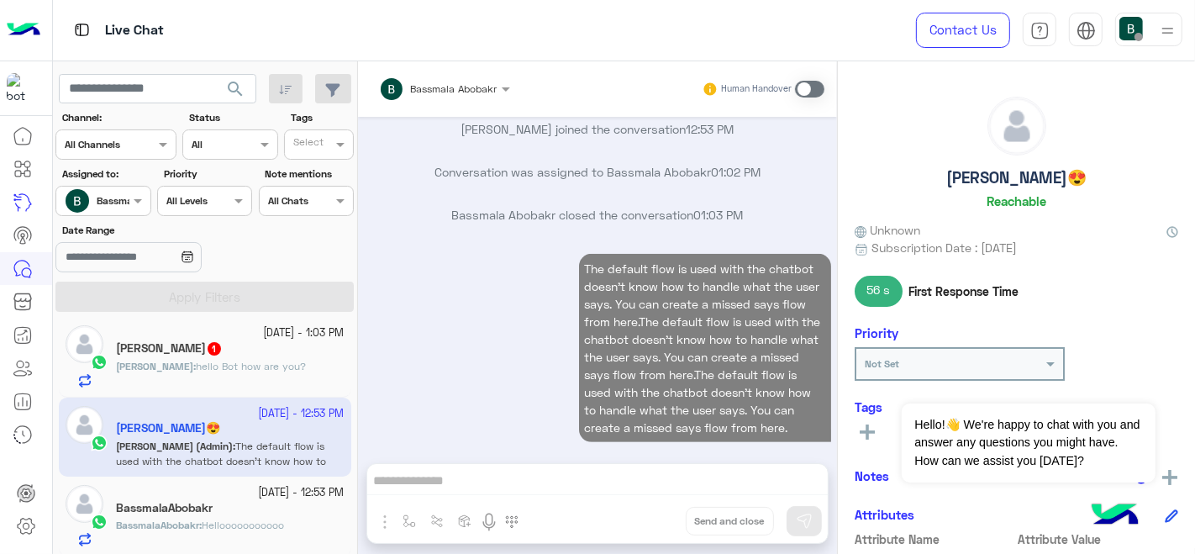
scroll to position [769, 0]
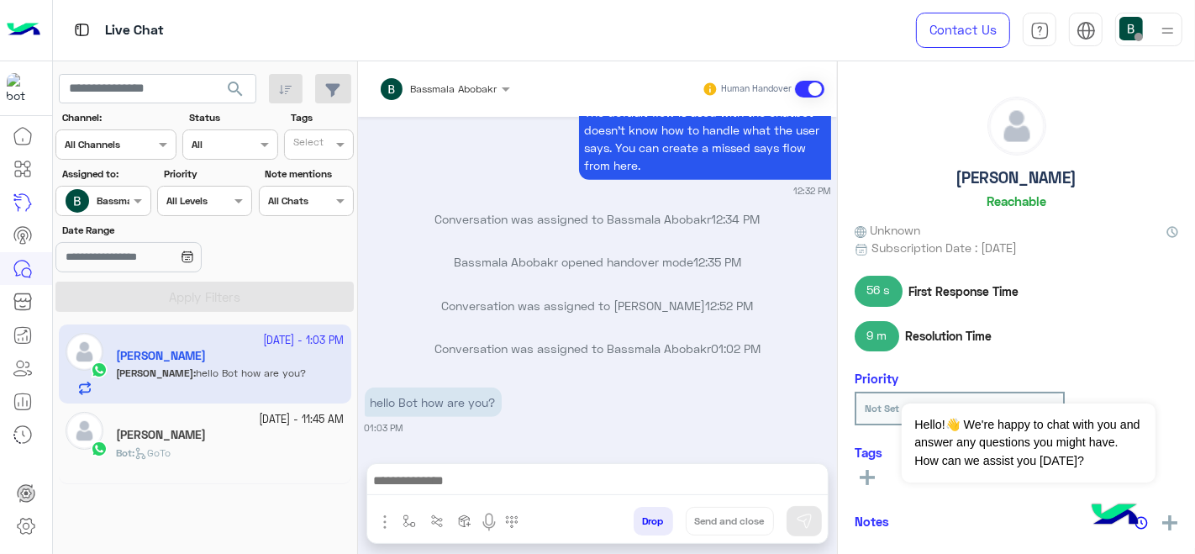
click at [117, 214] on div "Bassmala Abobakr" at bounding box center [97, 201] width 64 height 34
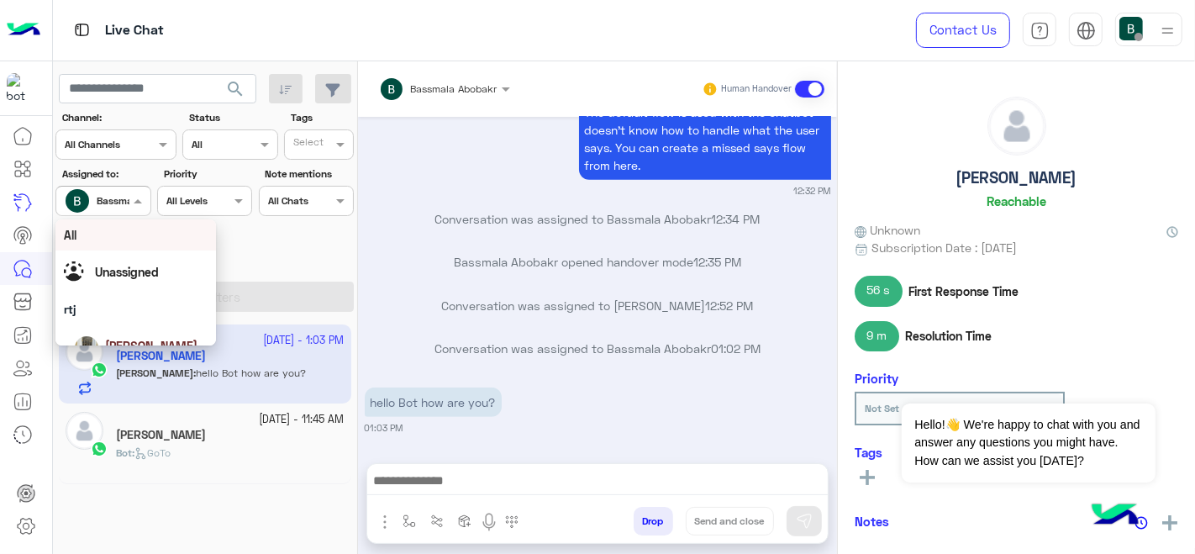
click at [127, 244] on div "All" at bounding box center [135, 234] width 161 height 31
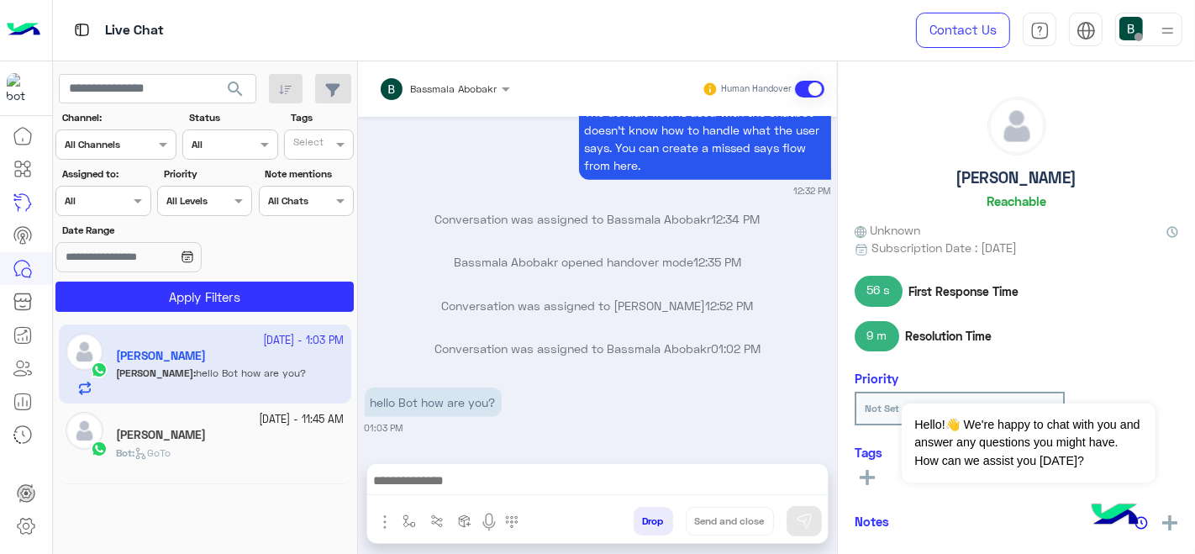
click at [147, 281] on section "Channel: Channel All Channels Status Channel All Tags Select Assigned to: Assig…" at bounding box center [206, 211] width 280 height 202
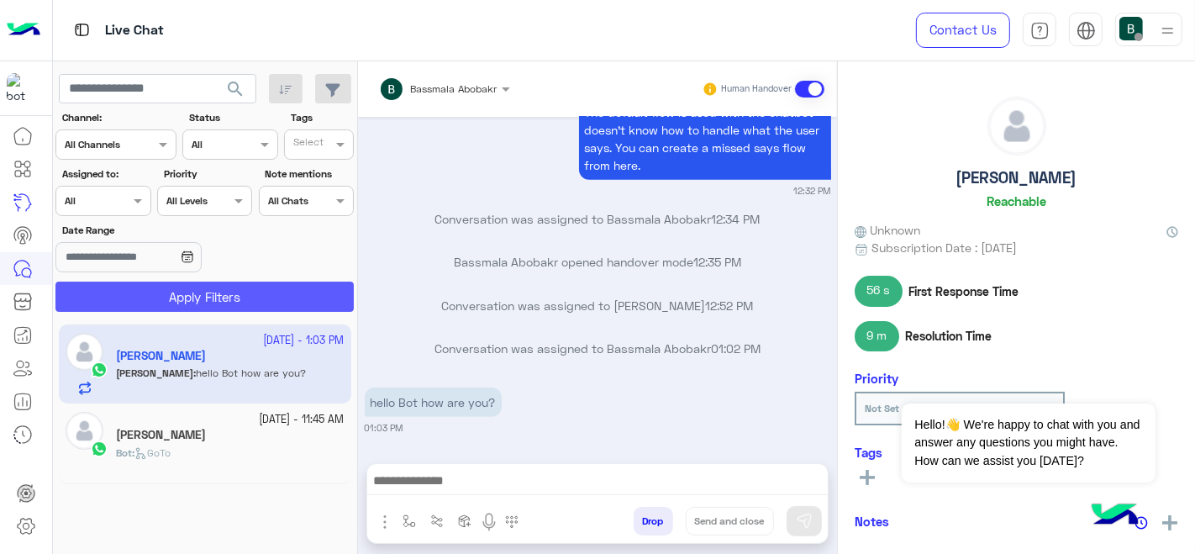
click at [149, 295] on button "Apply Filters" at bounding box center [204, 296] width 298 height 30
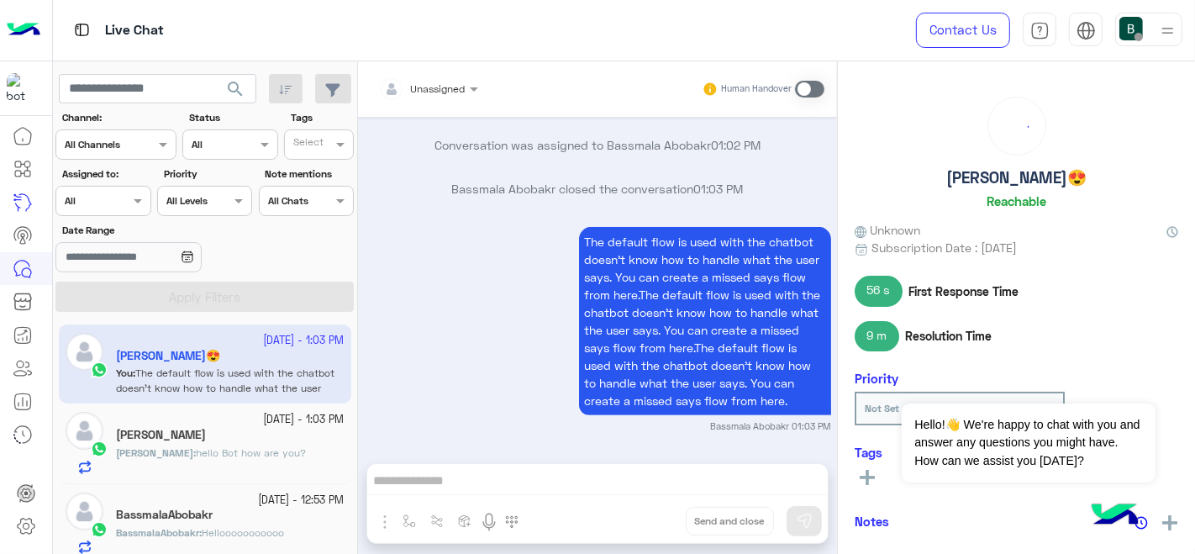
scroll to position [586, 0]
click at [808, 87] on span at bounding box center [809, 89] width 29 height 17
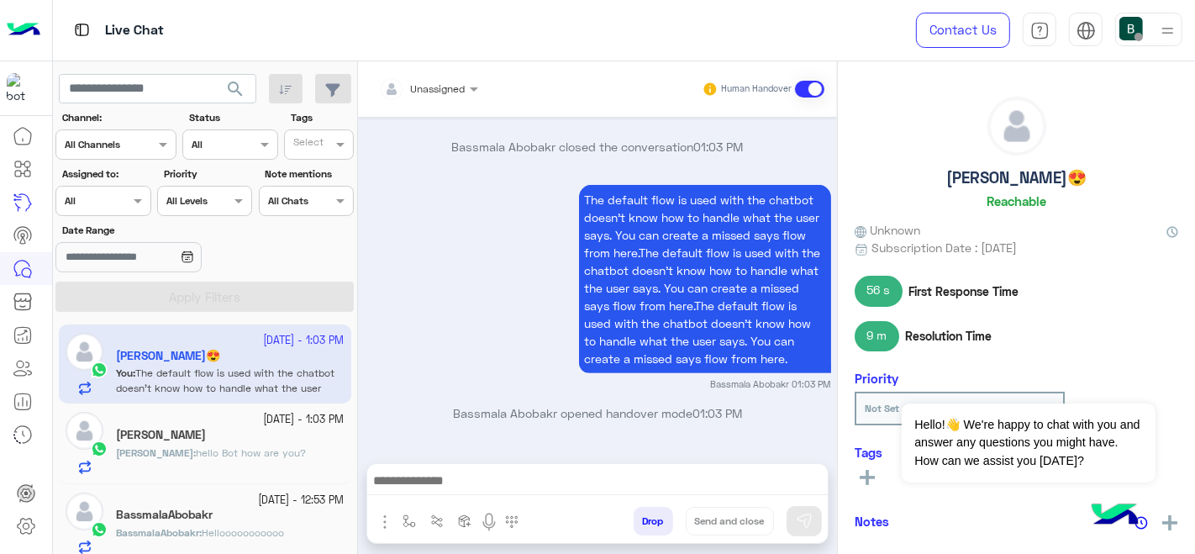
click at [449, 82] on div at bounding box center [428, 86] width 116 height 16
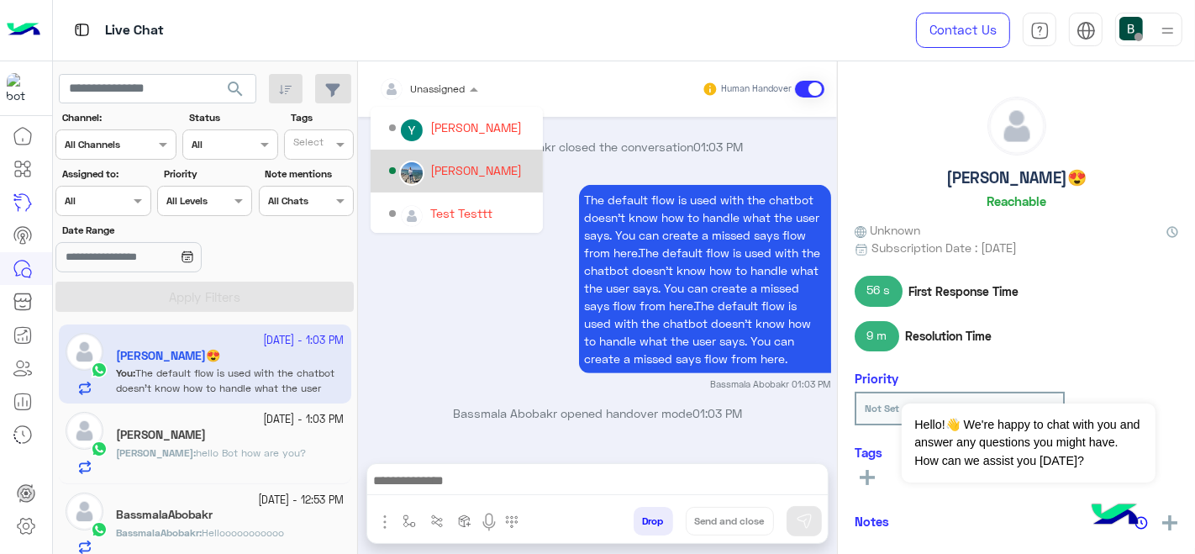
scroll to position [543, 0]
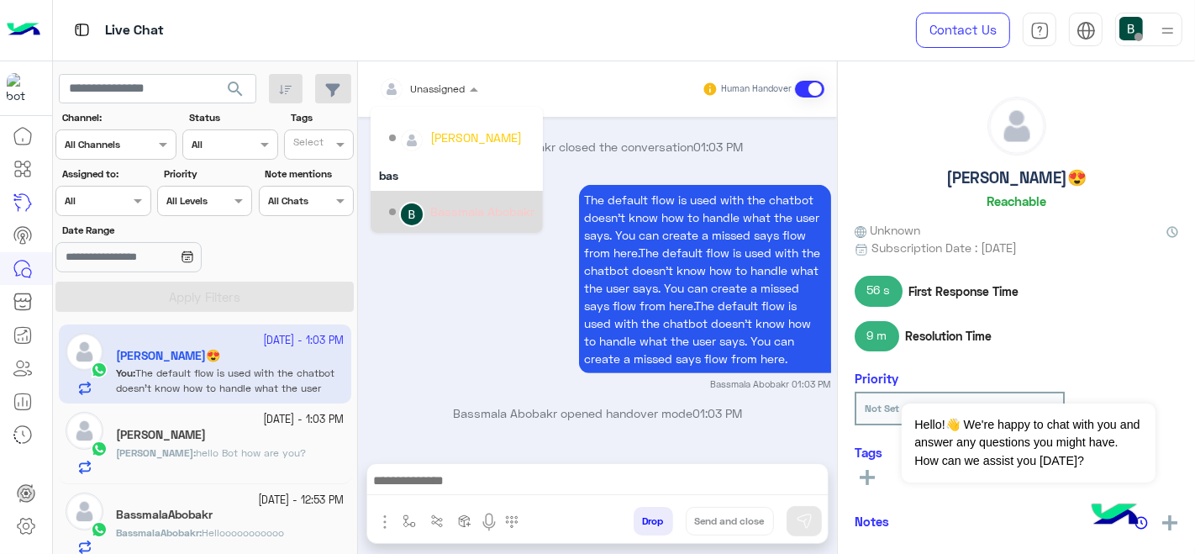
click at [427, 218] on div "Bassmala Abobakr" at bounding box center [461, 211] width 145 height 29
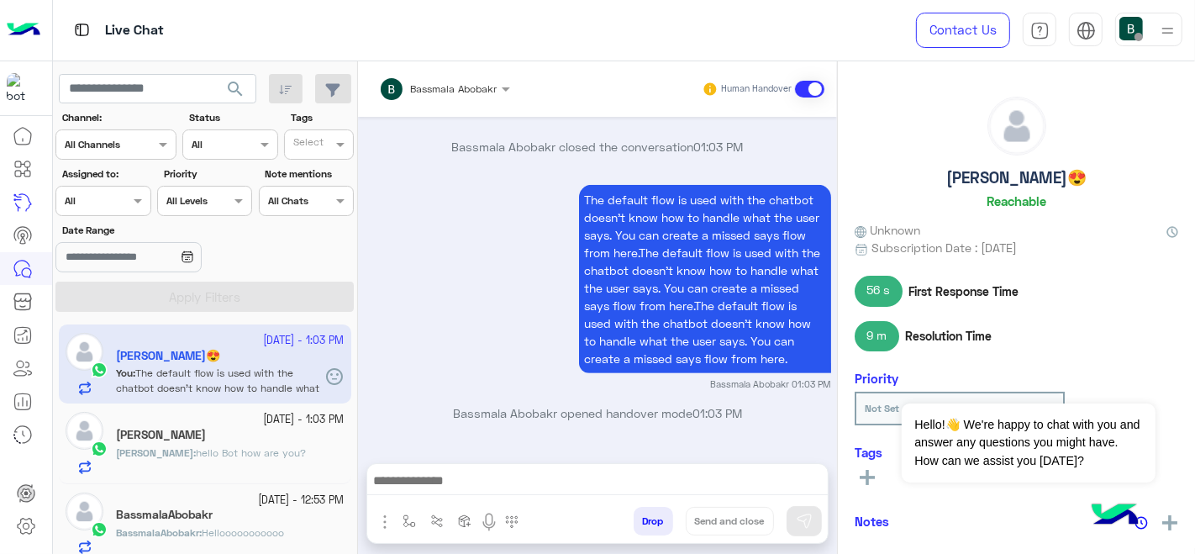
scroll to position [684, 0]
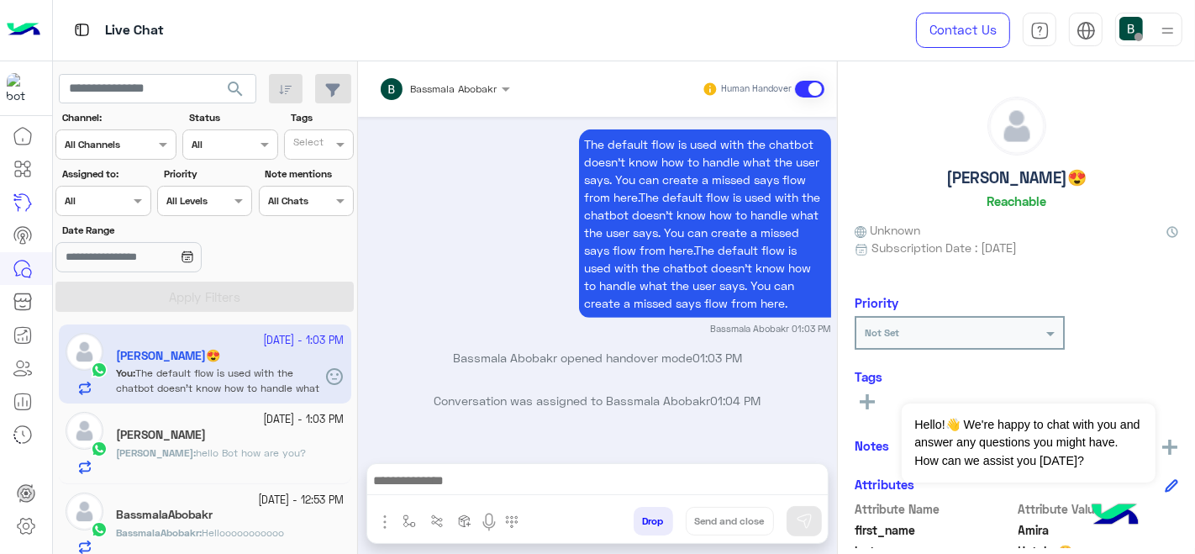
click at [124, 219] on section "Channel: Channel All Channels Status Channel All Tags Select Assigned to: Assig…" at bounding box center [206, 211] width 280 height 202
click at [129, 199] on span at bounding box center [139, 201] width 21 height 18
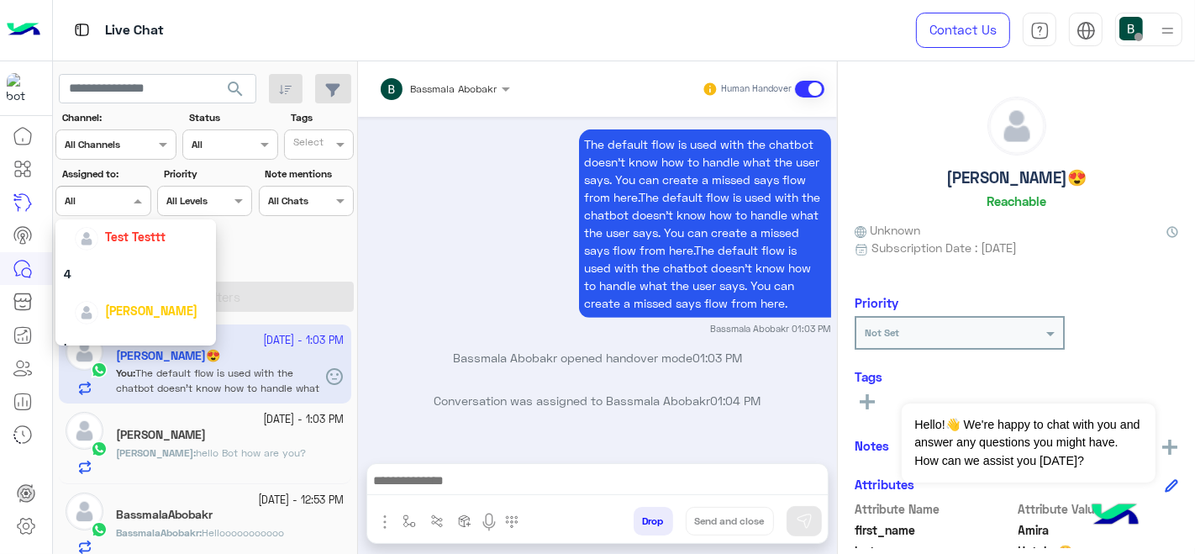
scroll to position [574, 0]
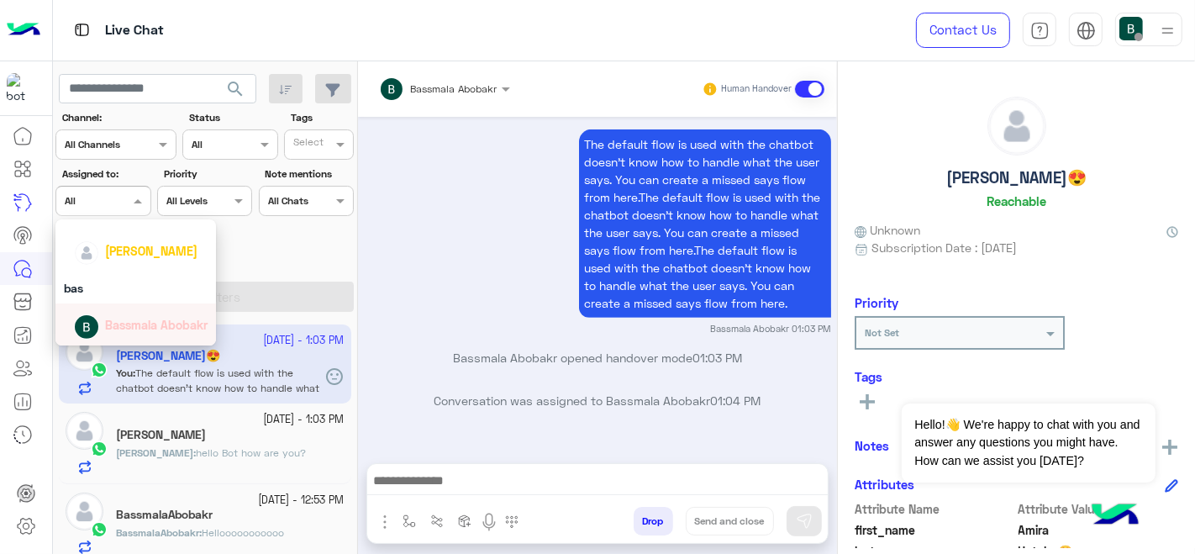
click at [127, 320] on span "Bassmala Abobakr" at bounding box center [156, 325] width 102 height 14
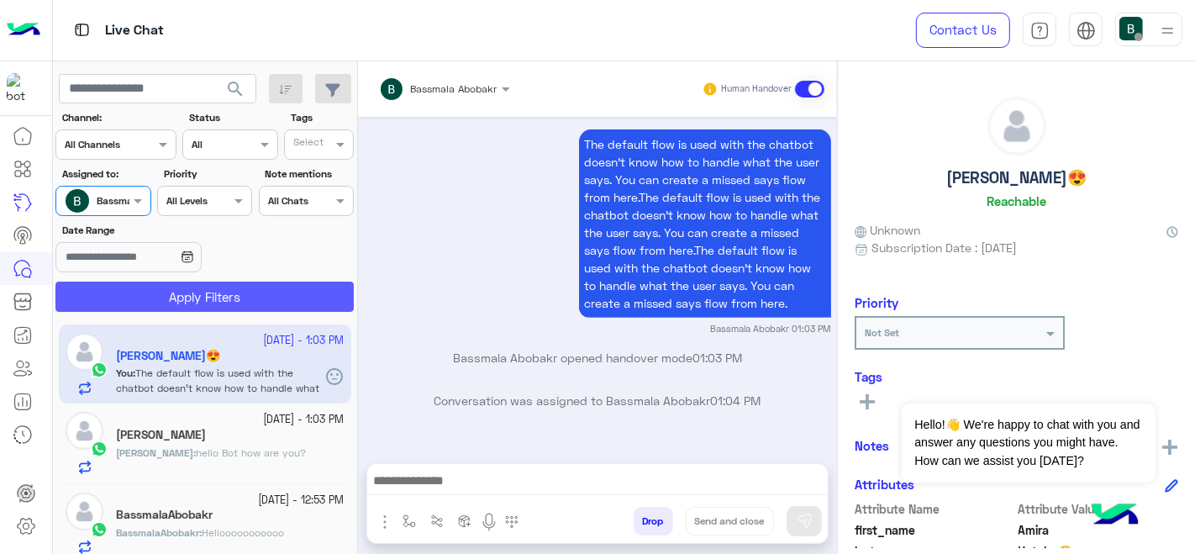
click at [183, 303] on button "Apply Filters" at bounding box center [204, 296] width 298 height 30
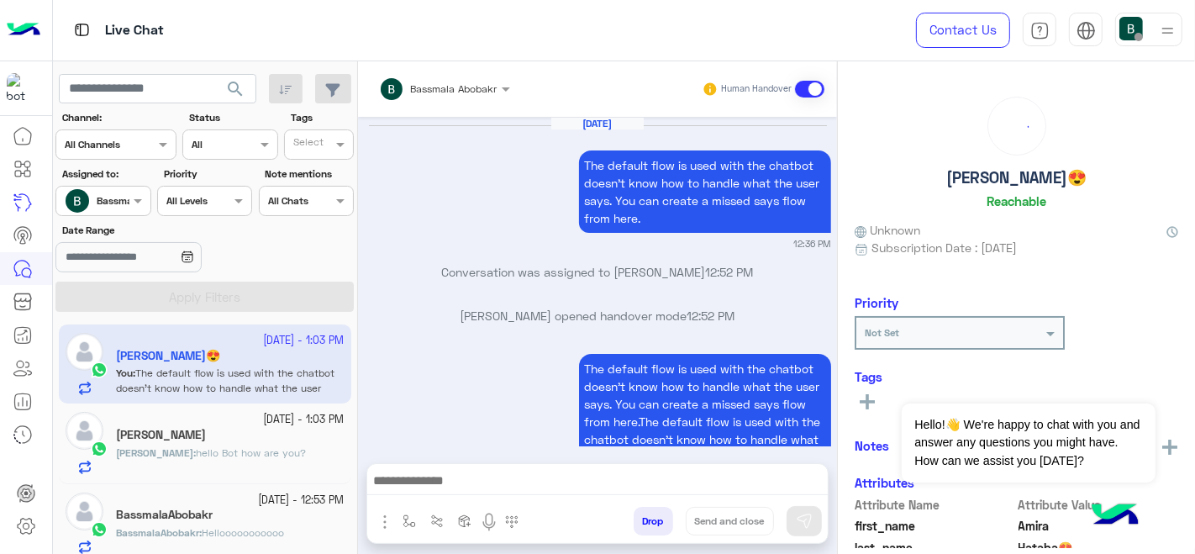
scroll to position [564, 0]
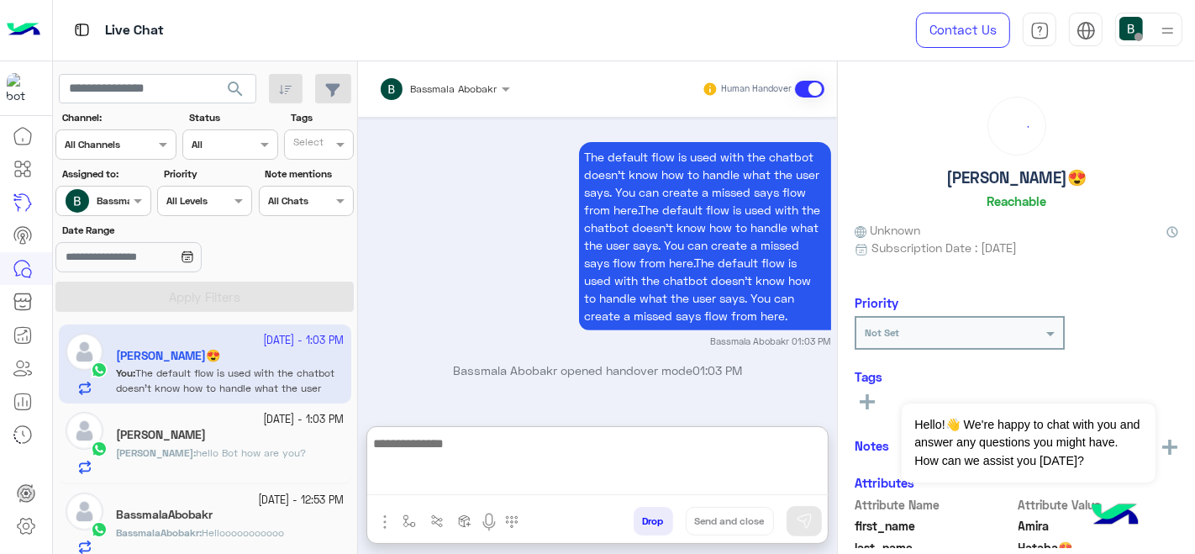
click at [535, 470] on textarea at bounding box center [597, 464] width 461 height 62
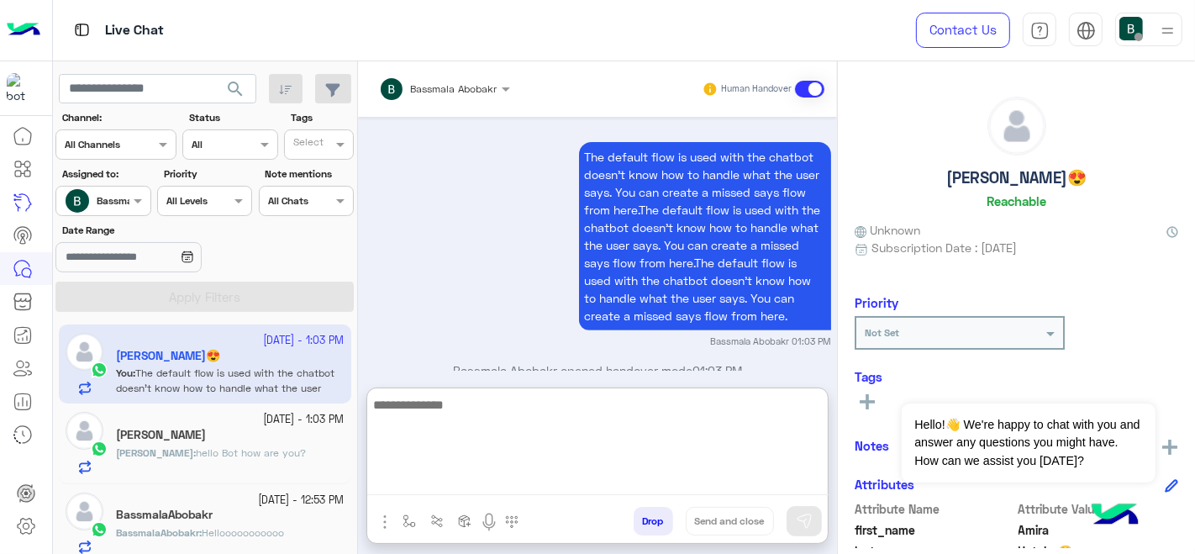
paste textarea "**********"
type textarea "**********"
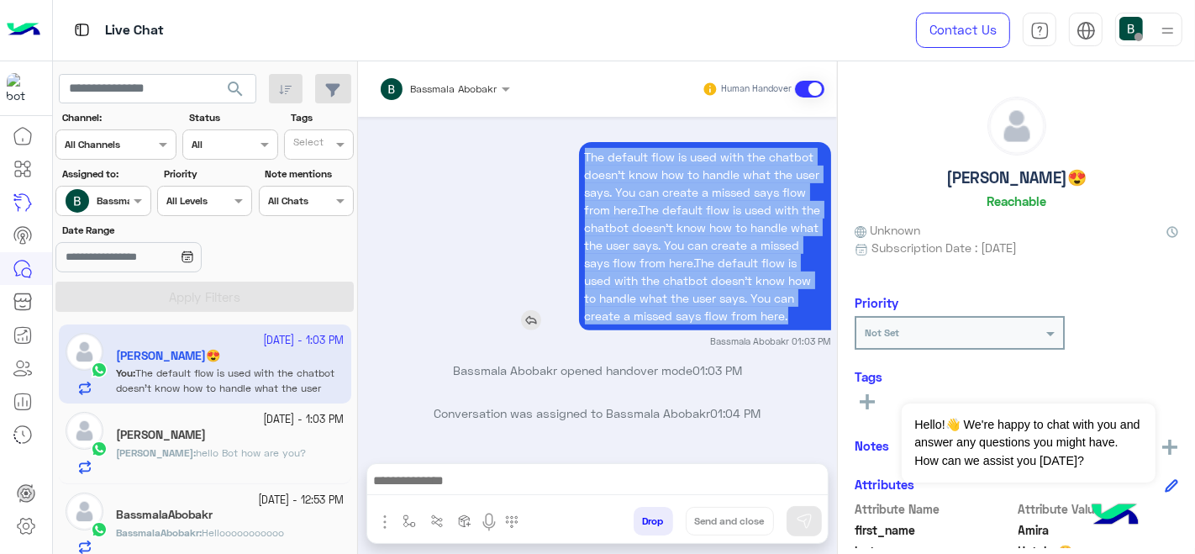
drag, startPoint x: 798, startPoint y: 318, endPoint x: 580, endPoint y: 161, distance: 269.0
click at [580, 161] on p "The default flow is used with the chatbot doesn’t know how to handle what the u…" at bounding box center [705, 236] width 252 height 188
copy p "The default flow is used with the chatbot doesn’t know how to handle what the u…"
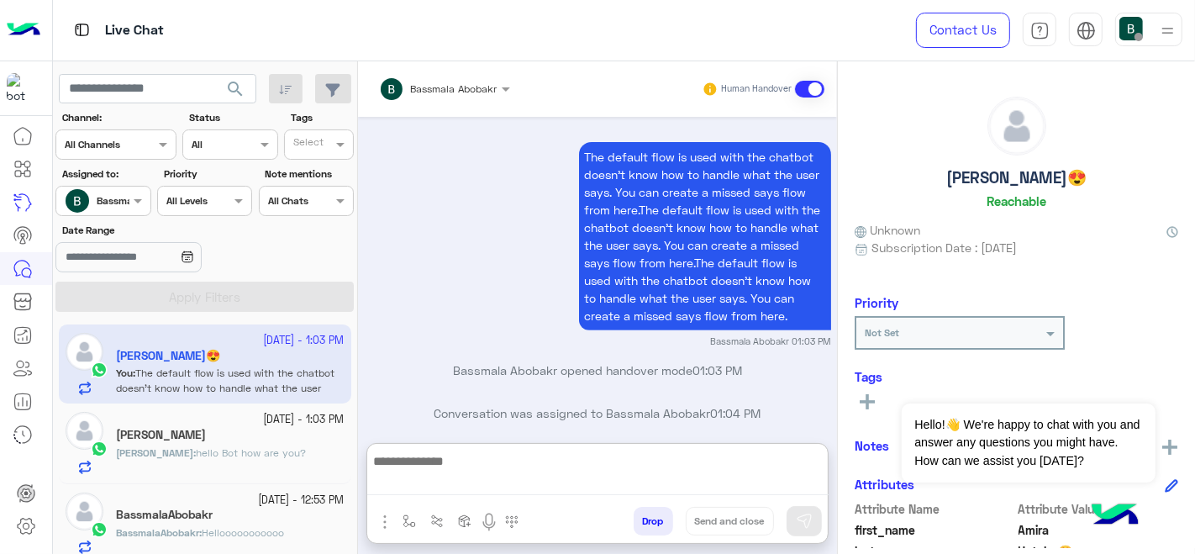
click at [465, 474] on textarea at bounding box center [597, 472] width 461 height 45
click at [472, 480] on textarea at bounding box center [597, 482] width 461 height 25
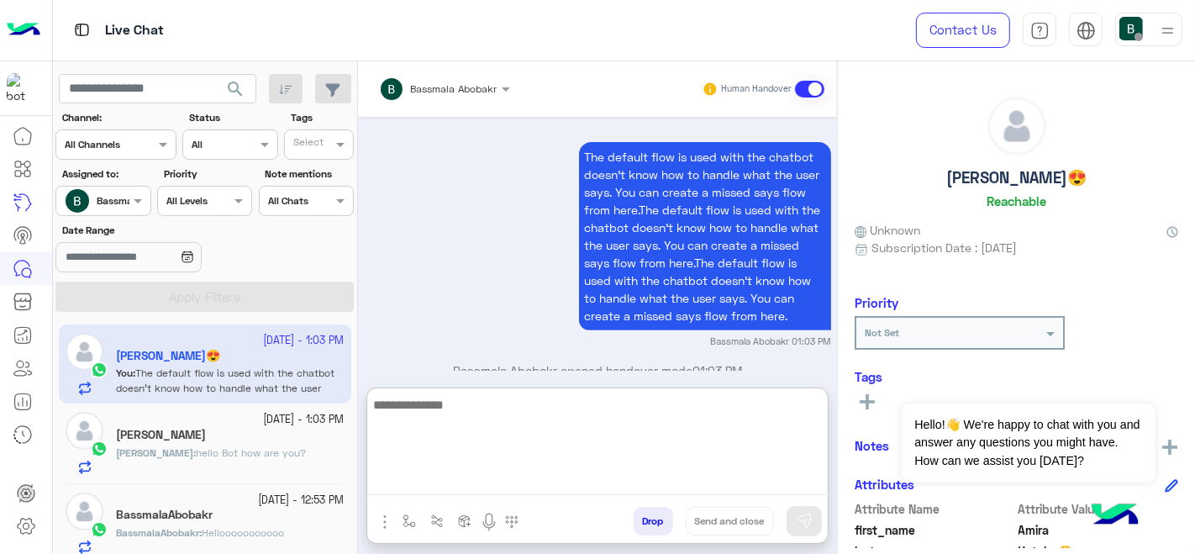
paste textarea "**********"
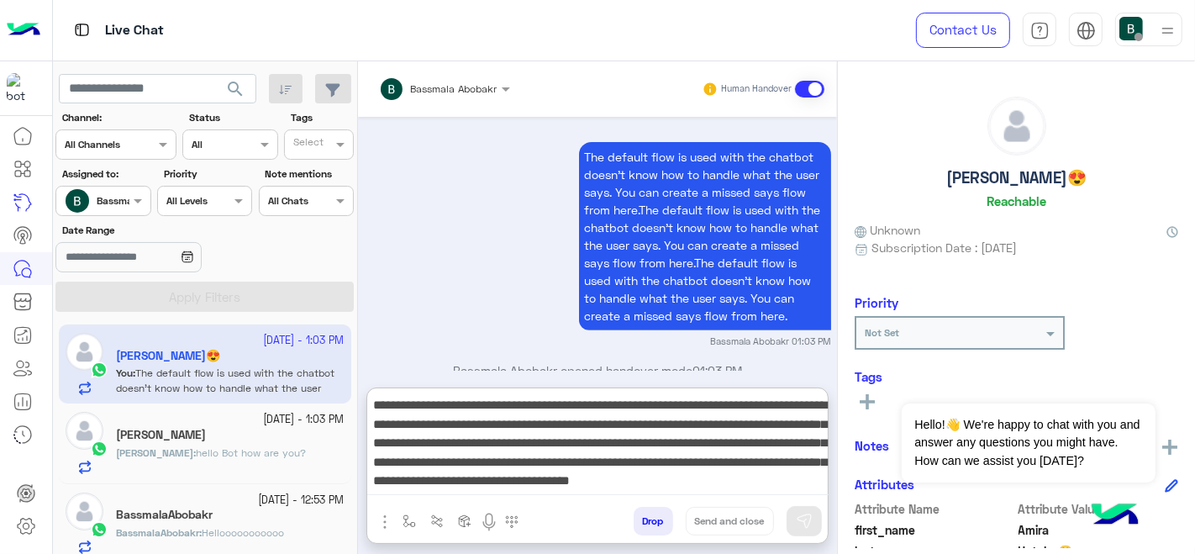
scroll to position [13, 0]
type textarea "**********"
click at [800, 519] on img at bounding box center [804, 520] width 17 height 17
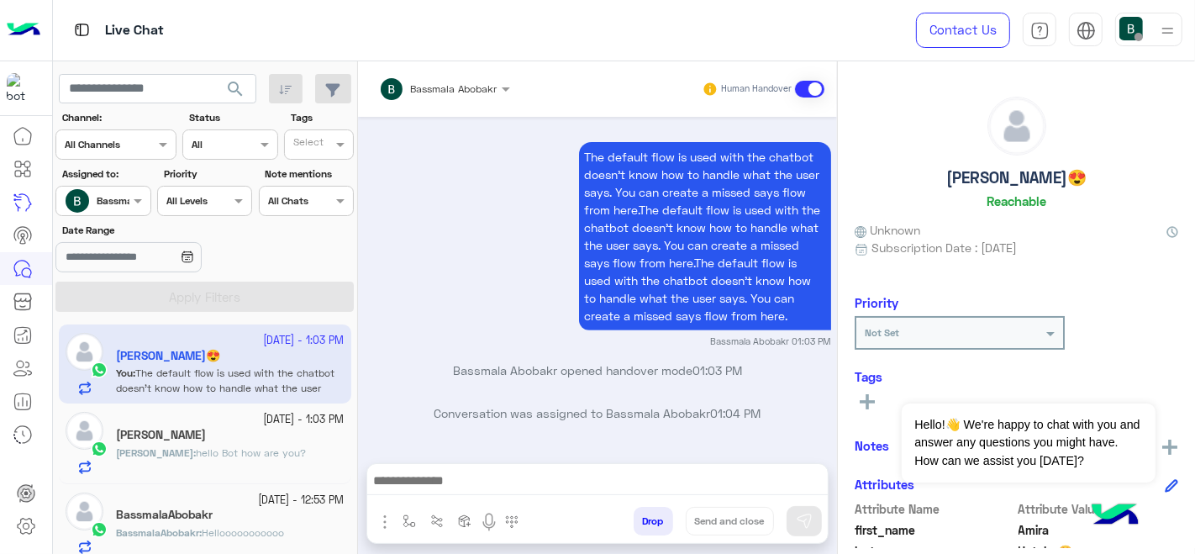
scroll to position [787, 0]
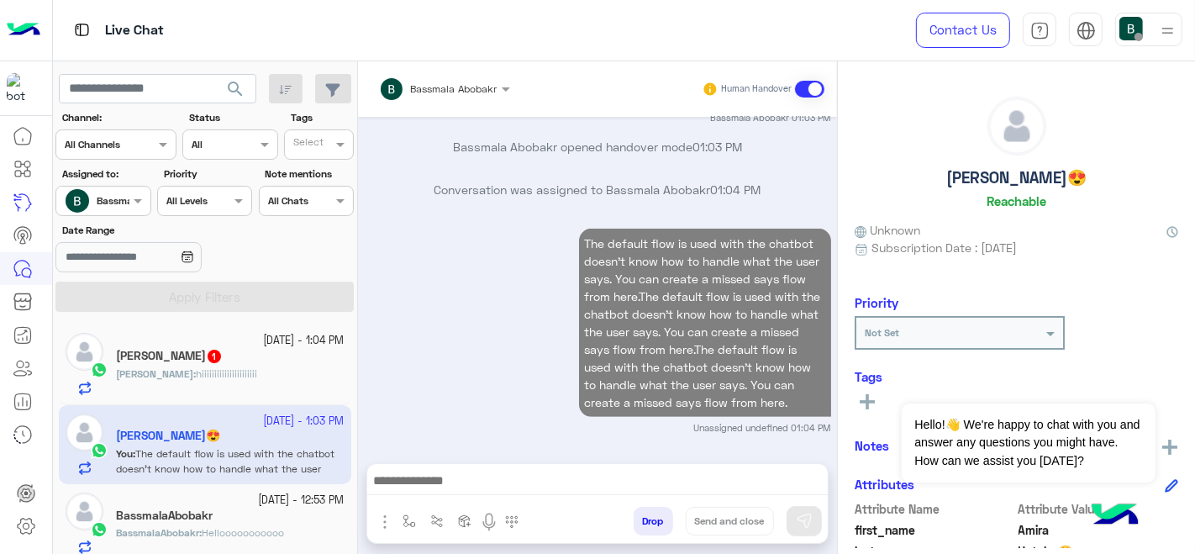
click at [129, 510] on h5 "BassmalaAbobakr" at bounding box center [164, 515] width 97 height 14
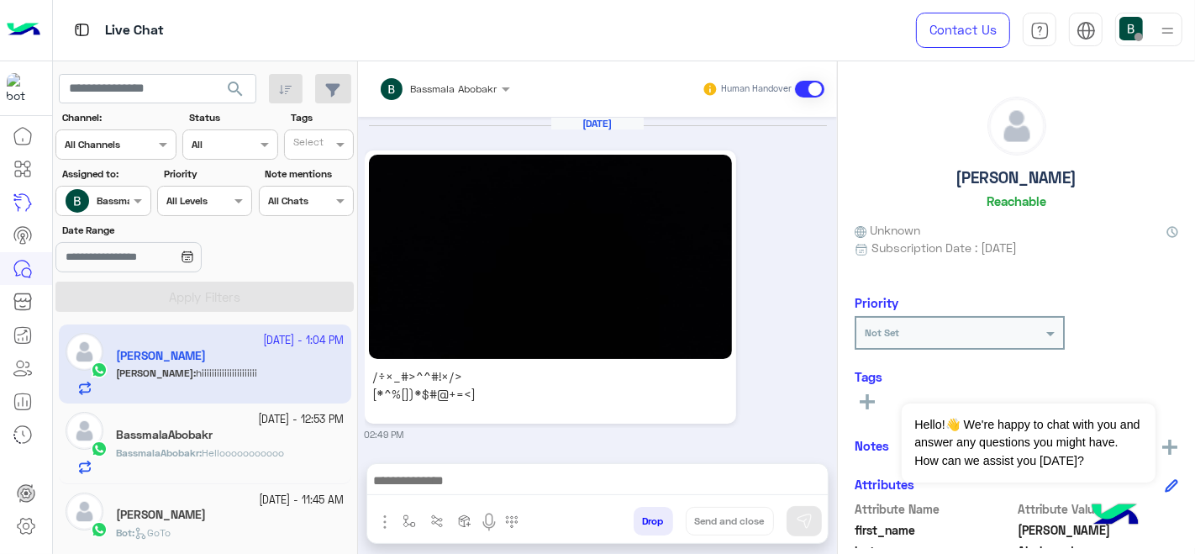
scroll to position [1363, 0]
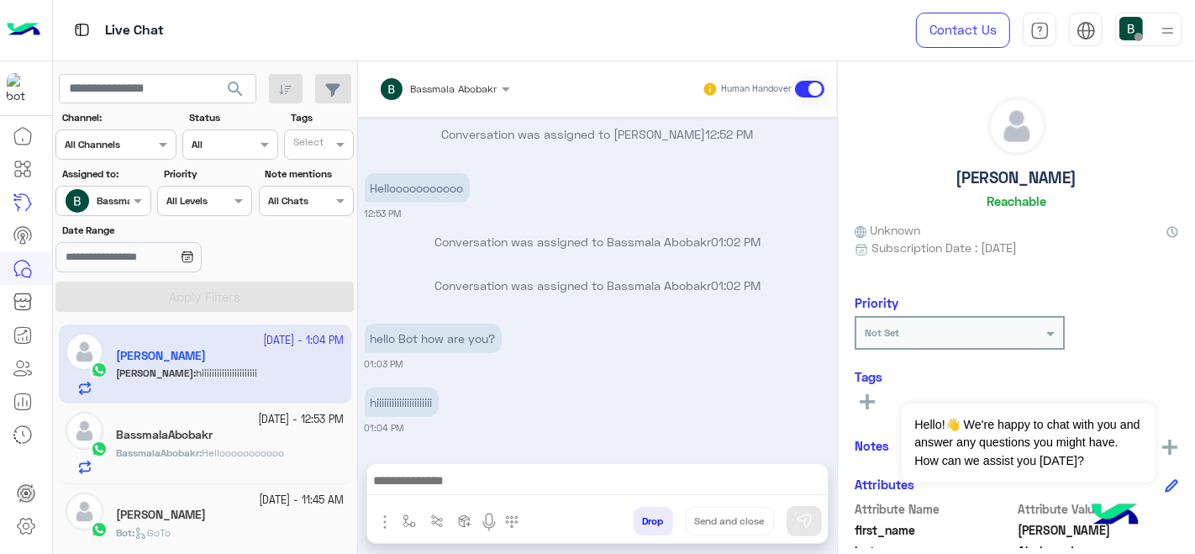
drag, startPoint x: 349, startPoint y: 339, endPoint x: 356, endPoint y: 355, distance: 18.4
click at [356, 355] on mat-drawer-container "search Channel: Channel All Channels Status Channel All Tags Select Assigned to…" at bounding box center [624, 310] width 1142 height 499
click at [411, 361] on small "01:03 PM" at bounding box center [598, 363] width 466 height 13
click at [244, 81] on span "search" at bounding box center [235, 89] width 20 height 20
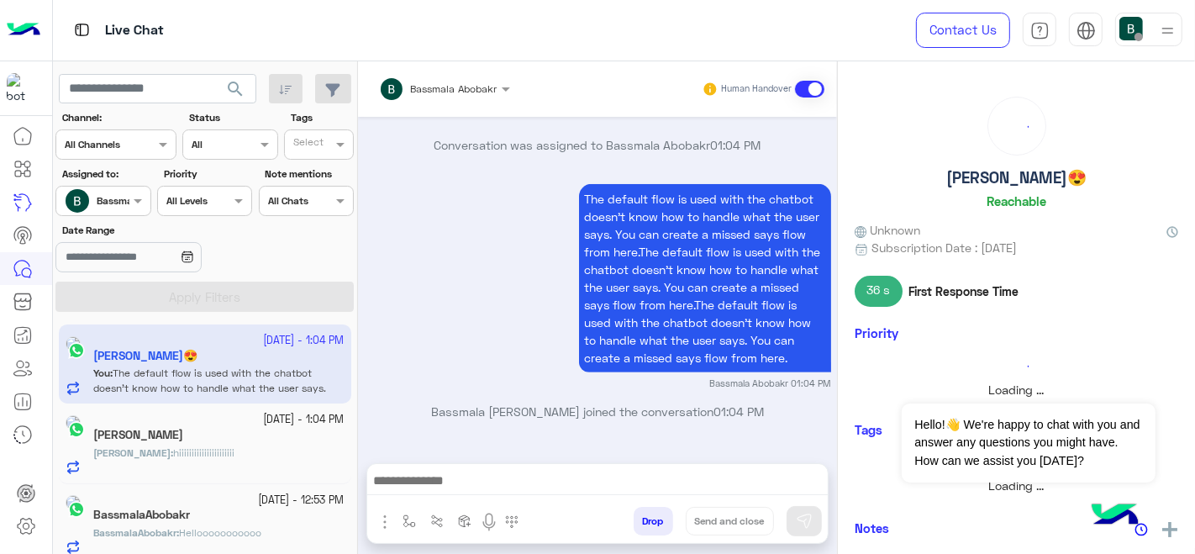
scroll to position [670, 0]
